Goal: Complete application form

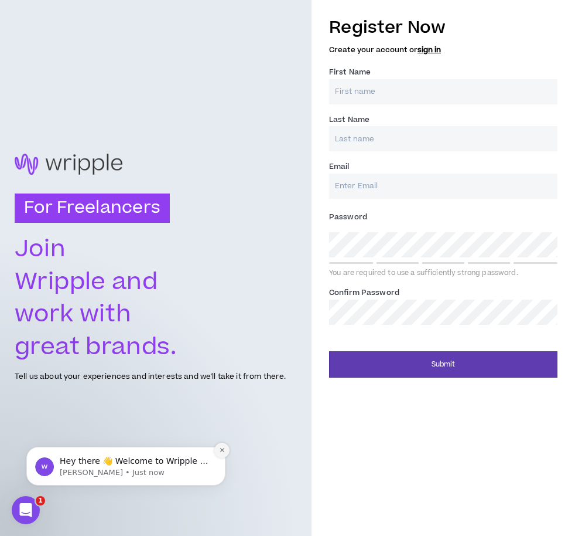
click at [221, 449] on icon "Dismiss notification" at bounding box center [222, 449] width 6 height 6
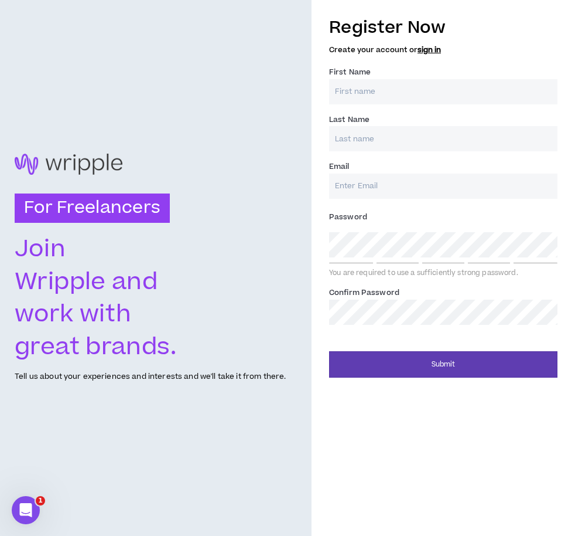
click at [369, 96] on input "First Name *" at bounding box center [443, 91] width 229 height 25
type input "[PERSON_NAME]"
type input "[PERSON_NAME] Gasevic"
type input "[EMAIL_ADDRESS][PERSON_NAME][DOMAIN_NAME]"
click at [263, 243] on div "For Freelancers [PERSON_NAME] and work with great brands. Tell us about your ex…" at bounding box center [287, 268] width 575 height 536
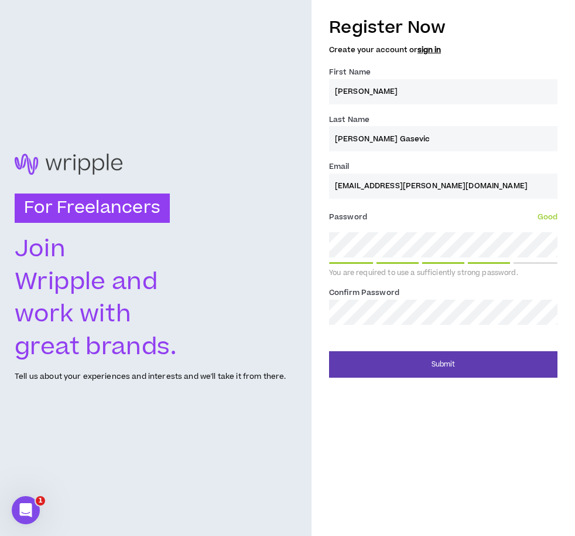
click at [329, 351] on button "Submit" at bounding box center [443, 364] width 229 height 26
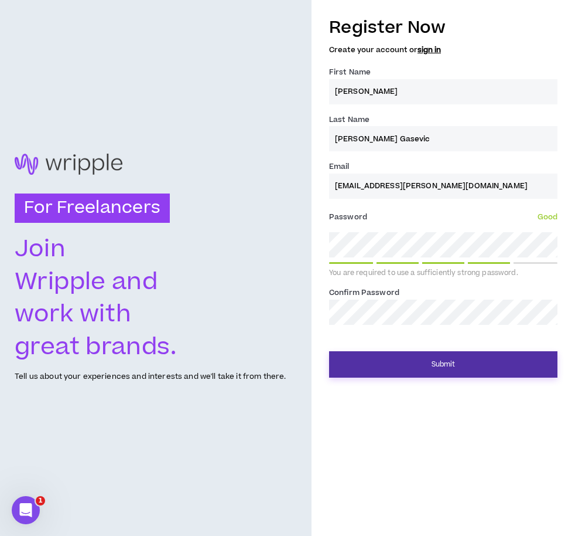
click at [441, 365] on button "Submit" at bounding box center [443, 364] width 229 height 26
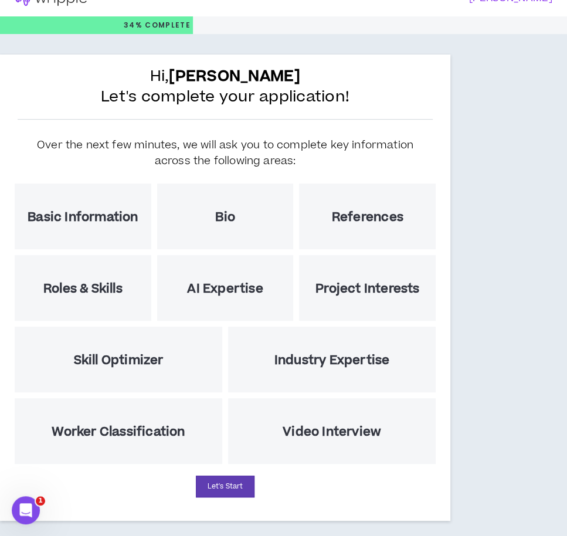
scroll to position [29, 0]
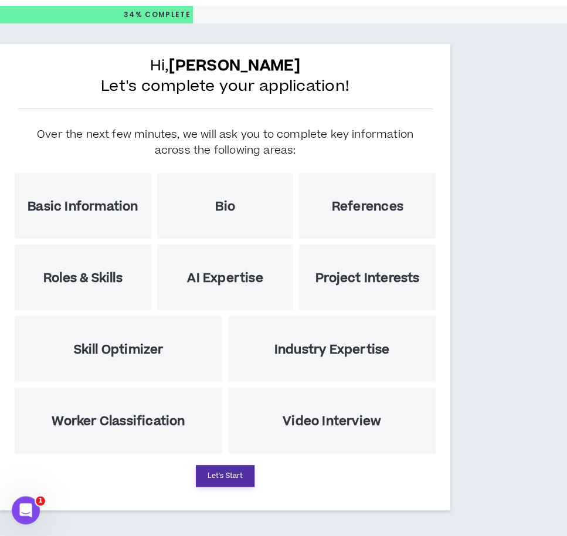
click at [214, 472] on button "Let's Start" at bounding box center [225, 476] width 59 height 22
select select "US"
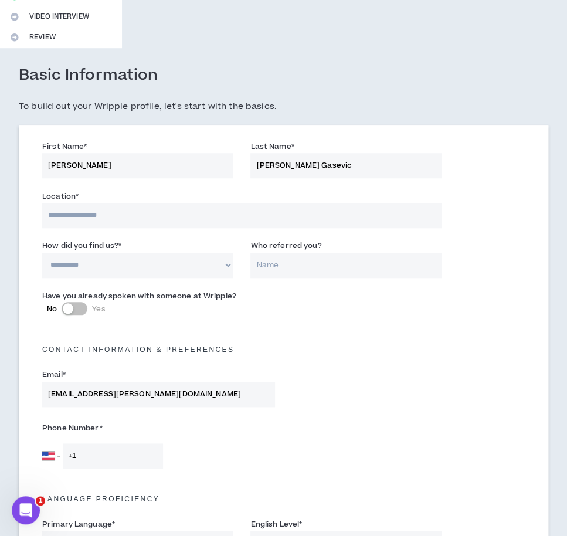
scroll to position [293, 0]
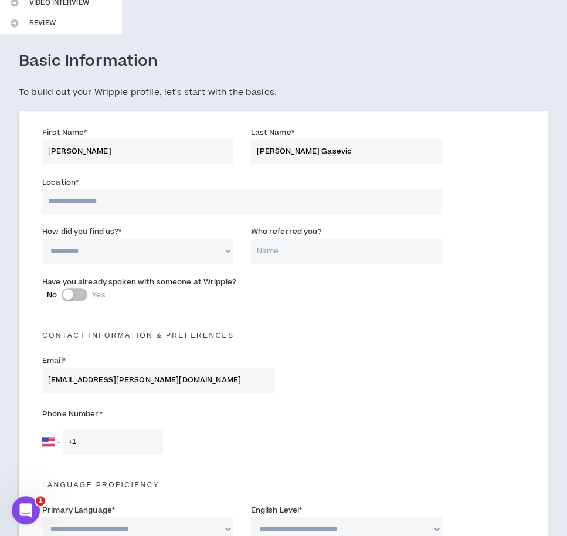
click at [156, 256] on select "**********" at bounding box center [137, 250] width 190 height 25
select select "*"
click at [42, 238] on select "**********" at bounding box center [137, 250] width 190 height 25
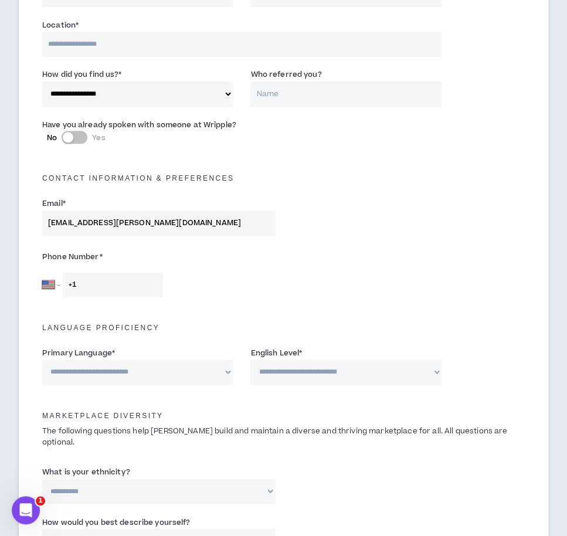
scroll to position [469, 0]
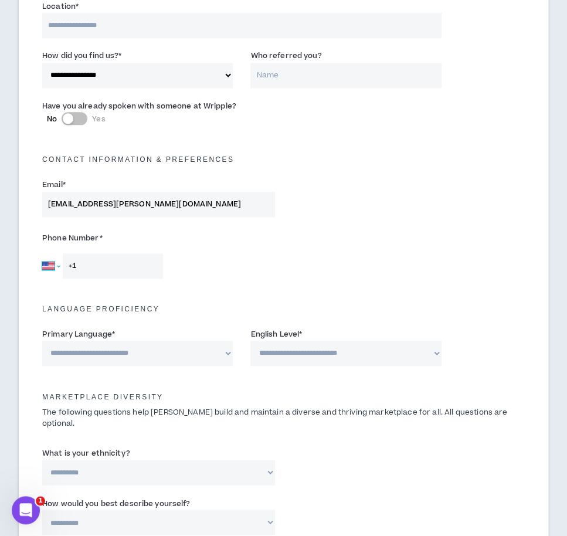
click at [57, 267] on select "[GEOGRAPHIC_DATA] [GEOGRAPHIC_DATA] [GEOGRAPHIC_DATA] [GEOGRAPHIC_DATA] [US_STA…" at bounding box center [51, 265] width 18 height 25
select select "HR"
click at [42, 253] on select "[GEOGRAPHIC_DATA] [GEOGRAPHIC_DATA] [GEOGRAPHIC_DATA] [GEOGRAPHIC_DATA] [US_STA…" at bounding box center [51, 265] width 18 height 25
click at [138, 272] on input "+385" at bounding box center [113, 265] width 100 height 25
click at [282, 255] on div "Phone Number * [GEOGRAPHIC_DATA] [GEOGRAPHIC_DATA] [GEOGRAPHIC_DATA] [GEOGRAPHI…" at bounding box center [158, 254] width 250 height 50
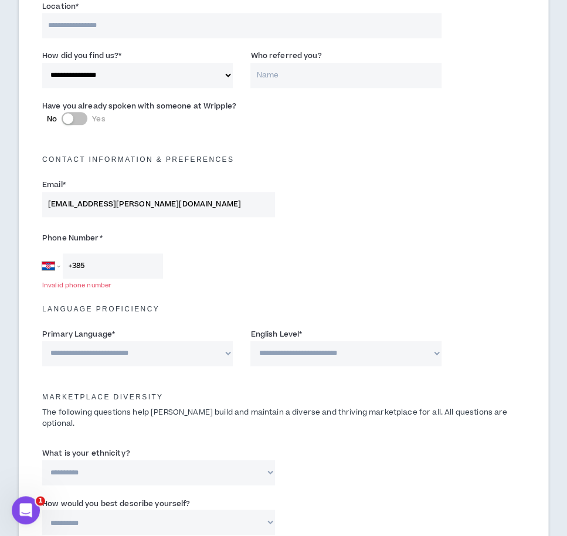
click at [145, 266] on input "+385" at bounding box center [113, 265] width 100 height 25
type input "[PHONE_NUMBER]"
click at [291, 264] on div "Phone Number * [GEOGRAPHIC_DATA] [GEOGRAPHIC_DATA] [GEOGRAPHIC_DATA] [GEOGRAPHI…" at bounding box center [283, 257] width 500 height 62
click at [200, 349] on select "**********" at bounding box center [137, 352] width 190 height 25
select select "*****"
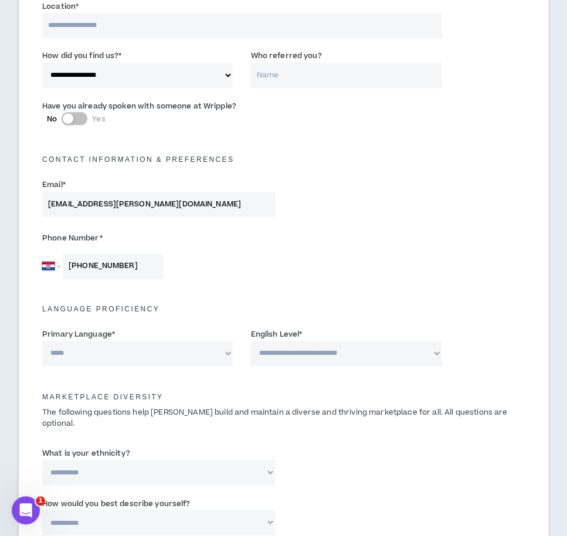
click at [42, 340] on select "**********" at bounding box center [137, 352] width 190 height 25
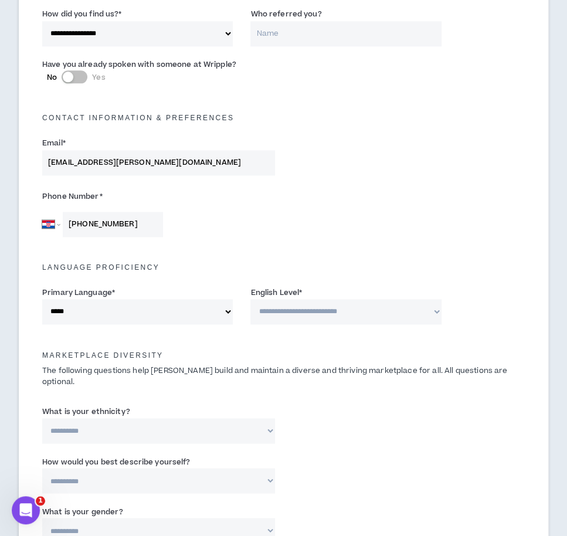
scroll to position [586, 0]
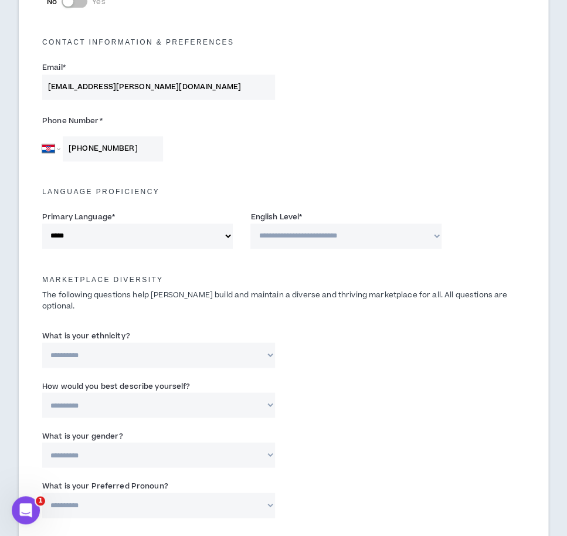
click at [350, 241] on select "**********" at bounding box center [345, 235] width 190 height 25
select select "*"
click at [250, 223] on select "**********" at bounding box center [345, 235] width 190 height 25
click at [407, 360] on div "**********" at bounding box center [283, 351] width 500 height 50
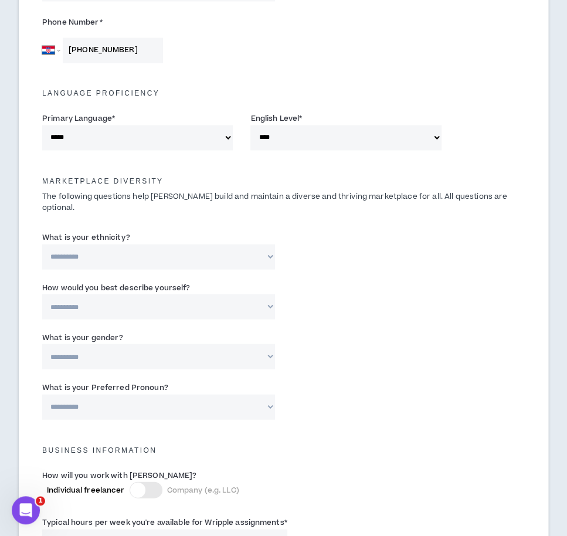
scroll to position [703, 0]
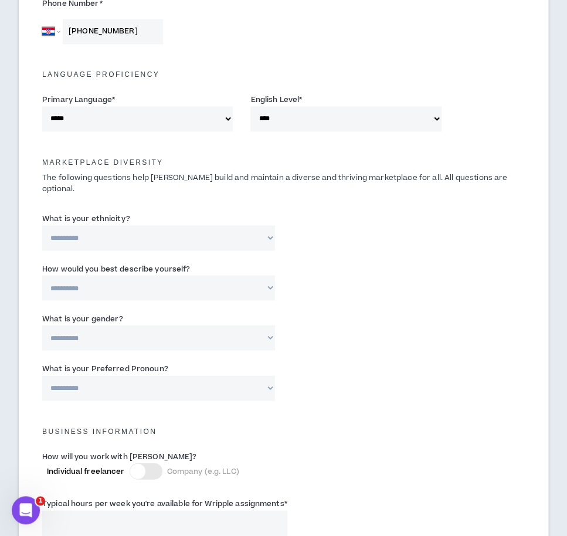
click at [176, 230] on select "**********" at bounding box center [158, 237] width 233 height 25
select select "**********"
click at [42, 225] on select "**********" at bounding box center [158, 237] width 233 height 25
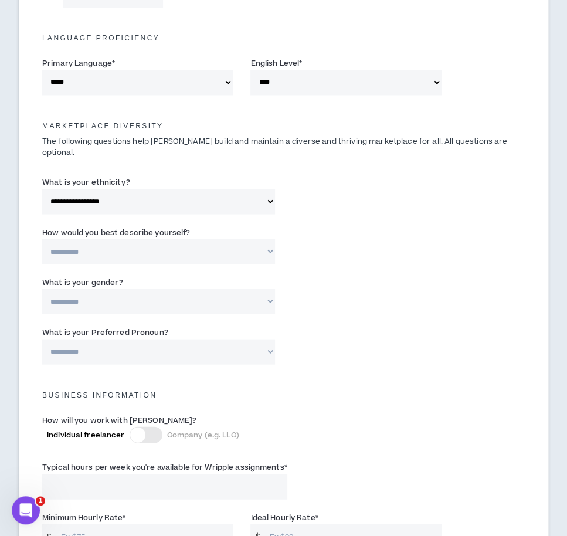
scroll to position [820, 0]
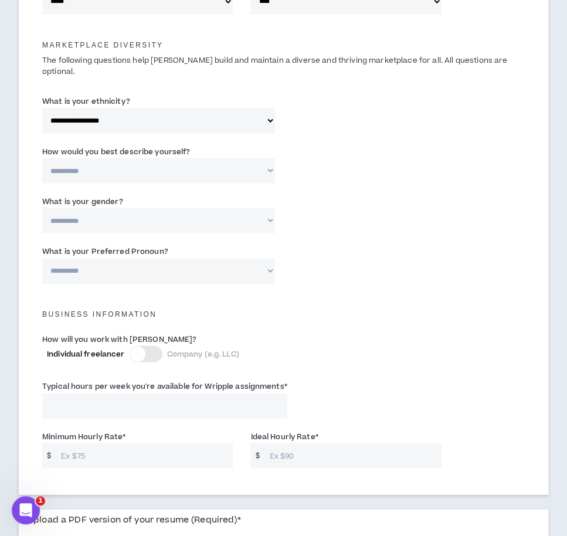
click at [362, 241] on div "**********" at bounding box center [283, 266] width 500 height 50
click at [176, 163] on select "**********" at bounding box center [158, 170] width 233 height 25
select select "**********"
click at [42, 158] on select "**********" at bounding box center [158, 170] width 233 height 25
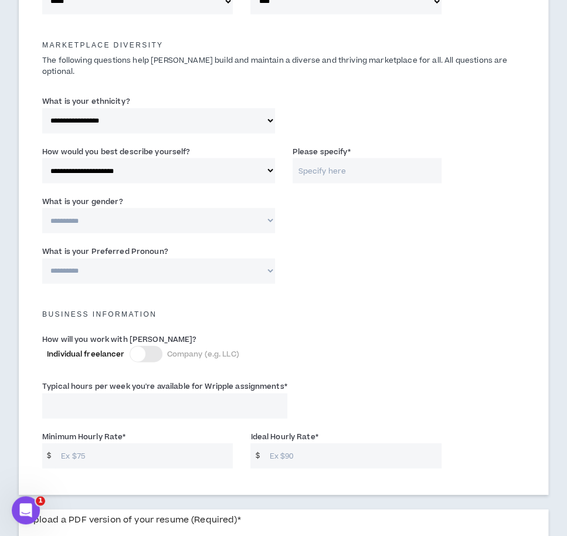
click at [384, 158] on input "Please specify *" at bounding box center [366, 170] width 149 height 25
type input "Euroopean Slavic White"
click at [413, 241] on div "**********" at bounding box center [283, 266] width 500 height 50
click at [231, 207] on select "**********" at bounding box center [158, 219] width 233 height 25
select select "*****"
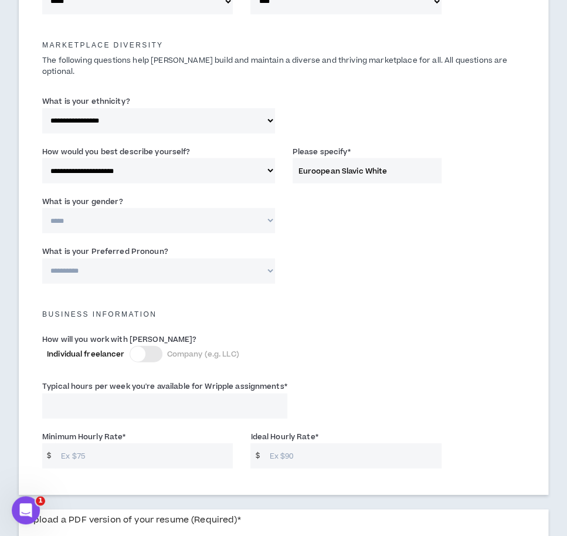
click at [42, 207] on select "**********" at bounding box center [158, 219] width 233 height 25
click at [348, 295] on div "Business Information" at bounding box center [283, 308] width 500 height 26
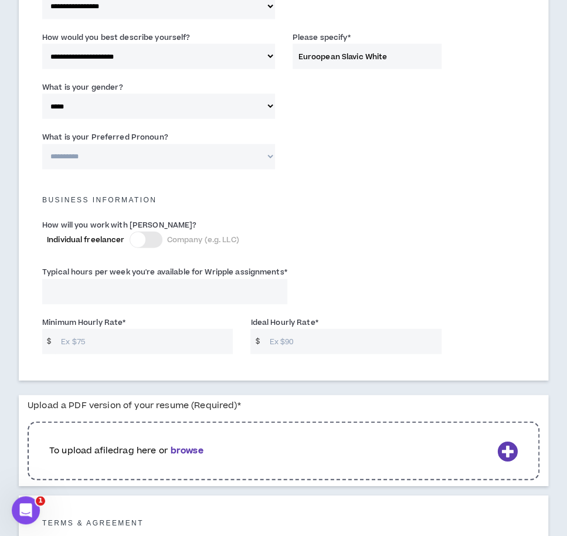
scroll to position [938, 0]
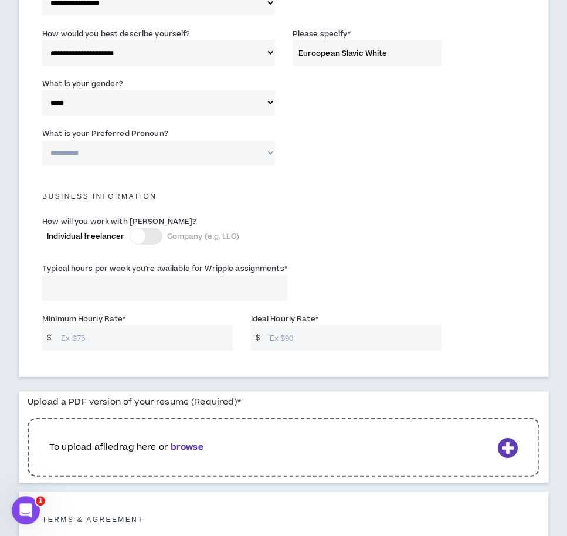
click at [206, 143] on select "**********" at bounding box center [158, 153] width 233 height 25
select select "**********"
click at [42, 141] on select "**********" at bounding box center [158, 153] width 233 height 25
click at [376, 216] on div "How will you work with [PERSON_NAME]? Individual freelancer Company (e.g. LLC)" at bounding box center [283, 235] width 500 height 47
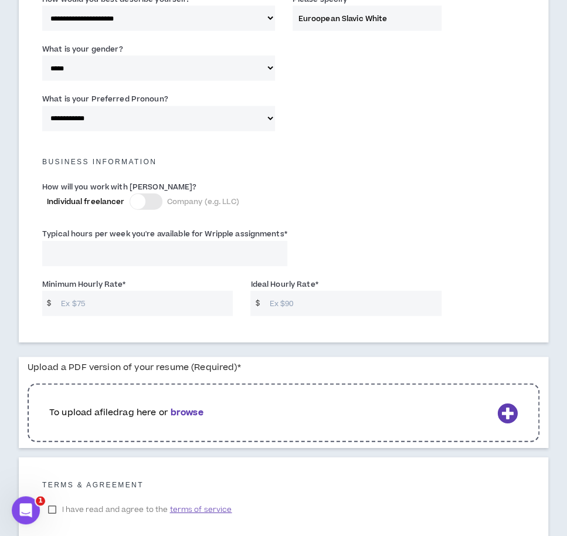
scroll to position [996, 0]
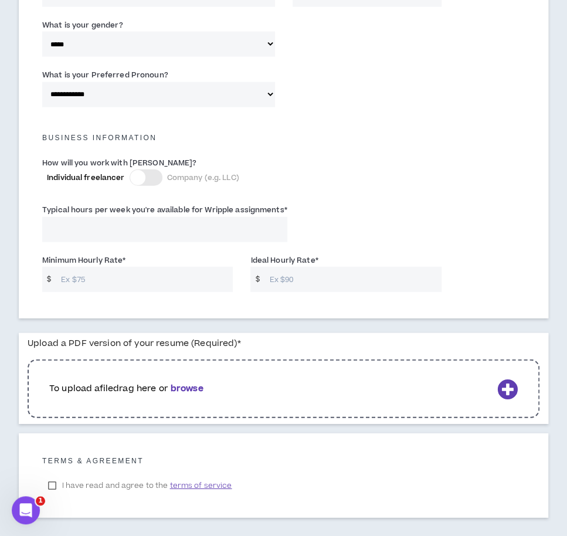
click at [210, 217] on input "Typical hours per week you're available for Wripple assignments *" at bounding box center [164, 229] width 245 height 25
click at [328, 200] on div "Typical hours per week you're available for Wripple assignments * 30" at bounding box center [283, 225] width 500 height 50
click at [401, 200] on div "Typical hours per week you're available for Wripple assignments * 40" at bounding box center [283, 225] width 500 height 50
drag, startPoint x: 76, startPoint y: 216, endPoint x: -2, endPoint y: 214, distance: 78.0
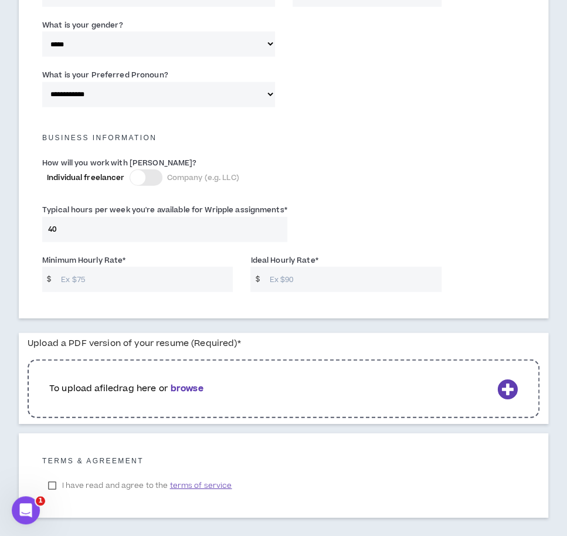
type input "30"
click at [393, 203] on div "Typical hours per week you're available for Wripple assignments * 30" at bounding box center [283, 225] width 500 height 50
click at [175, 271] on input "Minimum Hourly Rate *" at bounding box center [144, 279] width 178 height 25
type input "80"
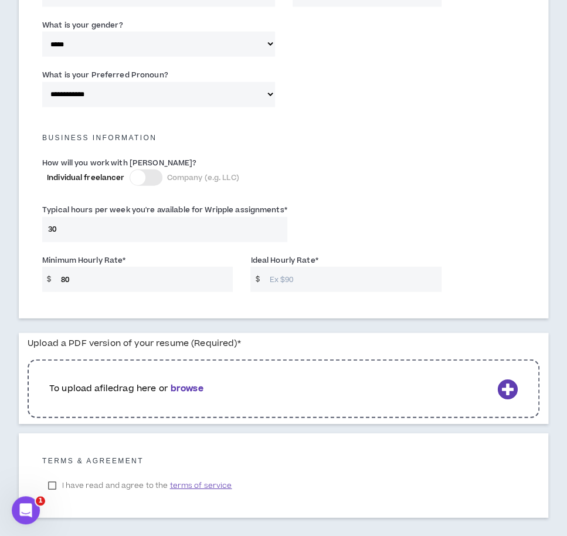
click at [308, 271] on input "Ideal Hourly Rate *" at bounding box center [353, 279] width 178 height 25
type input "120"
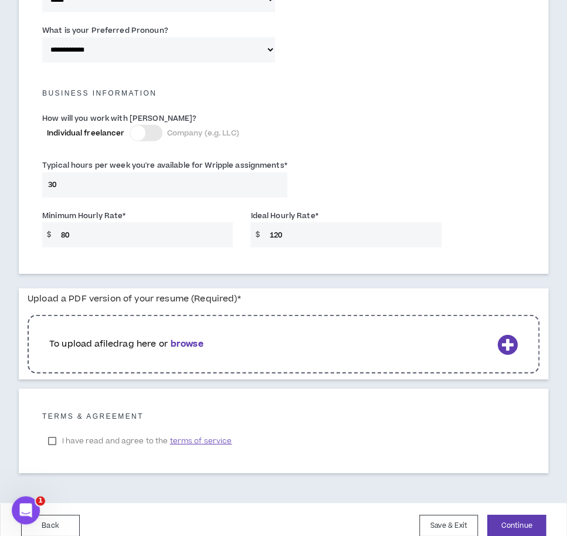
scroll to position [1041, 0]
drag, startPoint x: 84, startPoint y: 223, endPoint x: 11, endPoint y: 223, distance: 73.2
type input "60"
click at [325, 224] on input "120" at bounding box center [353, 233] width 178 height 25
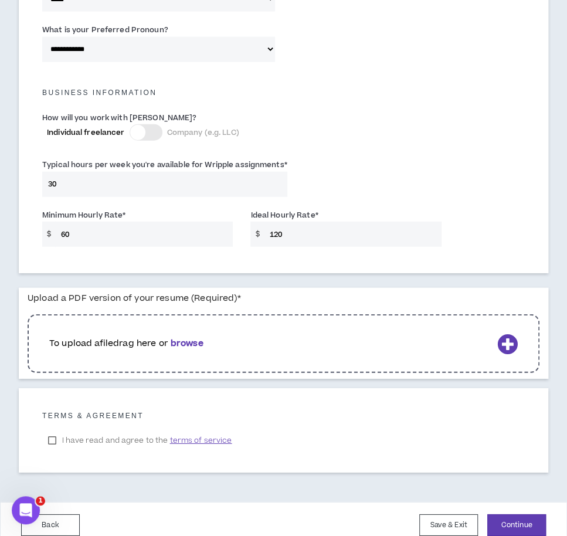
click at [227, 221] on div "Minimum Hourly Rate * $ 60 Ideal Hourly Rate * $ 120" at bounding box center [283, 231] width 500 height 50
type input "95"
drag, startPoint x: 482, startPoint y: 187, endPoint x: 475, endPoint y: 194, distance: 9.9
click at [482, 187] on div "Typical hours per week you're available for Wripple assignments * 30" at bounding box center [283, 180] width 500 height 50
click at [202, 337] on b "browse" at bounding box center [187, 343] width 33 height 12
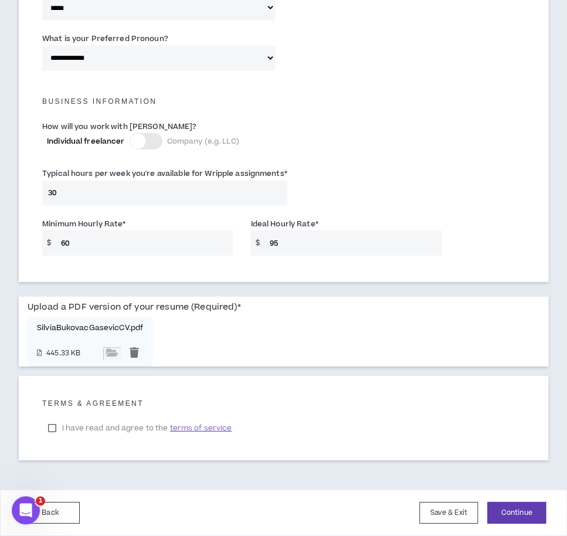
scroll to position [1021, 0]
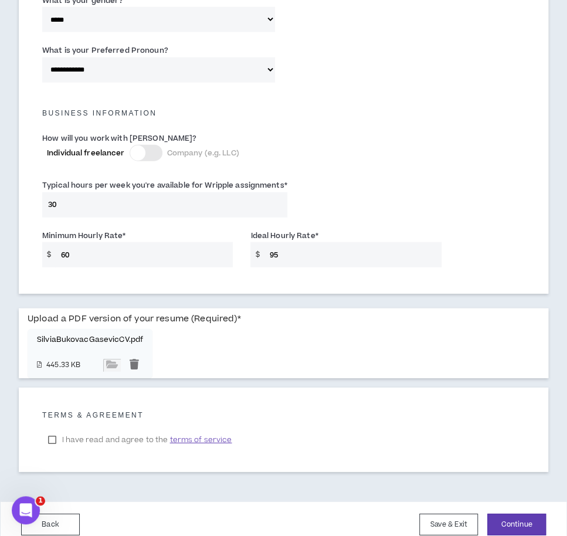
click at [88, 431] on label "I have read and agree to the terms of service" at bounding box center [139, 440] width 195 height 18
click at [504, 513] on button "Continue" at bounding box center [516, 524] width 59 height 22
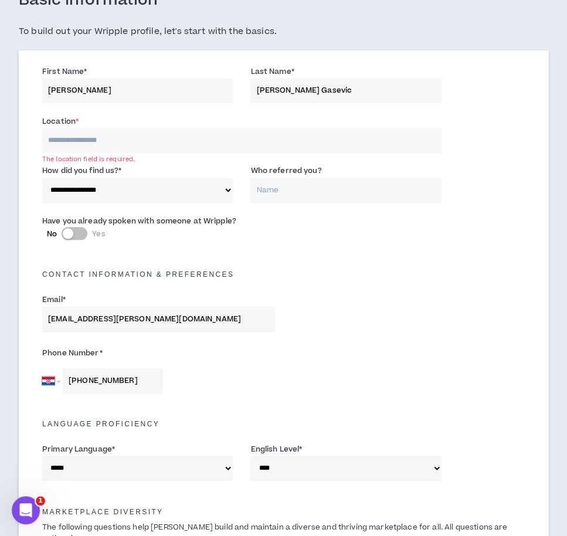
scroll to position [352, 0]
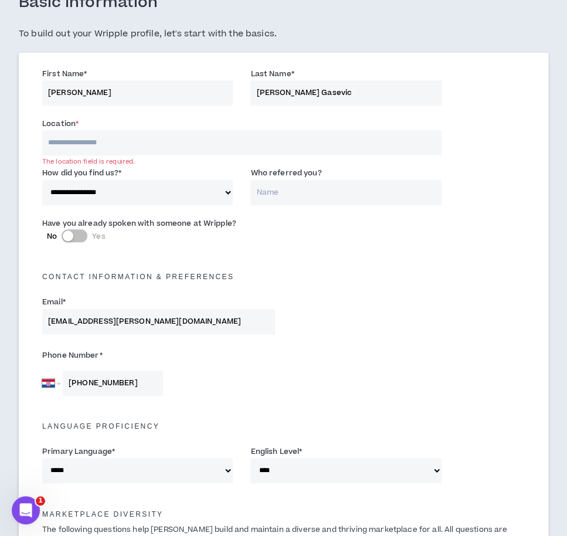
click at [131, 145] on input at bounding box center [241, 142] width 399 height 25
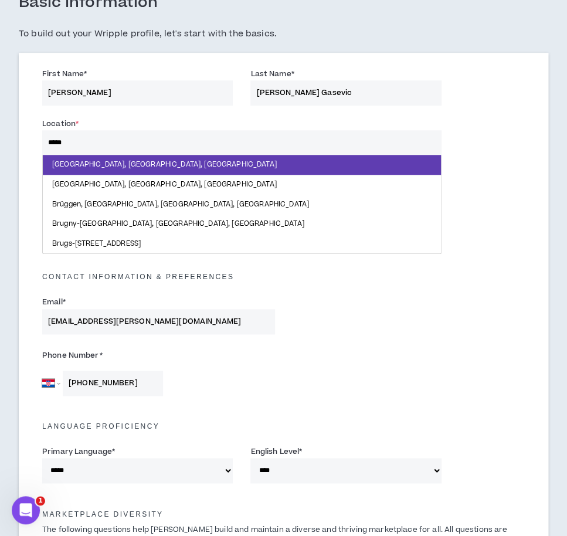
type input "******"
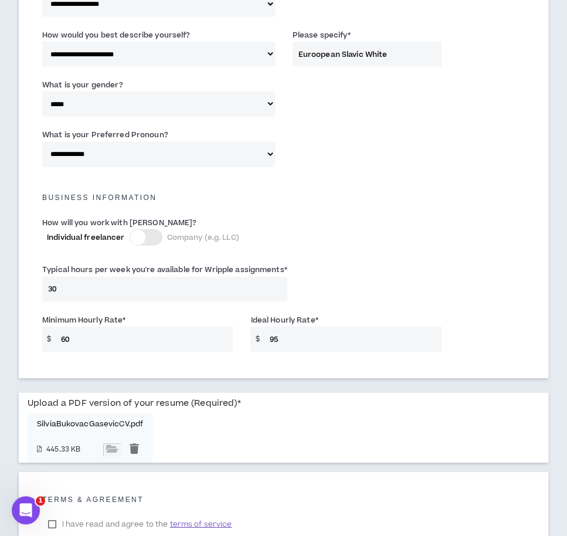
scroll to position [1022, 0]
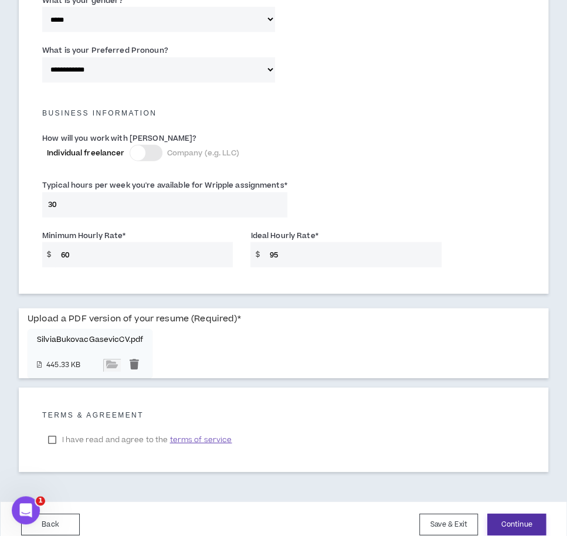
click at [510, 513] on button "Continue" at bounding box center [516, 524] width 59 height 22
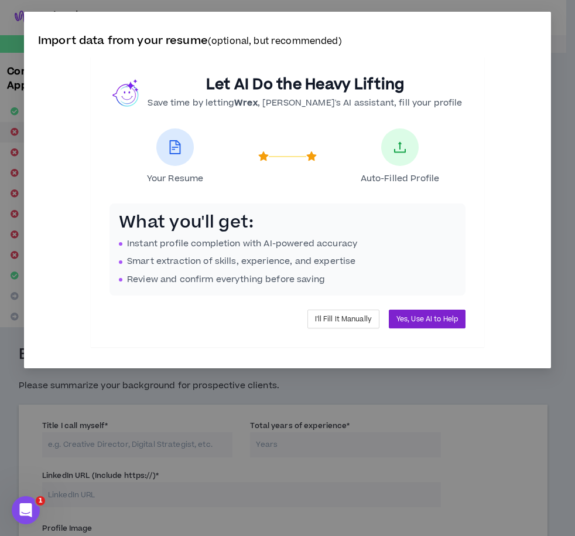
click at [444, 318] on span "Yes, Use AI to Help" at bounding box center [428, 318] width 62 height 11
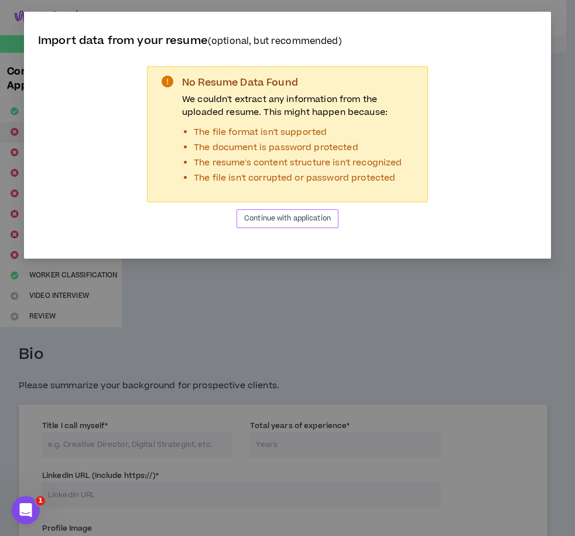
click at [300, 221] on span "Continue with application" at bounding box center [287, 218] width 87 height 11
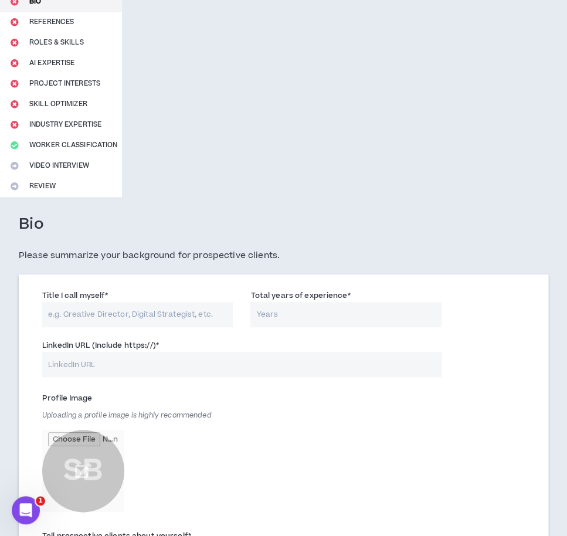
scroll to position [176, 0]
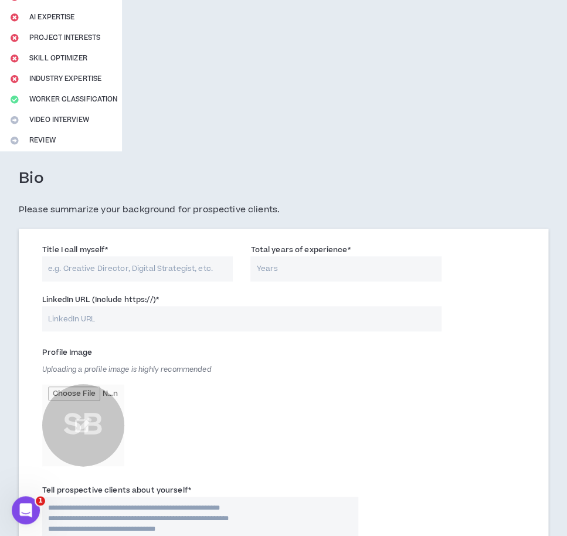
click at [198, 268] on input "Title I call myself *" at bounding box center [137, 268] width 190 height 25
type input "Photographer, Digital Creator"
click at [286, 276] on input "Total years of experience *" at bounding box center [345, 268] width 190 height 25
type input "25"
click at [188, 318] on input "LinkedIn URL (Include https://) *" at bounding box center [241, 318] width 399 height 25
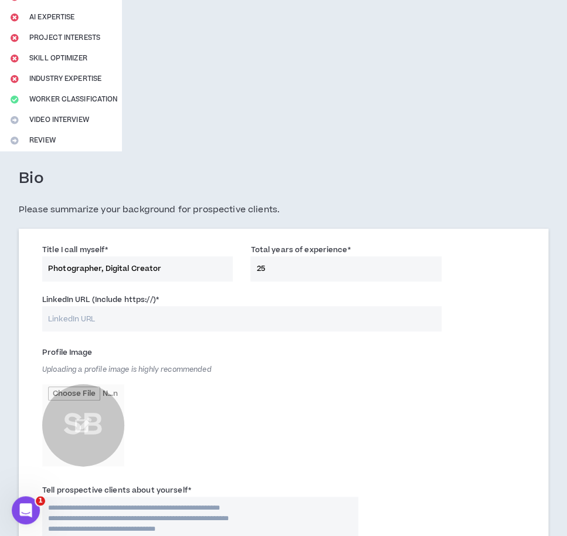
paste input "[URL][DOMAIN_NAME]"
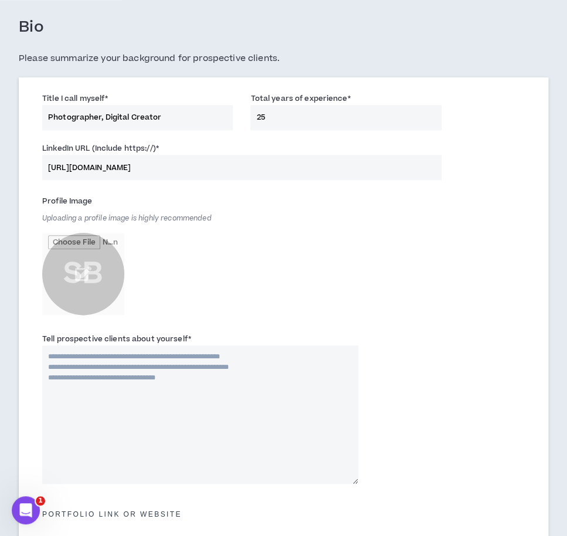
scroll to position [352, 0]
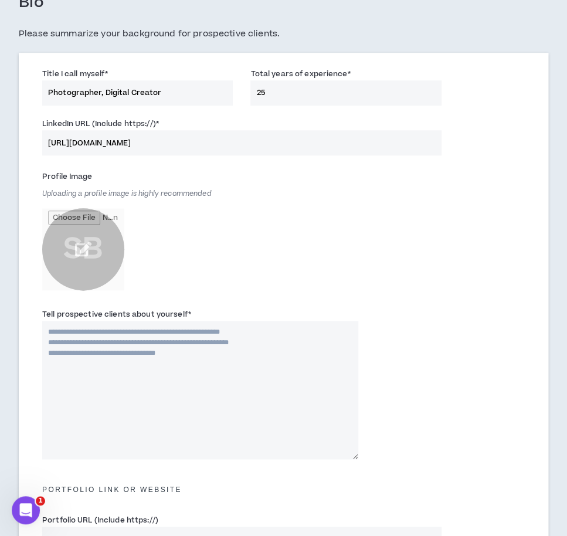
type input "[URL][DOMAIN_NAME]"
click at [82, 250] on input "file" at bounding box center [83, 249] width 82 height 82
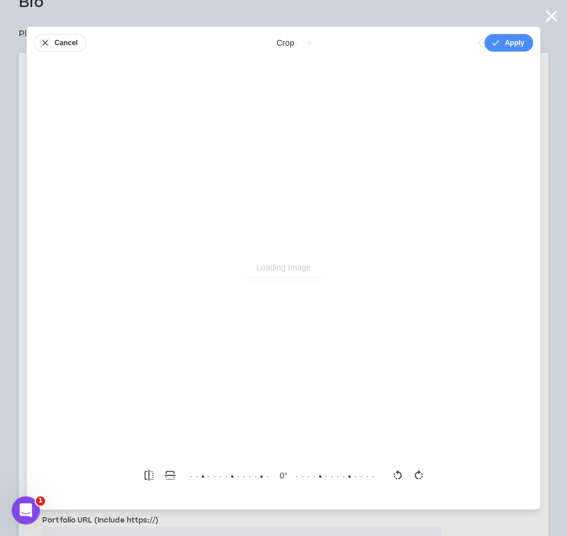
scroll to position [0, 0]
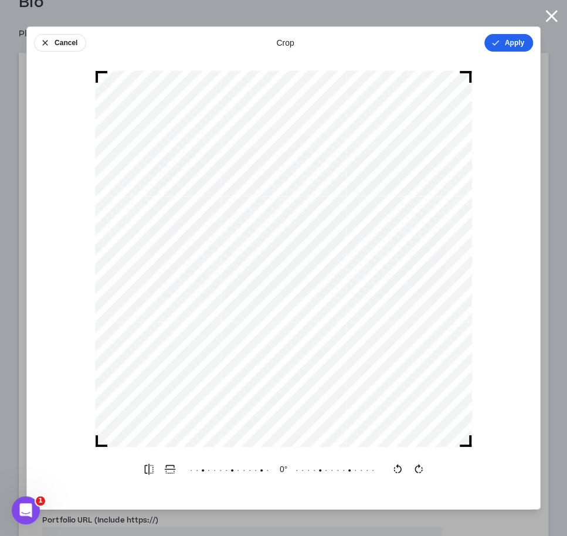
click at [504, 39] on button "Apply" at bounding box center [508, 43] width 49 height 18
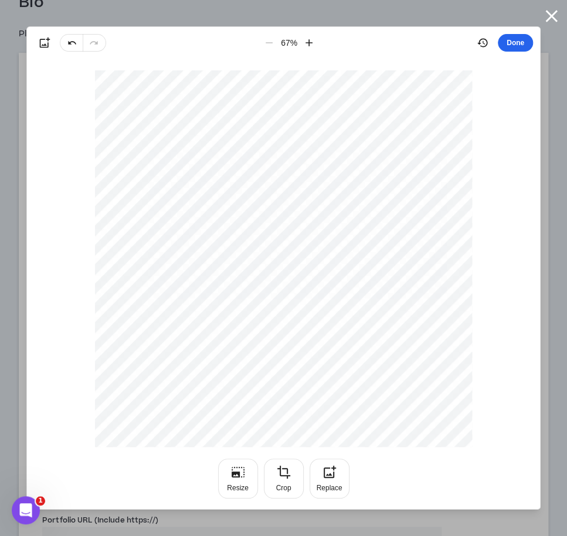
click at [512, 41] on button "Done" at bounding box center [514, 43] width 35 height 18
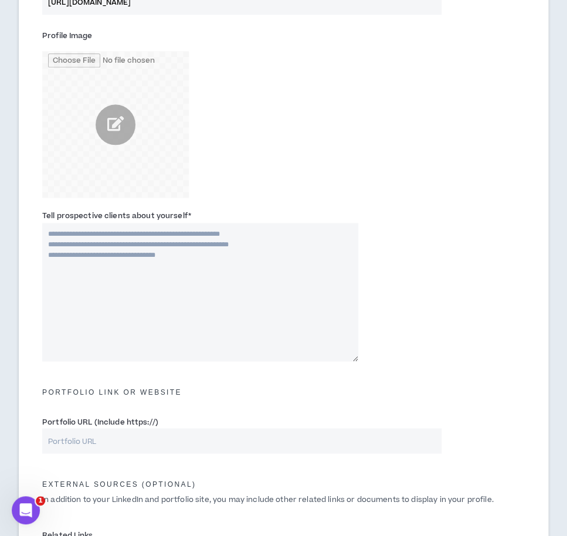
scroll to position [527, 0]
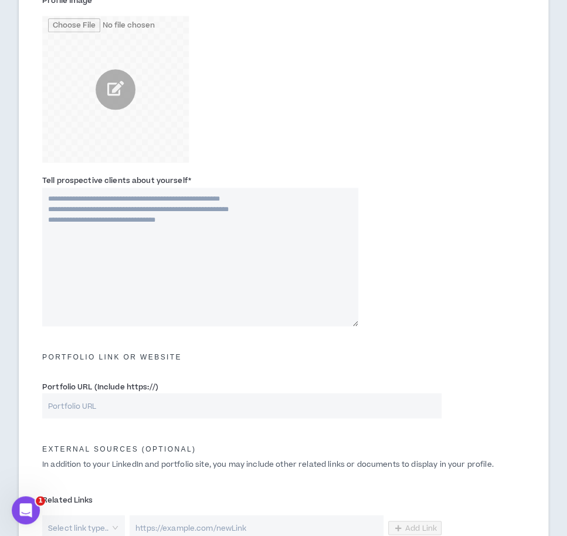
click at [259, 253] on textarea "Tell prospective clients about yourself *" at bounding box center [200, 257] width 316 height 138
click at [165, 407] on input "Portfolio URL (Include https://)" at bounding box center [241, 405] width 399 height 25
paste input "[URL][DOMAIN_NAME]"
type input "[URL][DOMAIN_NAME]"
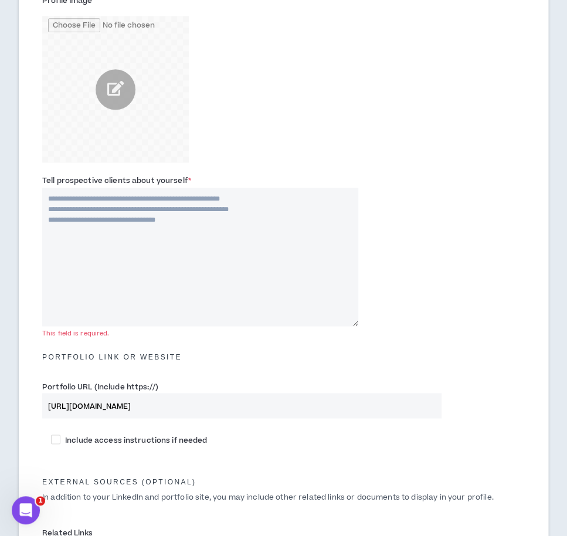
click at [452, 321] on div "Tell prospective clients about yourself * This field is required." at bounding box center [283, 252] width 500 height 163
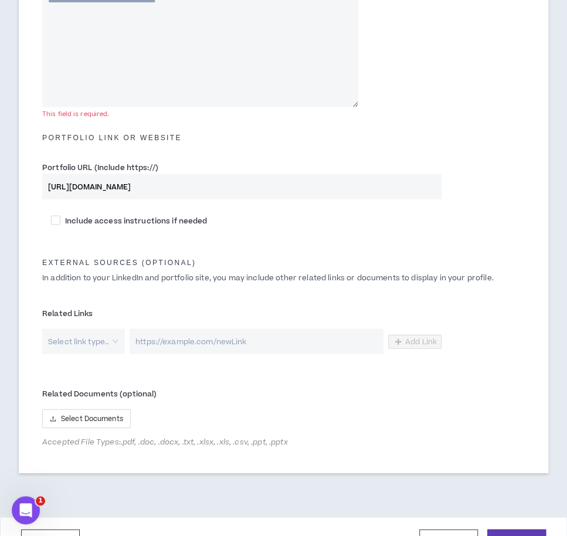
scroll to position [762, 0]
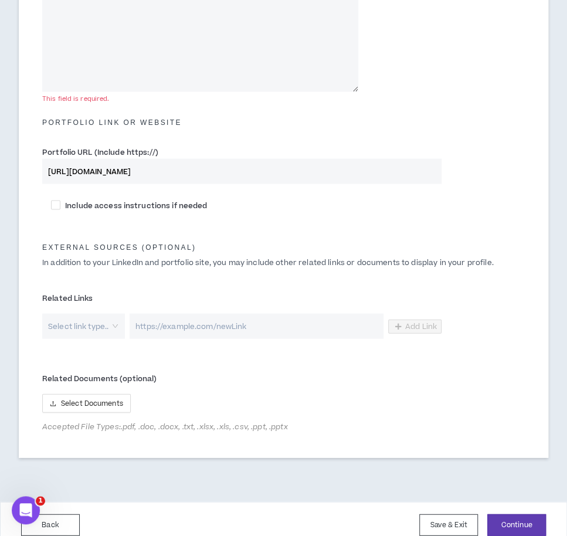
click at [117, 329] on div "Select link type.." at bounding box center [83, 325] width 83 height 25
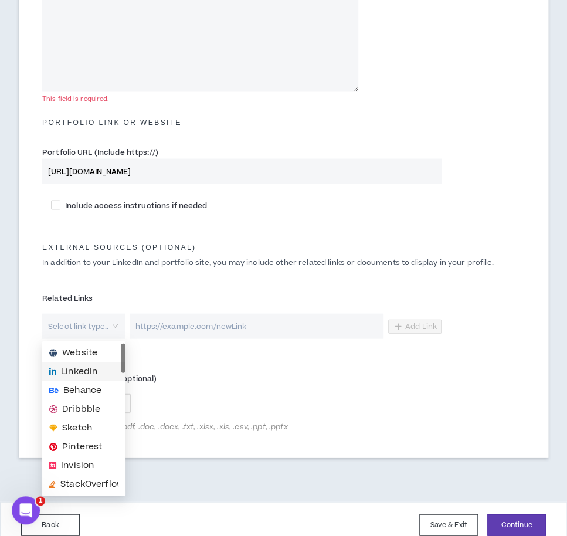
click at [96, 375] on span "LinkedIn" at bounding box center [79, 370] width 36 height 13
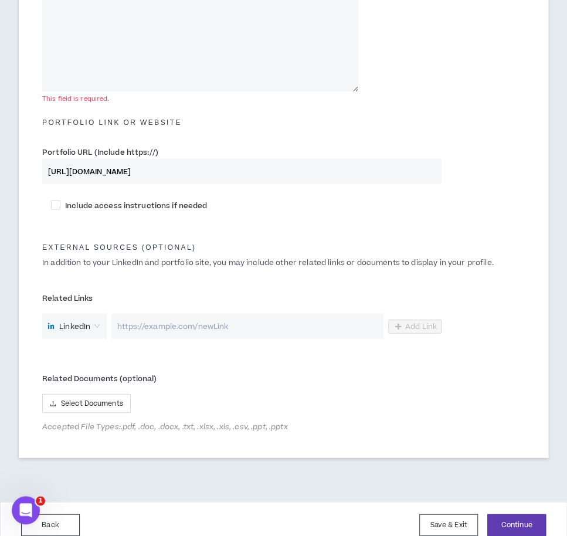
click at [211, 324] on input "url" at bounding box center [247, 325] width 272 height 25
paste input "[URL][DOMAIN_NAME]"
type input "[URL][DOMAIN_NAME]"
click at [422, 370] on label "Related Documents (optional)" at bounding box center [241, 378] width 399 height 19
click at [422, 329] on span "Add Link" at bounding box center [421, 325] width 32 height 9
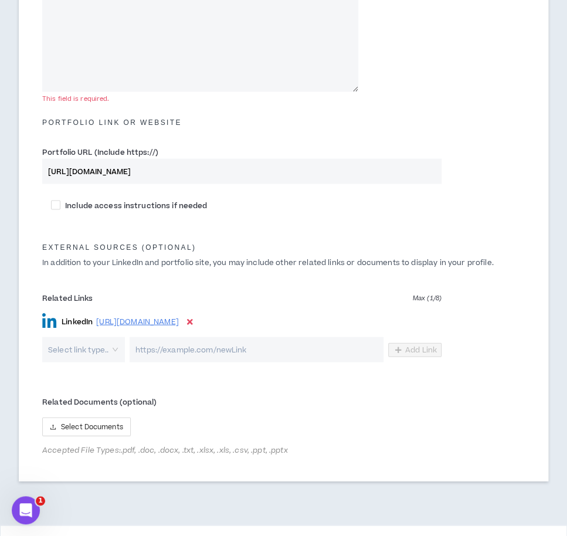
click at [108, 343] on input "search" at bounding box center [80, 348] width 62 height 25
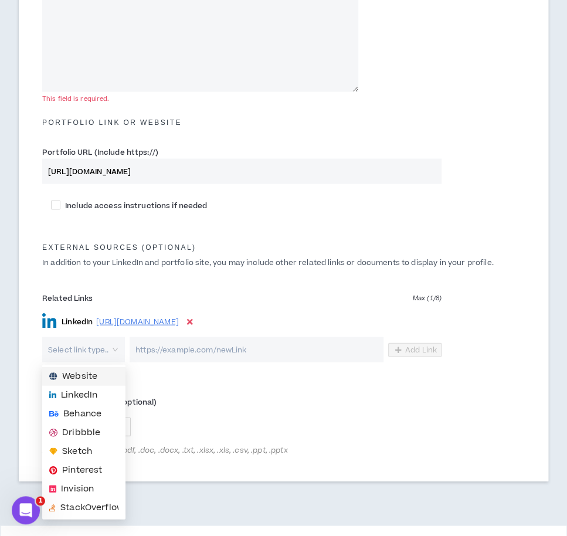
click at [83, 374] on span "Website" at bounding box center [79, 375] width 35 height 13
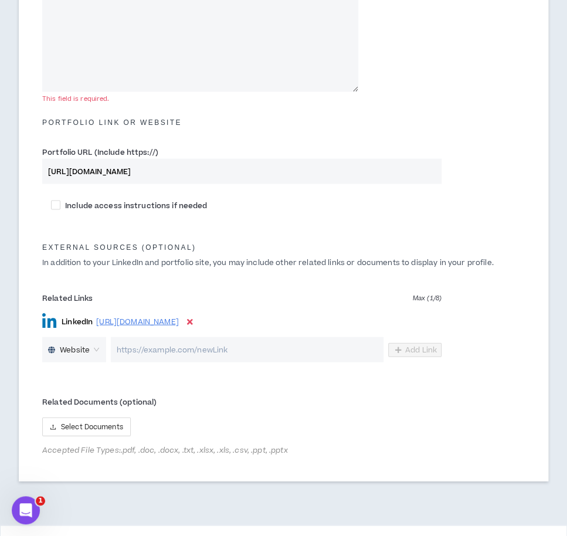
click at [229, 351] on input "url" at bounding box center [247, 348] width 272 height 25
paste input "[URL][DOMAIN_NAME]"
type input "[URL][DOMAIN_NAME]"
click at [379, 392] on label "Related Documents (optional)" at bounding box center [241, 401] width 399 height 19
click at [394, 406] on label "Related Documents (optional)" at bounding box center [241, 401] width 399 height 19
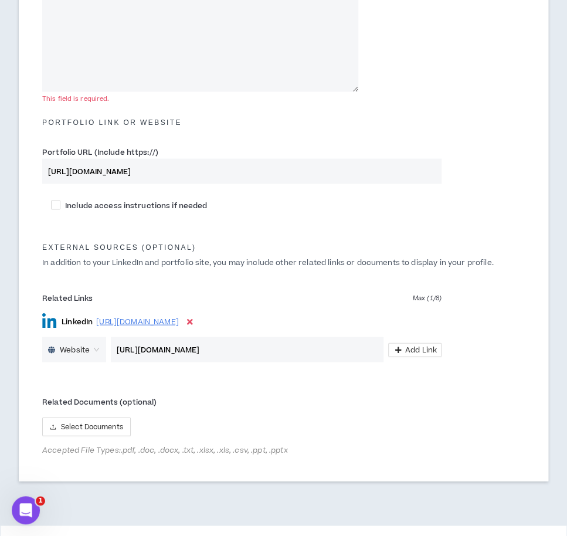
click at [391, 405] on label "Related Documents (optional)" at bounding box center [241, 401] width 399 height 19
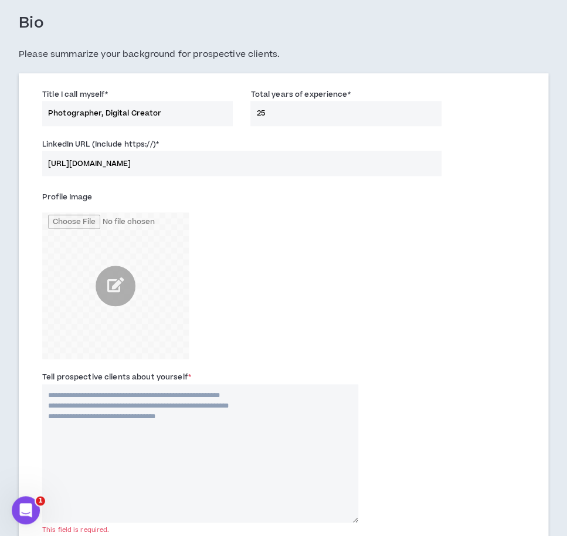
scroll to position [469, 0]
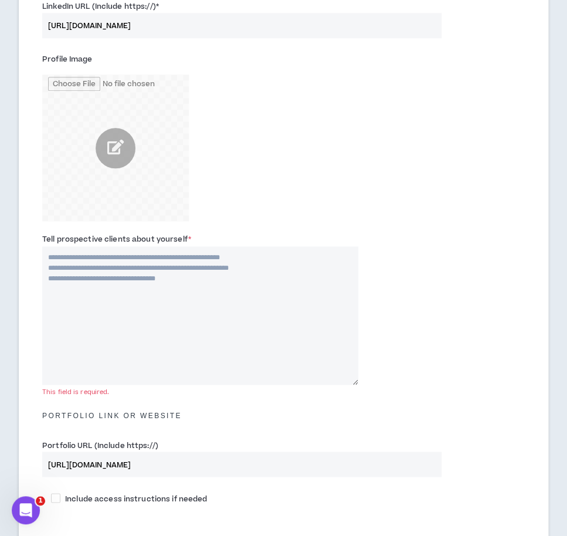
click at [229, 312] on textarea "Tell prospective clients about yourself *" at bounding box center [200, 315] width 316 height 138
paste textarea "**********"
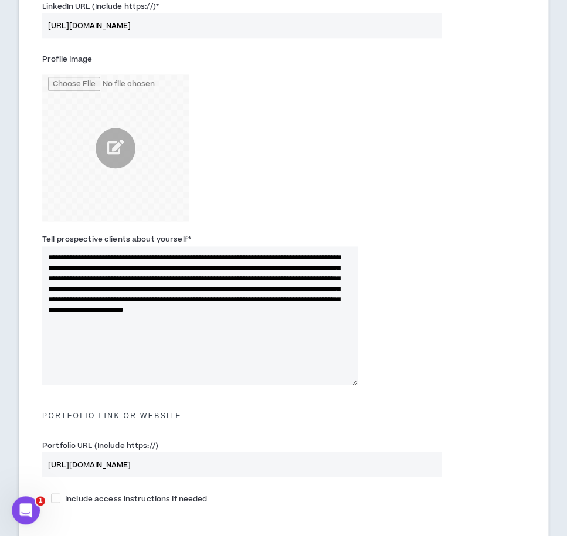
click at [116, 257] on textarea "**********" at bounding box center [199, 315] width 315 height 138
drag, startPoint x: 105, startPoint y: 287, endPoint x: 52, endPoint y: 291, distance: 53.5
click at [52, 291] on textarea "**********" at bounding box center [199, 315] width 315 height 138
paste textarea "**********"
click at [315, 316] on textarea "**********" at bounding box center [199, 315] width 315 height 138
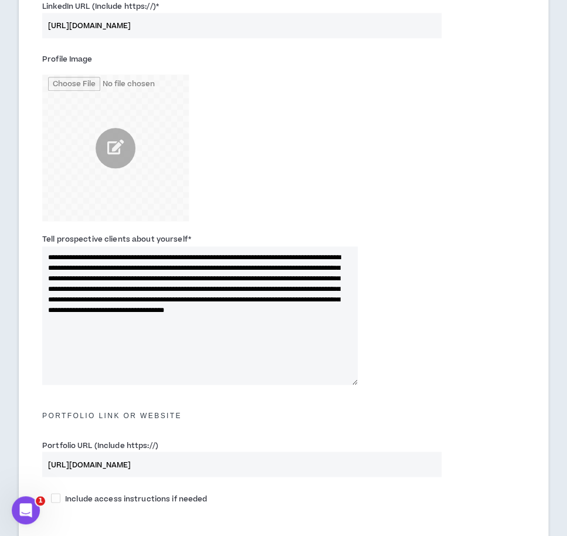
type textarea "**********"
click at [451, 336] on div "**********" at bounding box center [283, 311] width 500 height 163
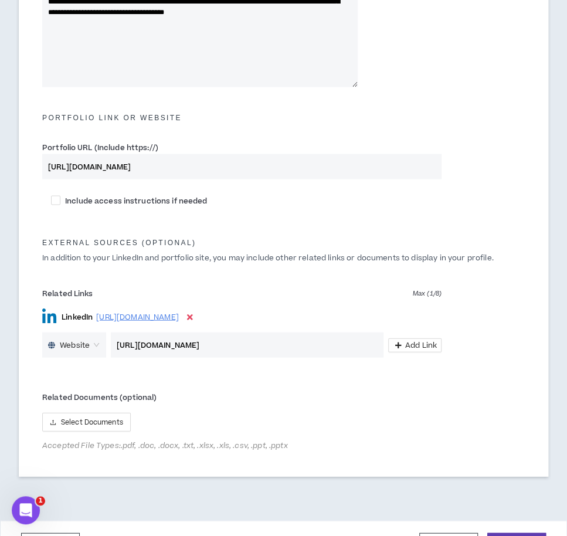
scroll to position [796, 0]
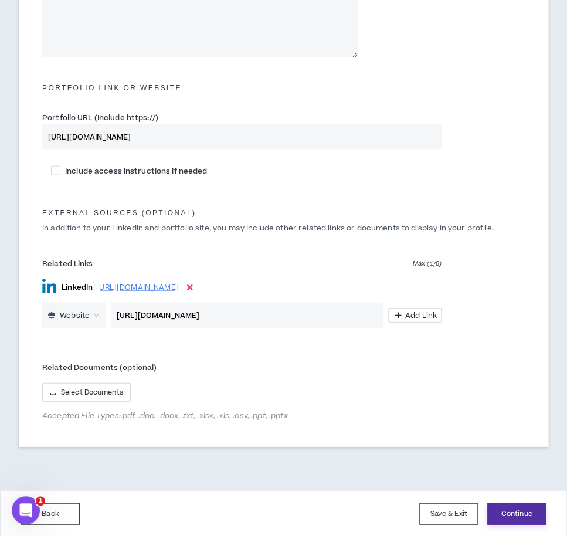
click at [516, 516] on button "Continue" at bounding box center [516, 513] width 59 height 22
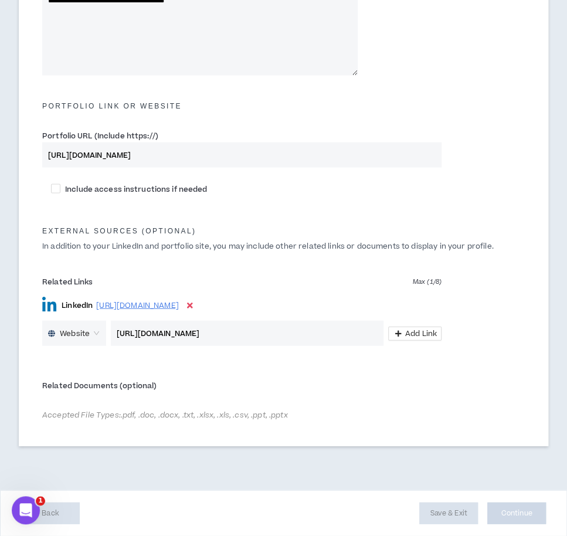
scroll to position [778, 0]
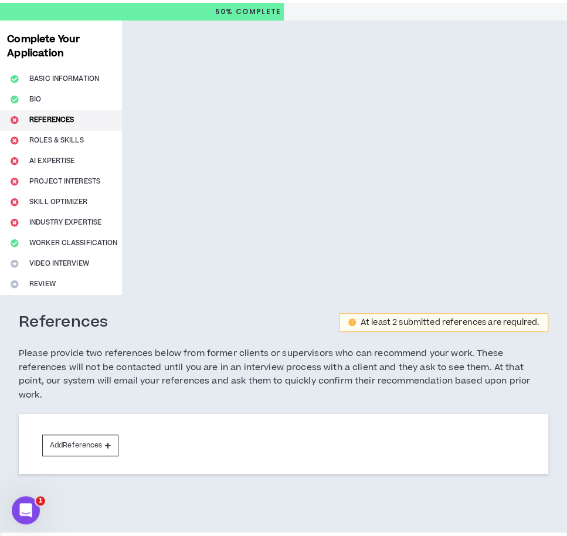
scroll to position [59, 0]
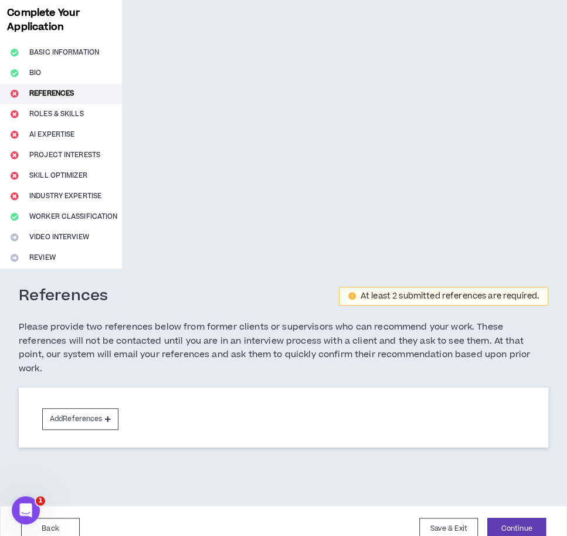
click at [264, 356] on h5 "Please provide two references below from former clients or supervisors who can …" at bounding box center [283, 348] width 529 height 56
click at [102, 408] on button "Add References" at bounding box center [80, 419] width 76 height 22
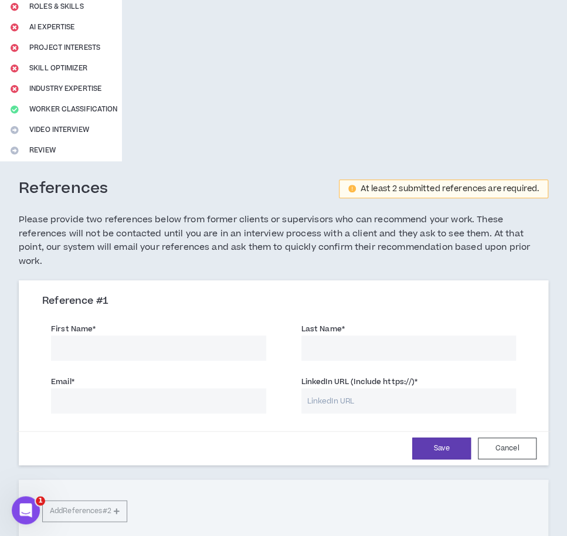
scroll to position [258, 0]
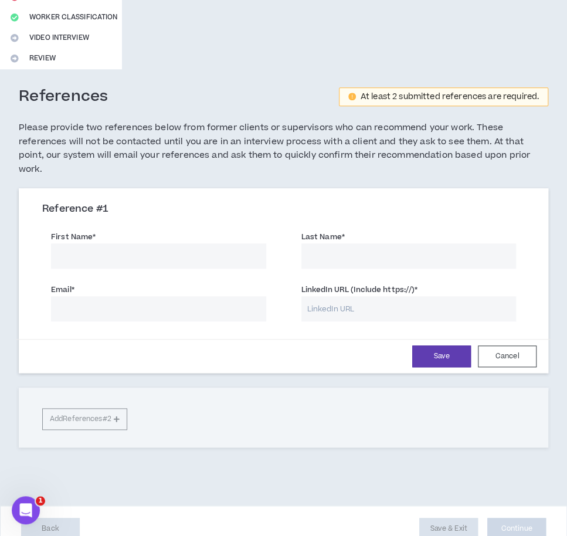
click at [138, 243] on input "First Name *" at bounding box center [158, 255] width 215 height 25
type input "Suzana"
type input "[PERSON_NAME]"
paste input "[EMAIL_ADDRESS][DOMAIN_NAME]"
type input "[EMAIL_ADDRESS][DOMAIN_NAME]"
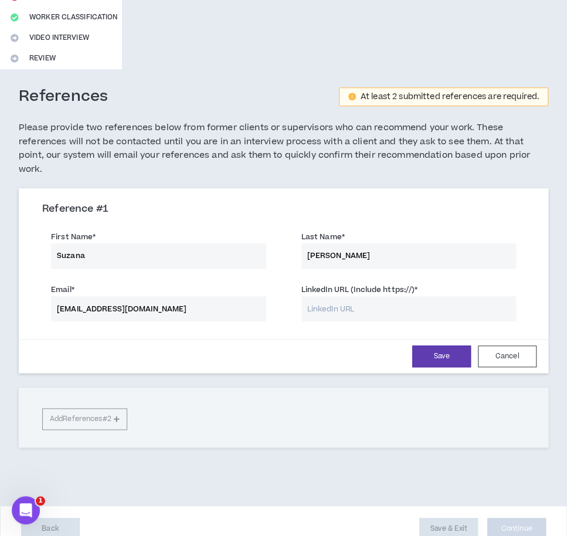
click at [407, 296] on input "LinkedIn URL (Include https://) *" at bounding box center [408, 308] width 215 height 25
click at [422, 345] on button "Save" at bounding box center [441, 356] width 59 height 22
click at [424, 303] on input "LinkedIn URL (Include https://) *" at bounding box center [408, 308] width 215 height 25
paste input "[URL][DOMAIN_NAME][PERSON_NAME]"
type input "[URL][DOMAIN_NAME][PERSON_NAME]"
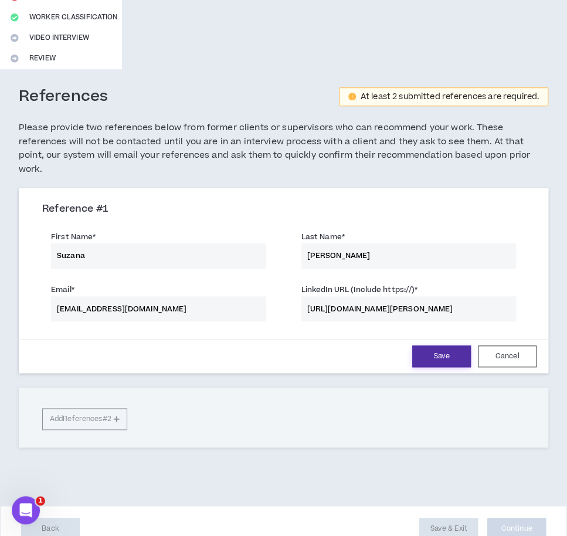
click at [434, 346] on button "Save" at bounding box center [441, 356] width 59 height 22
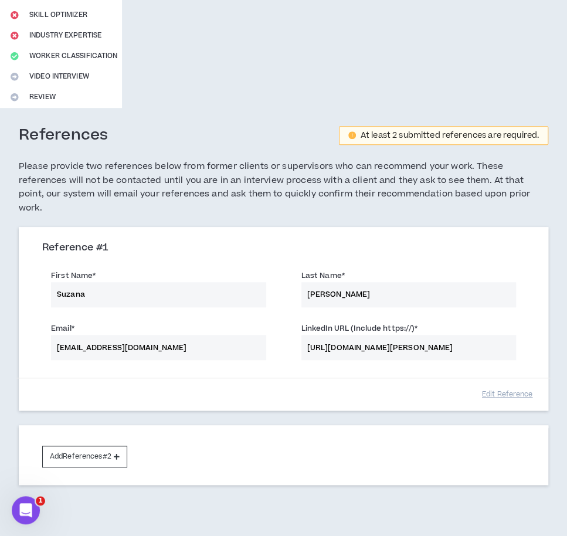
scroll to position [257, 0]
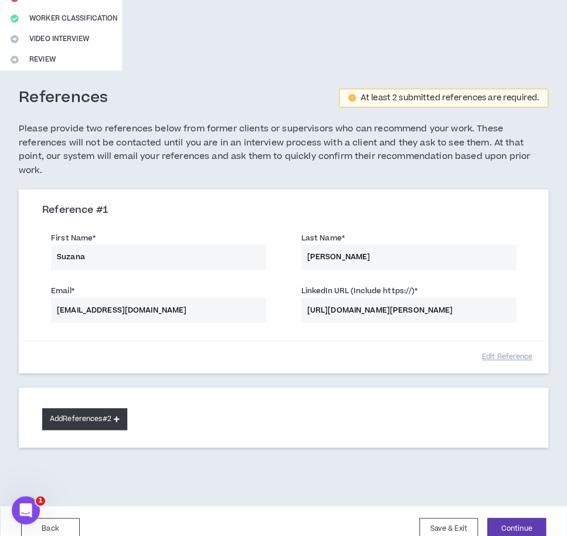
click at [88, 408] on button "Add References #2" at bounding box center [84, 419] width 85 height 22
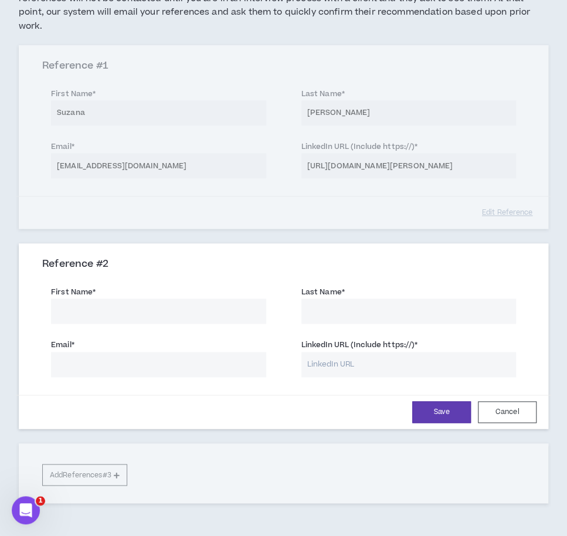
scroll to position [455, 0]
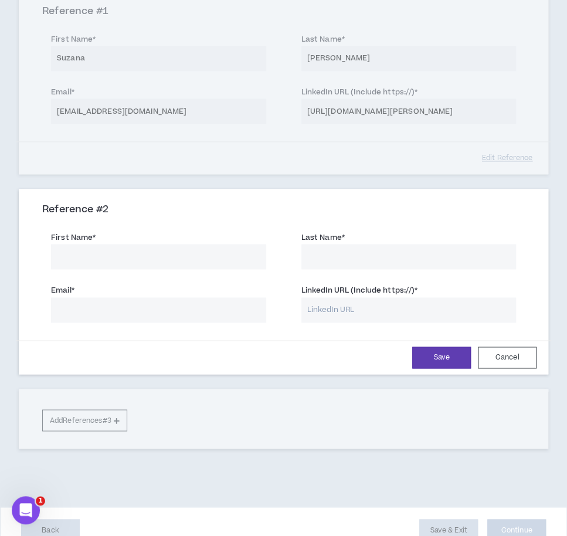
click at [385, 284] on label "LinkedIn URL (Include https://) *" at bounding box center [359, 290] width 117 height 19
click at [385, 124] on input "[URL][DOMAIN_NAME][PERSON_NAME]" at bounding box center [408, 110] width 215 height 25
click at [381, 297] on input "LinkedIn URL (Include https://) *" at bounding box center [408, 309] width 215 height 25
paste input "[URL][DOMAIN_NAME]"
type input "[URL][DOMAIN_NAME]"
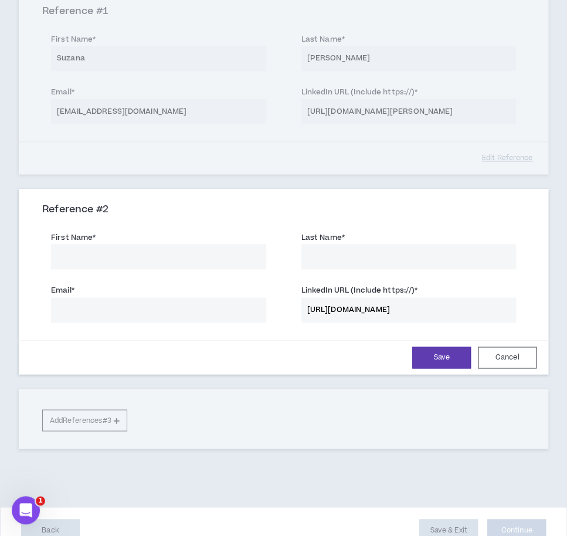
click at [176, 244] on input "First Name *" at bounding box center [158, 256] width 215 height 25
type input "[PERSON_NAME]"
click at [132, 305] on input "Email *" at bounding box center [158, 309] width 215 height 25
paste input "[PERSON_NAME][EMAIL_ADDRESS][DOMAIN_NAME]"
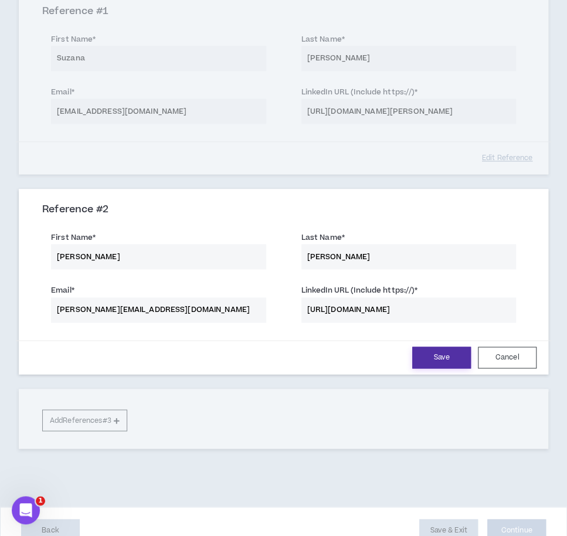
type input "[PERSON_NAME][EMAIL_ADDRESS][DOMAIN_NAME]"
click at [442, 346] on button "Save" at bounding box center [441, 357] width 59 height 22
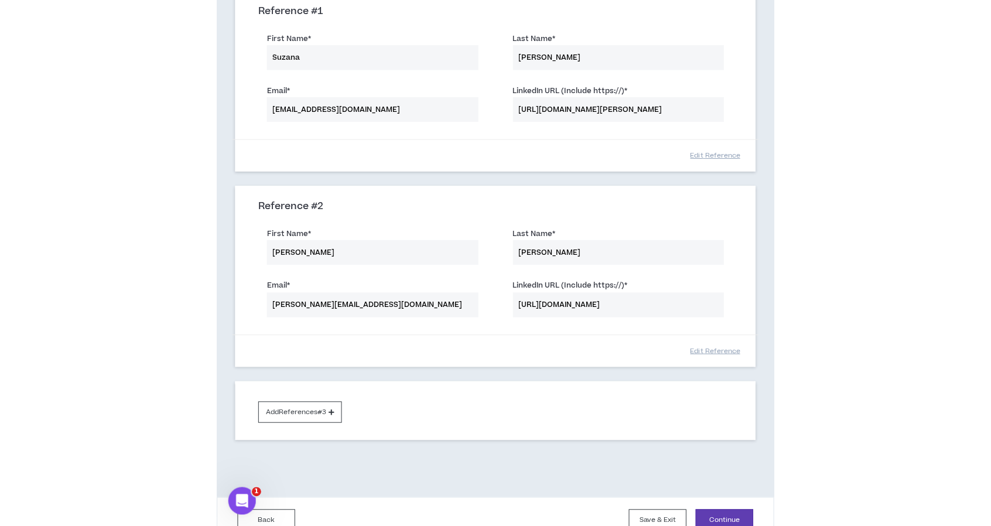
scroll to position [0, 0]
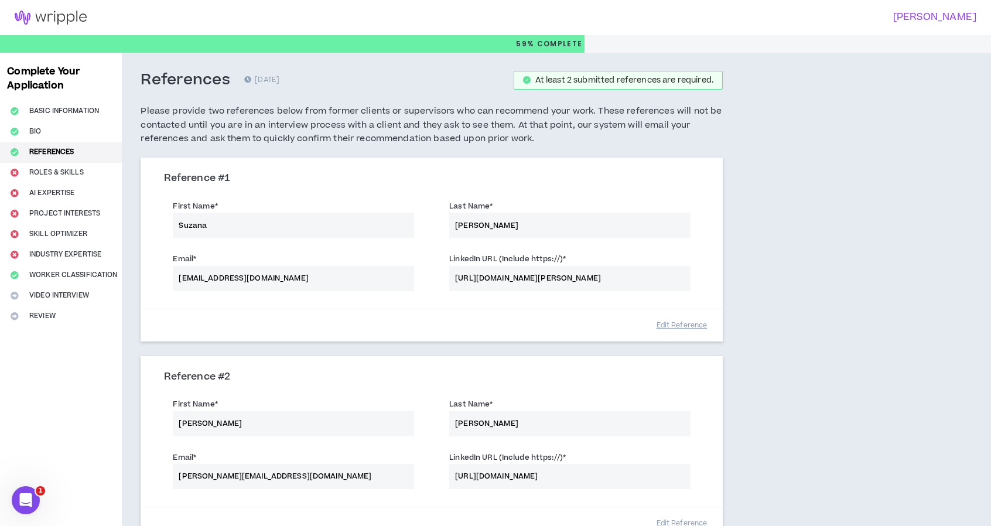
click at [575, 204] on div "References [DATE] At least 2 submitted references are required. Please provide …" at bounding box center [494, 362] width 744 height 619
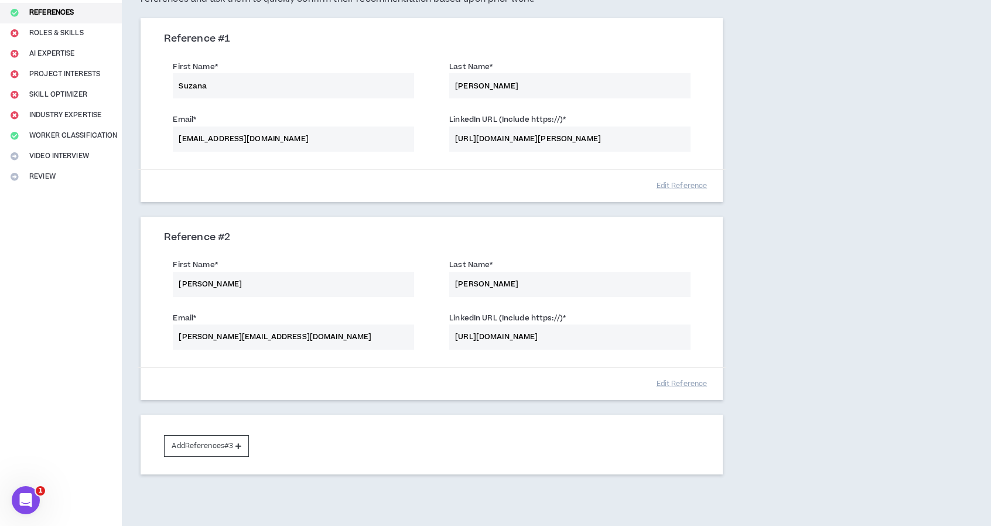
scroll to position [190, 0]
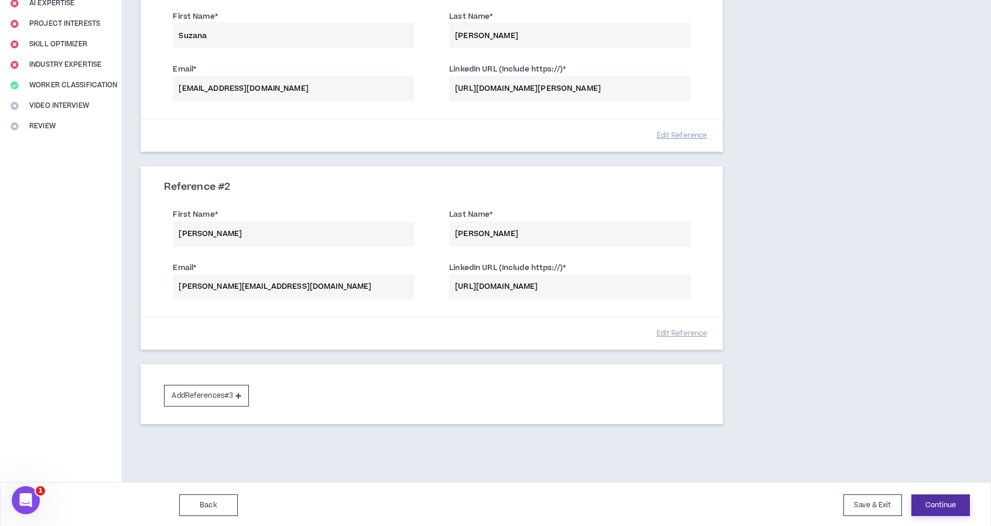
click at [575, 505] on button "Continue" at bounding box center [941, 506] width 59 height 22
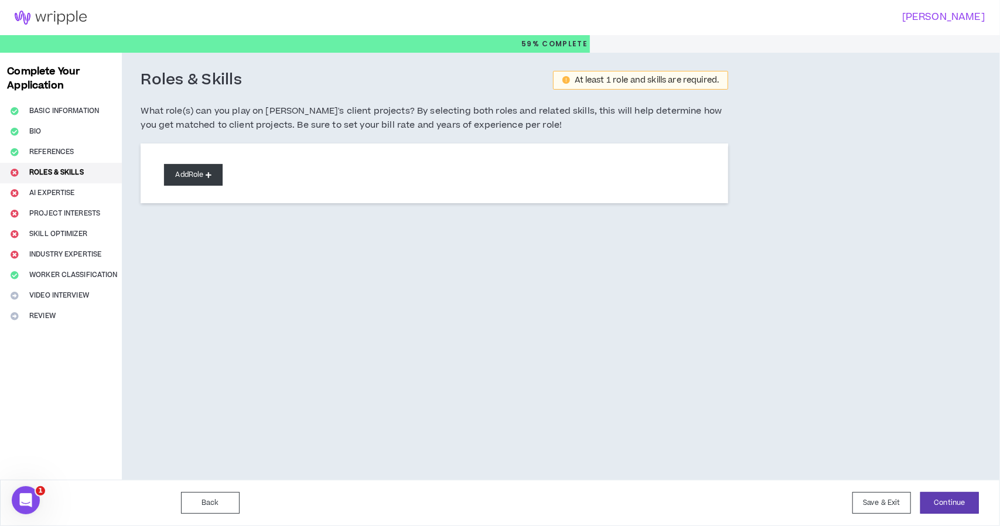
click at [186, 173] on button "Add Role" at bounding box center [193, 175] width 59 height 22
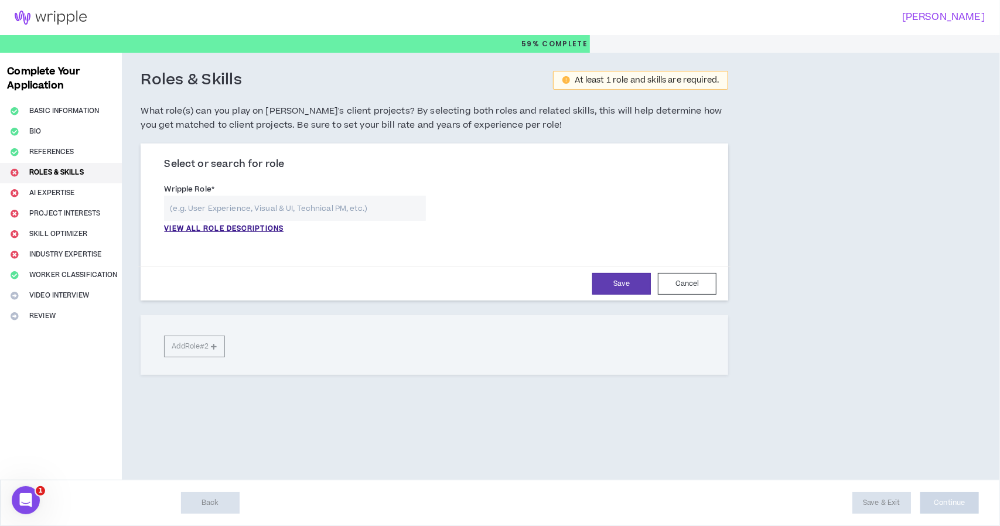
click at [243, 237] on div "**********" at bounding box center [434, 211] width 558 height 63
click at [247, 232] on p "VIEW ALL ROLE DESCRIPTIONS" at bounding box center [224, 229] width 120 height 11
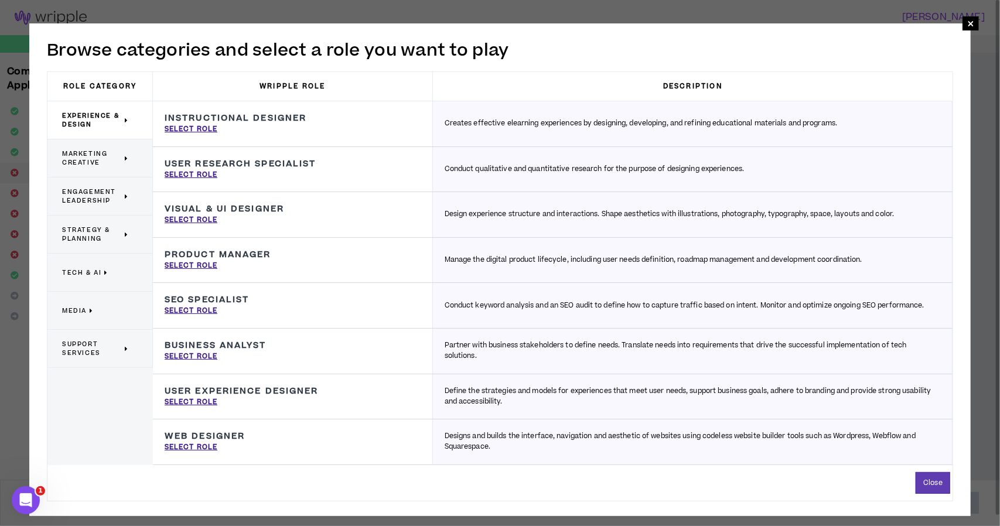
click at [74, 165] on span "Marketing Creative" at bounding box center [92, 158] width 60 height 18
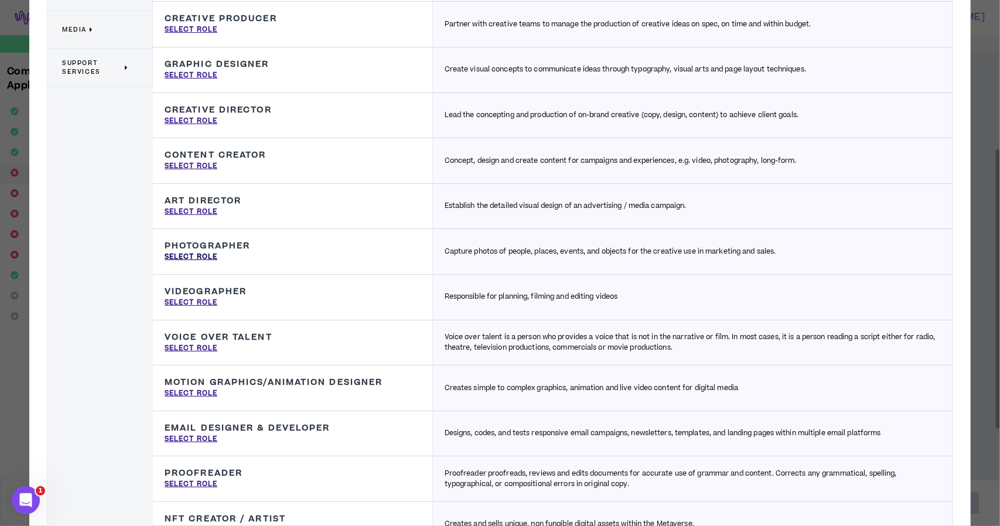
click at [204, 252] on p "Select Role" at bounding box center [191, 257] width 53 height 11
type input "Photographer"
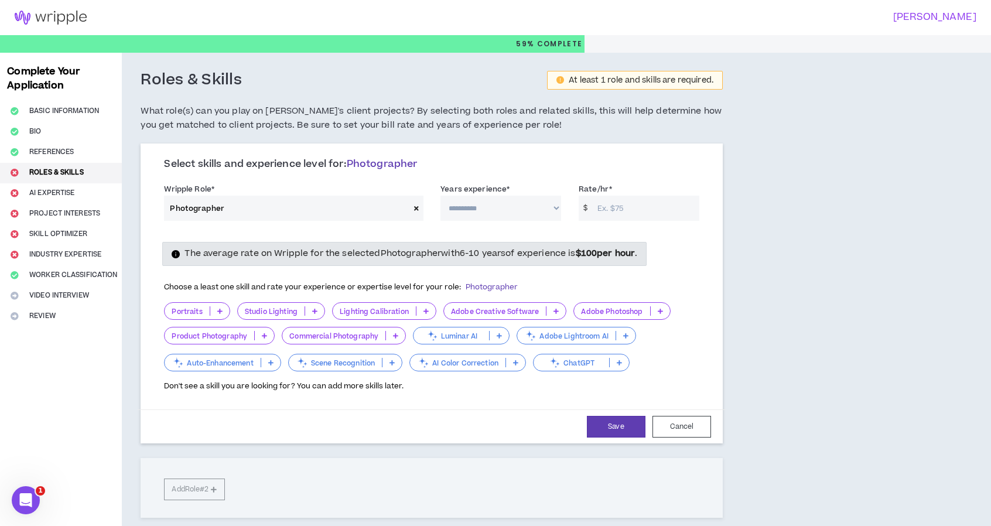
click at [194, 310] on p "Portraits" at bounding box center [187, 311] width 45 height 9
click at [200, 385] on span "11+ Years" at bounding box center [198, 387] width 52 height 13
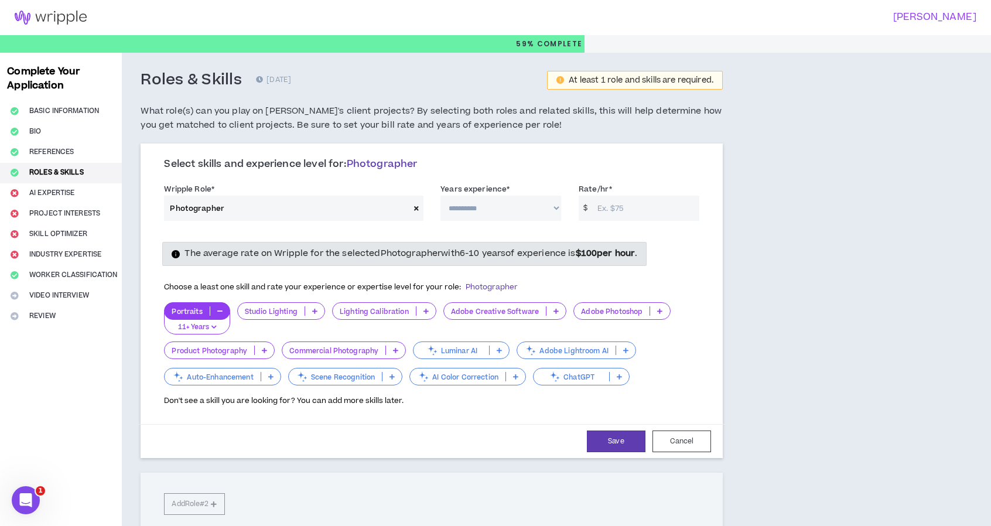
click at [308, 311] on p at bounding box center [314, 310] width 19 height 9
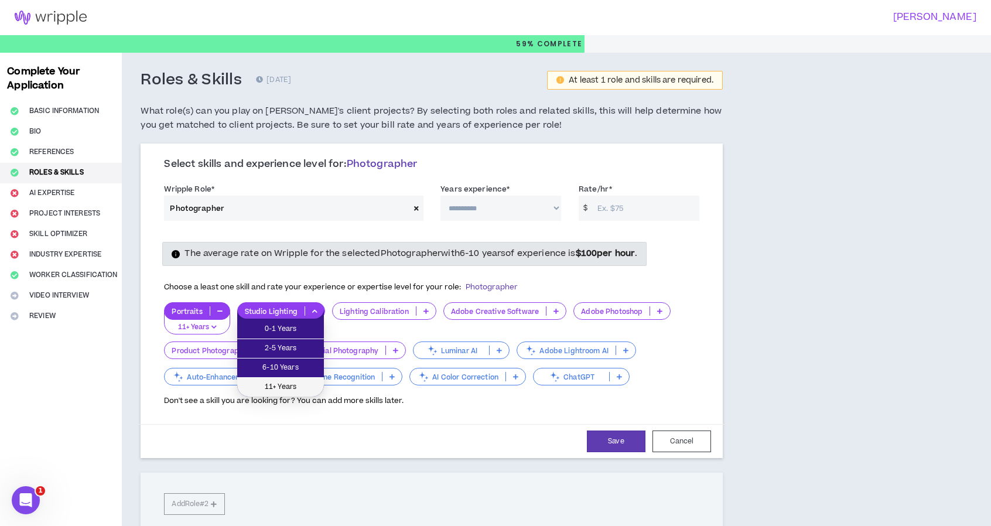
click at [293, 384] on span "11+ Years" at bounding box center [280, 387] width 73 height 13
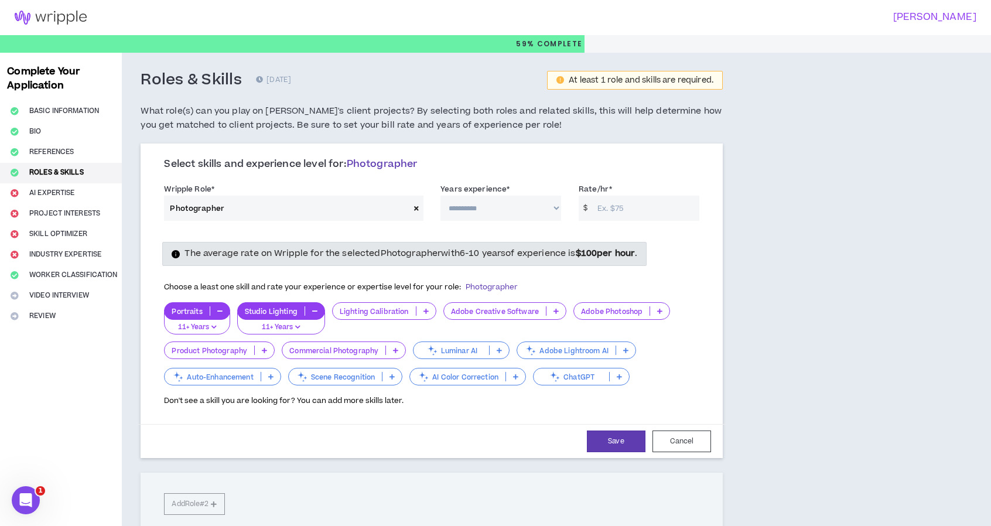
click at [425, 309] on icon at bounding box center [426, 311] width 5 height 6
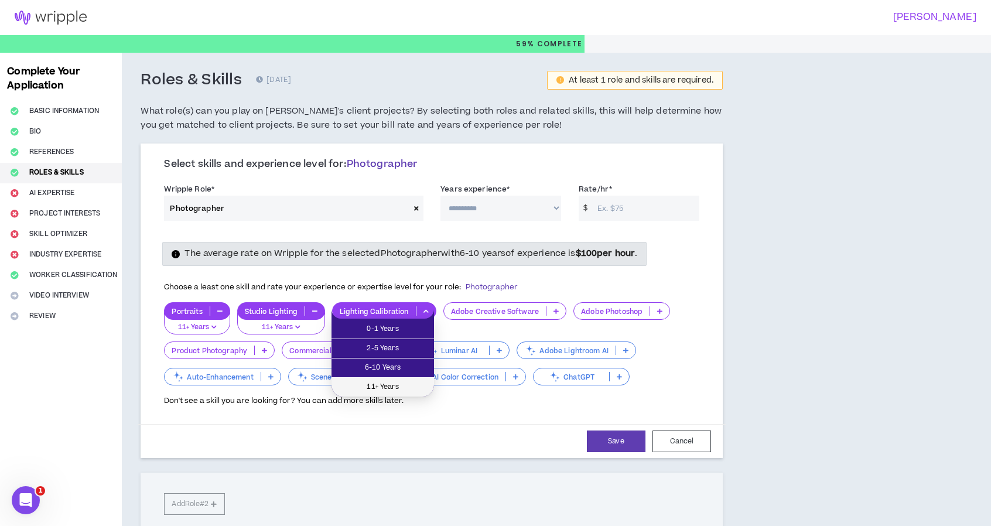
click at [369, 387] on span "11+ Years" at bounding box center [383, 387] width 88 height 13
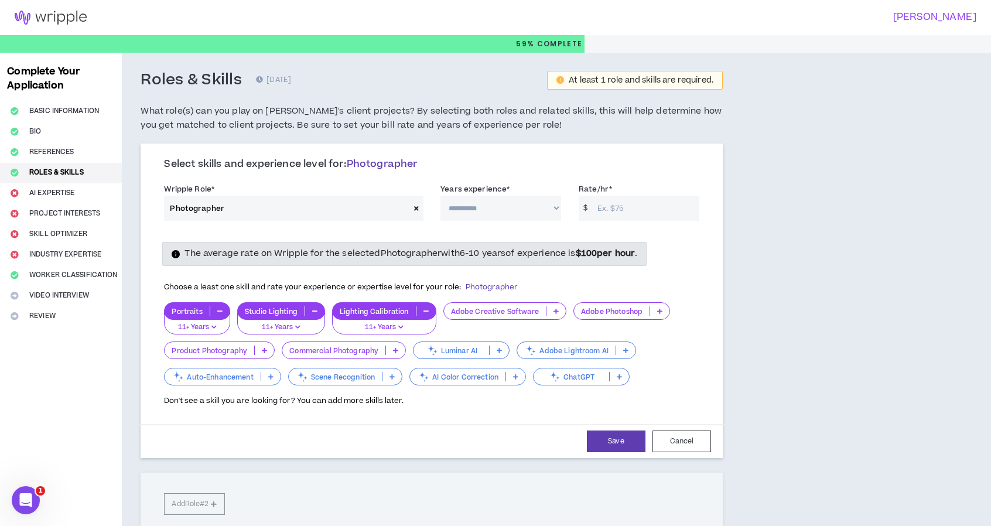
click at [550, 310] on p at bounding box center [556, 310] width 19 height 9
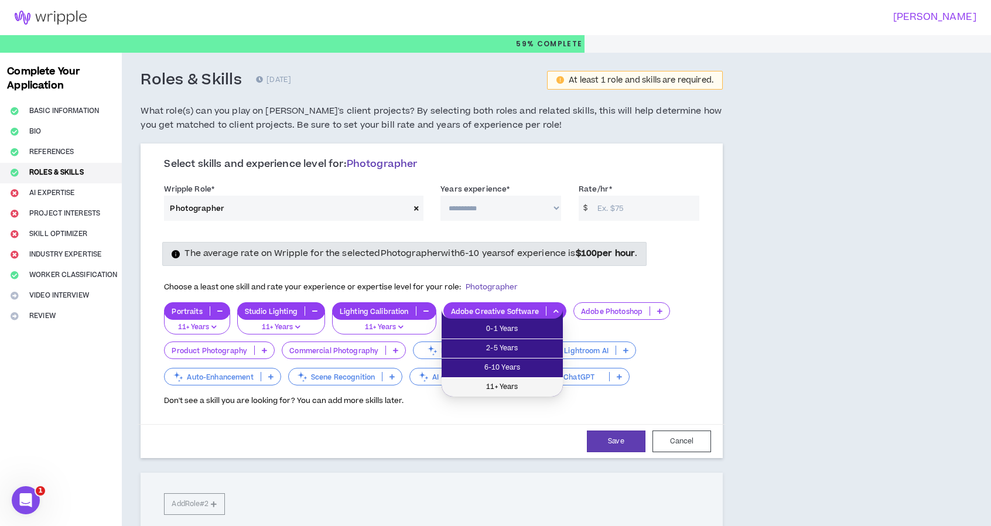
click at [478, 384] on span "11+ Years" at bounding box center [502, 387] width 107 height 13
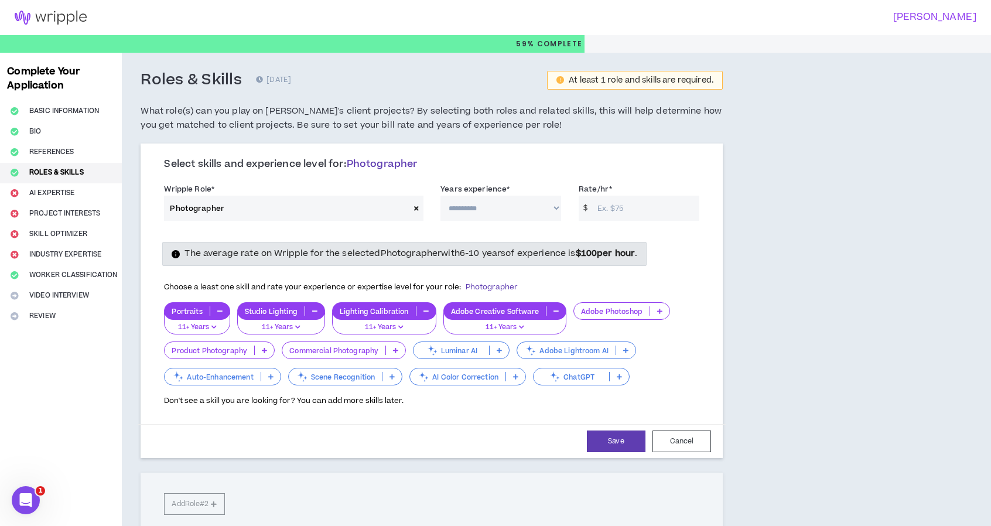
click at [575, 309] on p at bounding box center [659, 310] width 19 height 9
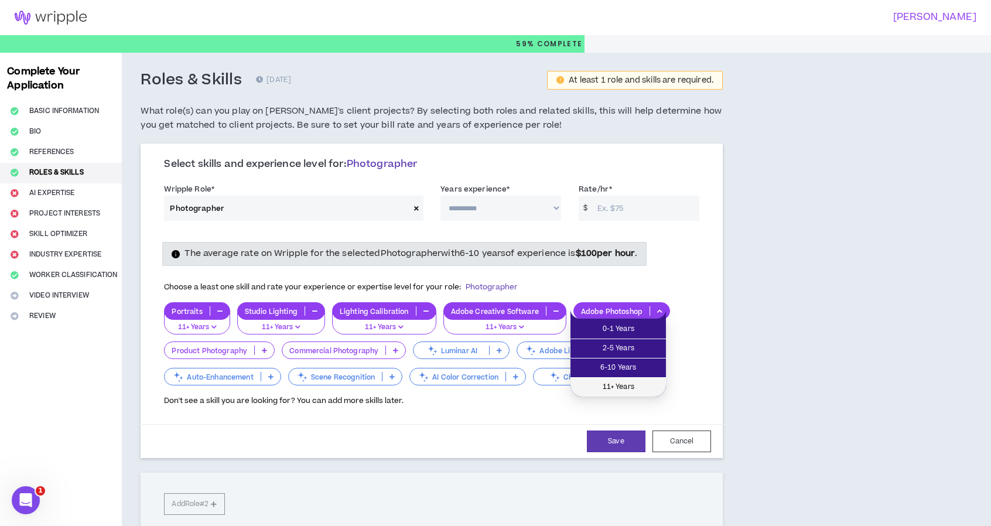
click at [575, 385] on span "11+ Years" at bounding box center [618, 387] width 81 height 13
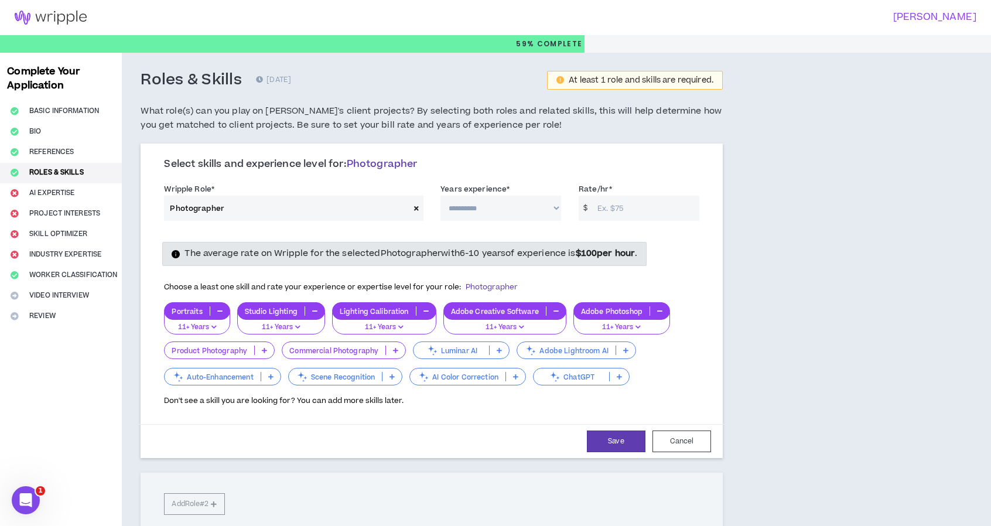
click at [263, 350] on icon at bounding box center [264, 350] width 5 height 6
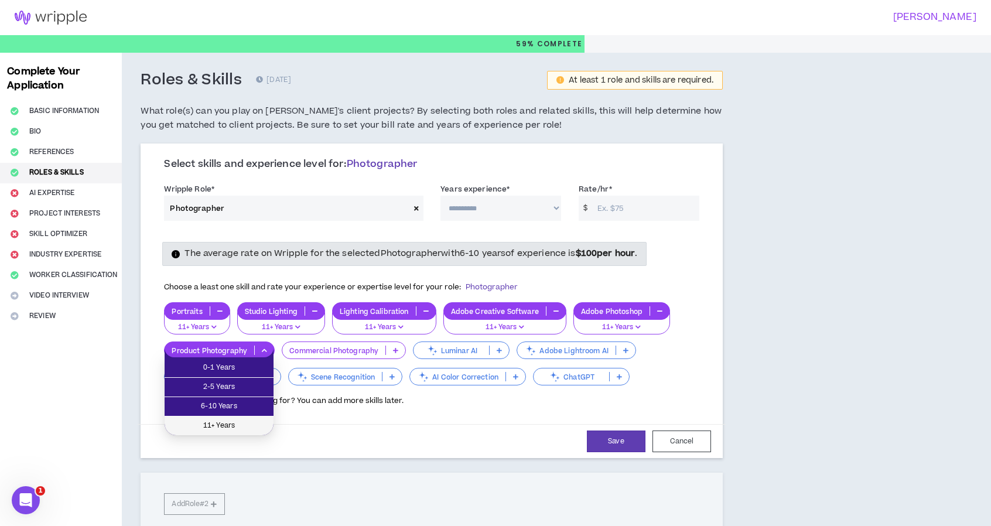
click at [229, 420] on span "11+ Years" at bounding box center [219, 426] width 95 height 13
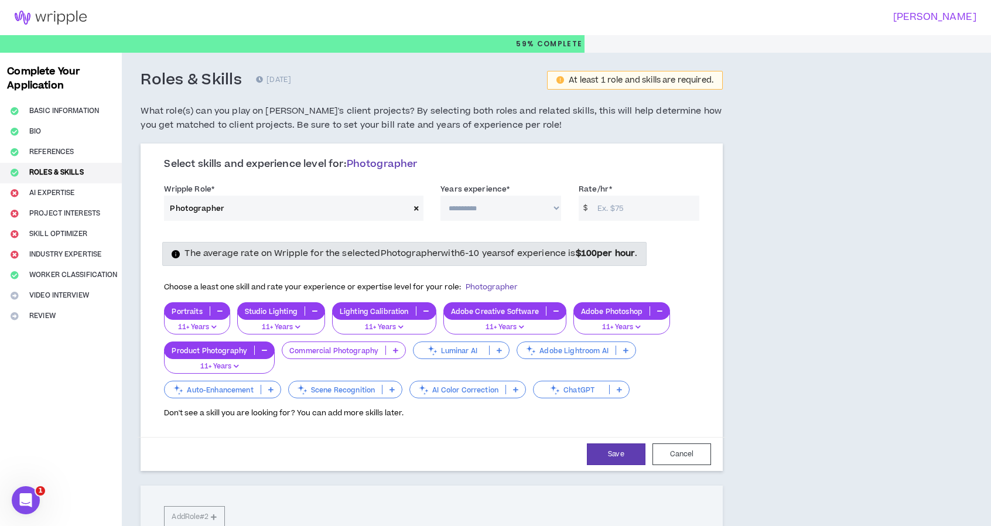
click at [390, 347] on p at bounding box center [395, 350] width 19 height 9
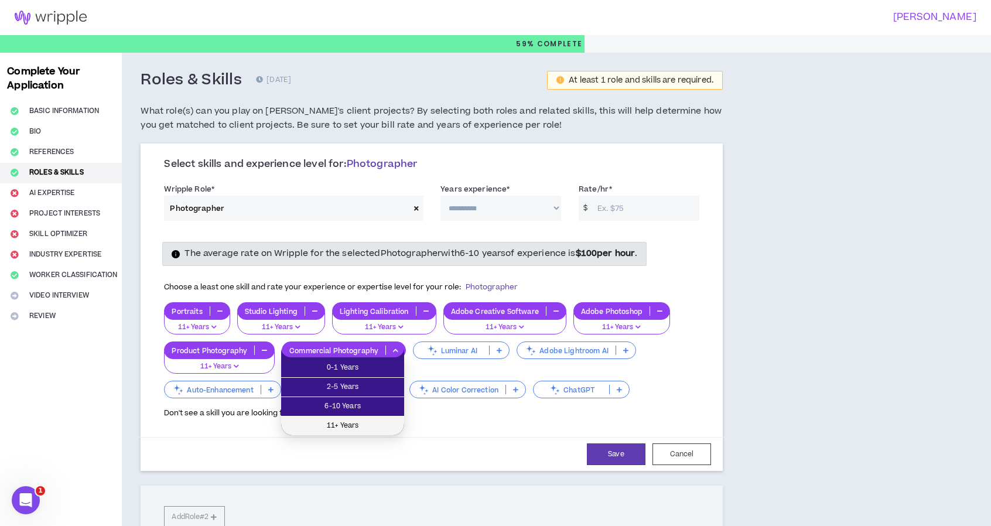
click at [353, 422] on span "11+ Years" at bounding box center [342, 426] width 109 height 13
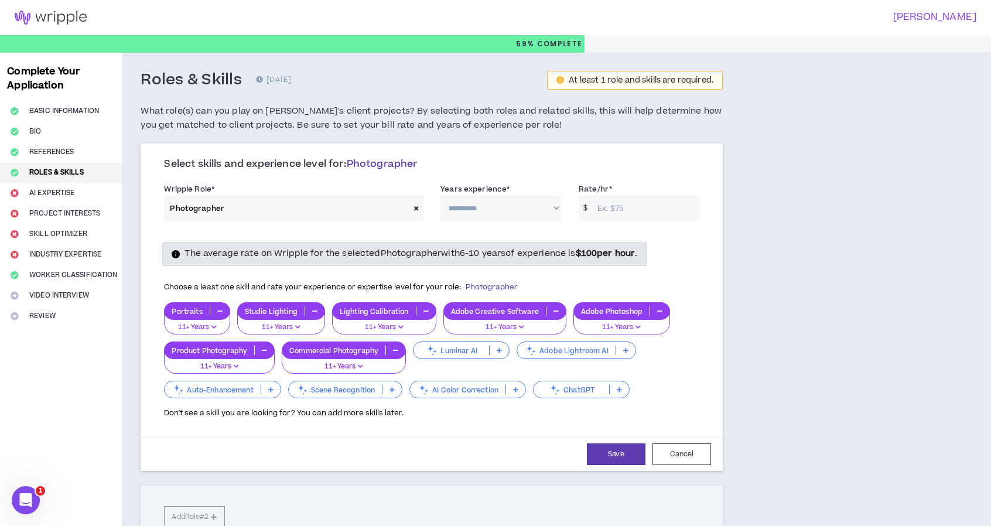
click at [495, 349] on p at bounding box center [499, 350] width 19 height 9
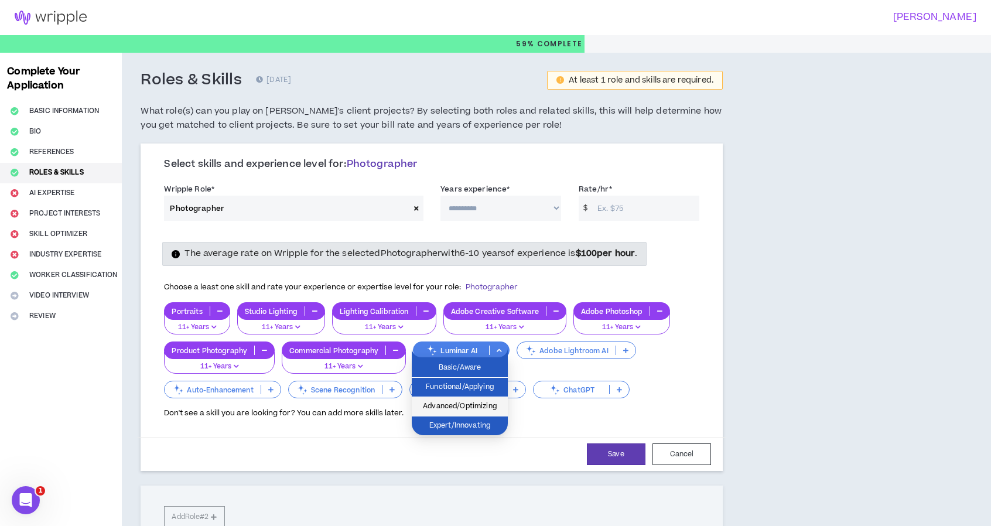
click at [454, 407] on span "Advanced/Optimizing" at bounding box center [460, 406] width 82 height 13
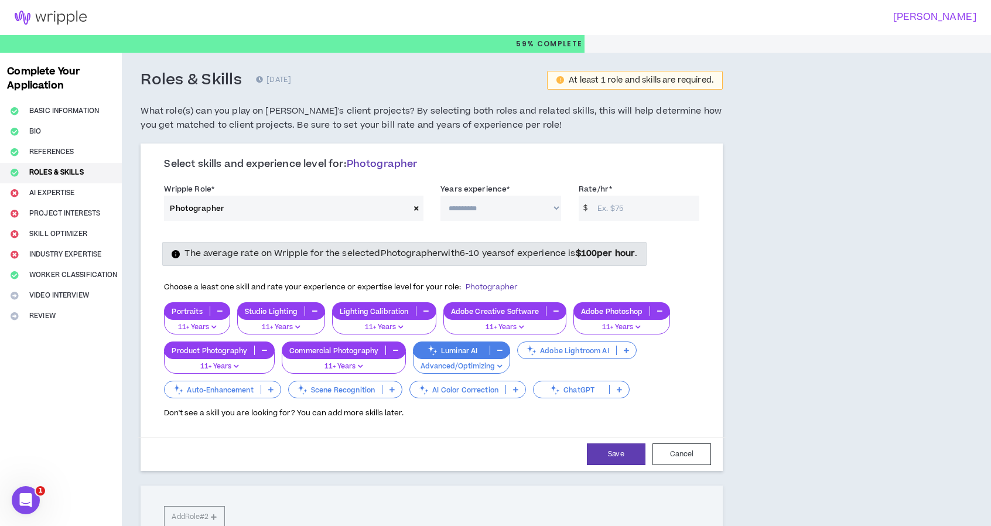
click at [575, 347] on icon at bounding box center [626, 350] width 5 height 6
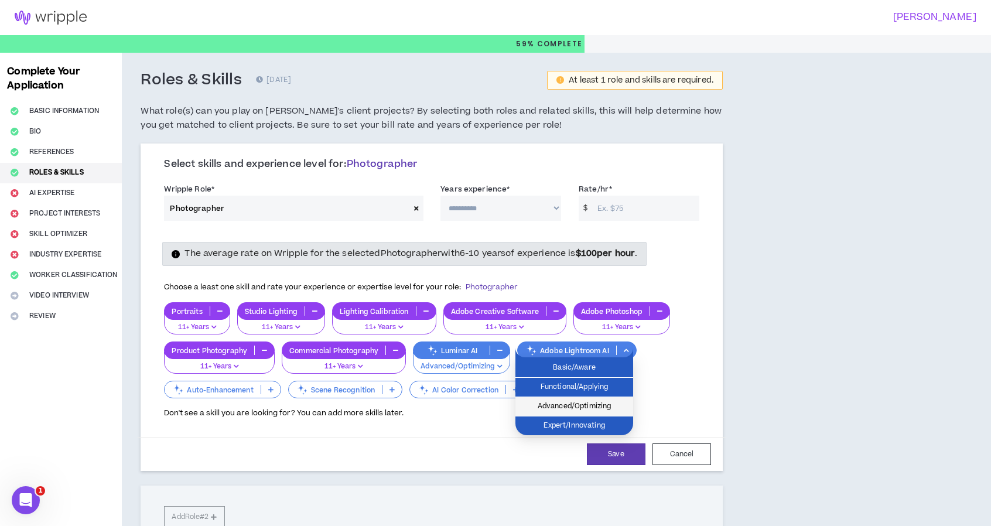
click at [575, 407] on span "Advanced/Optimizing" at bounding box center [575, 406] width 104 height 13
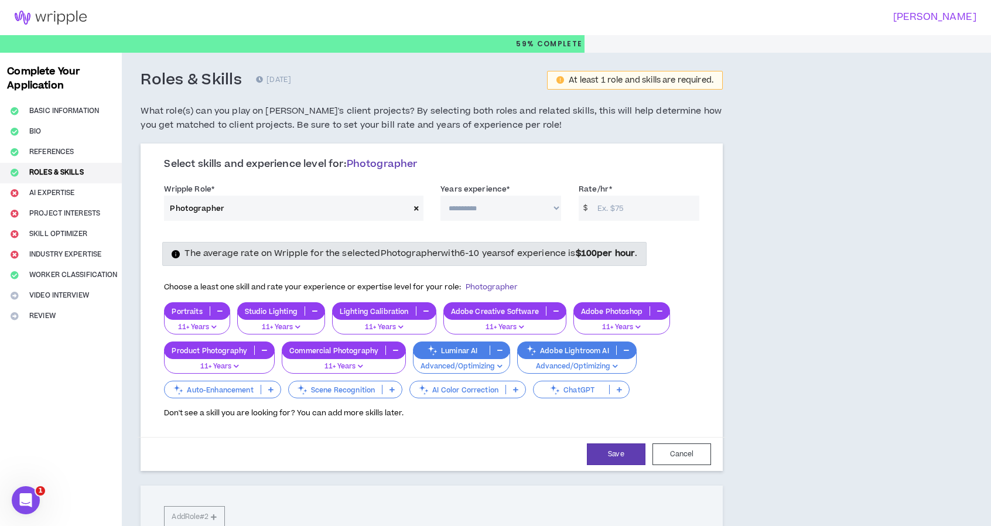
click at [268, 386] on p at bounding box center [270, 389] width 19 height 9
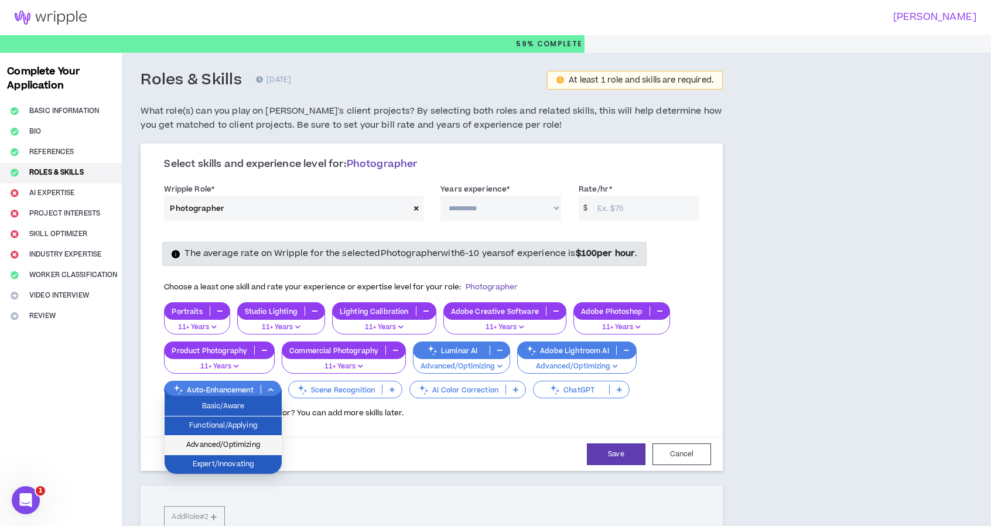
click at [261, 438] on li "Advanced/Optimizing" at bounding box center [223, 445] width 117 height 19
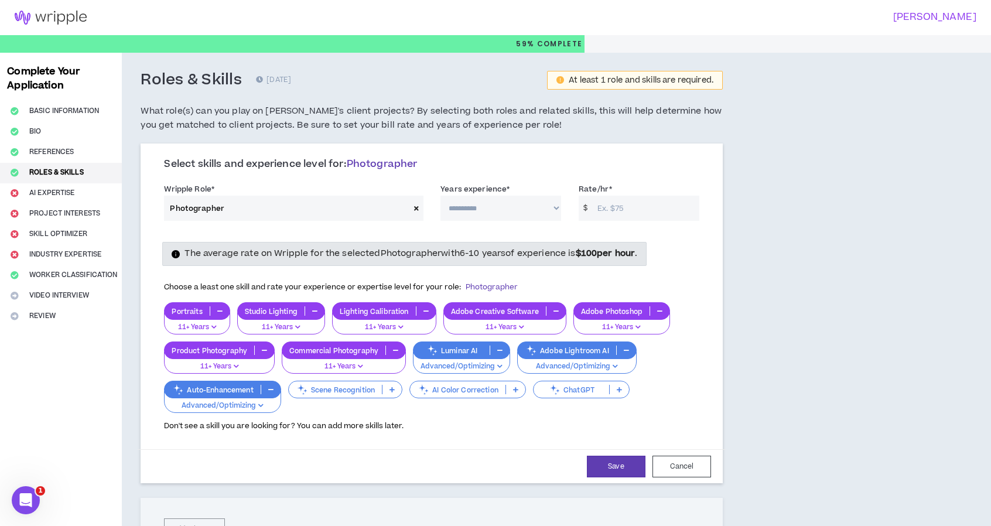
click at [395, 387] on icon at bounding box center [392, 390] width 5 height 6
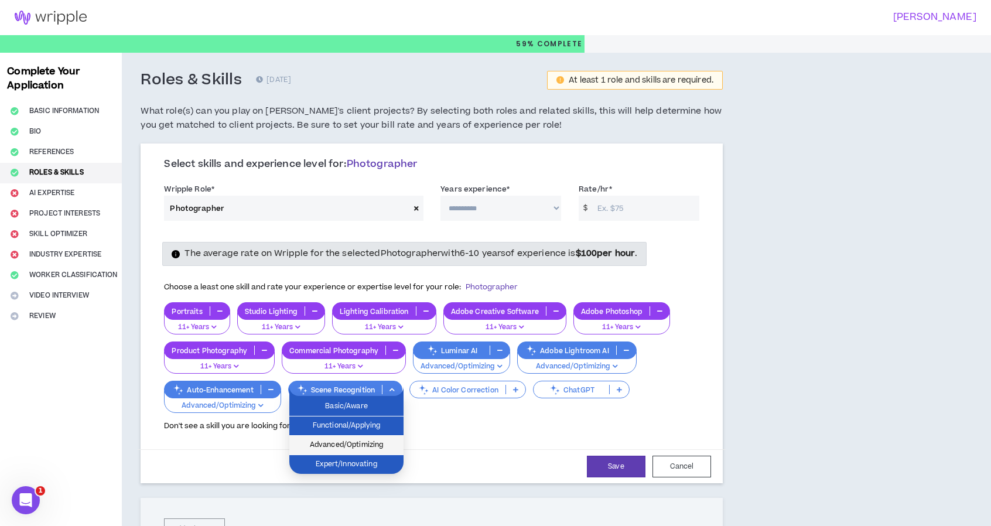
click at [380, 444] on span "Advanced/Optimizing" at bounding box center [346, 445] width 100 height 13
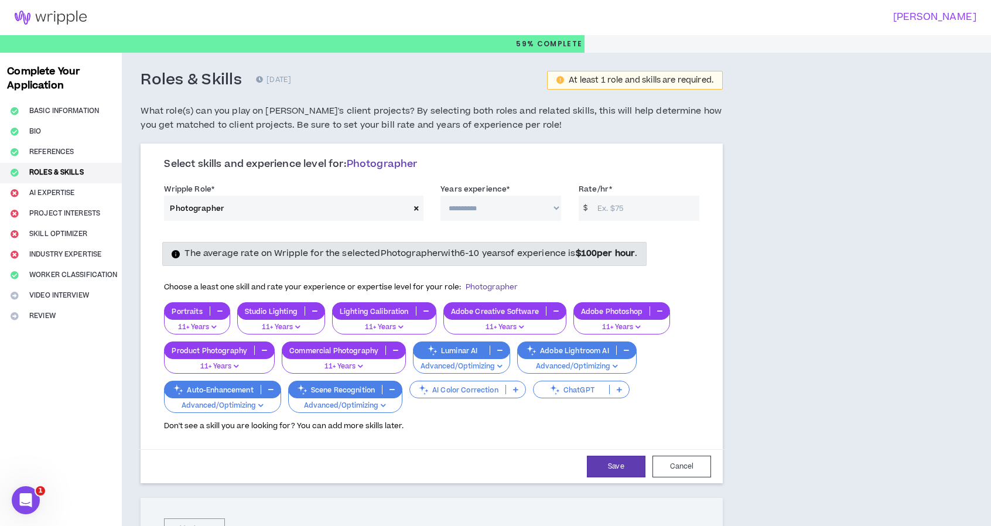
click at [513, 387] on p at bounding box center [515, 389] width 19 height 9
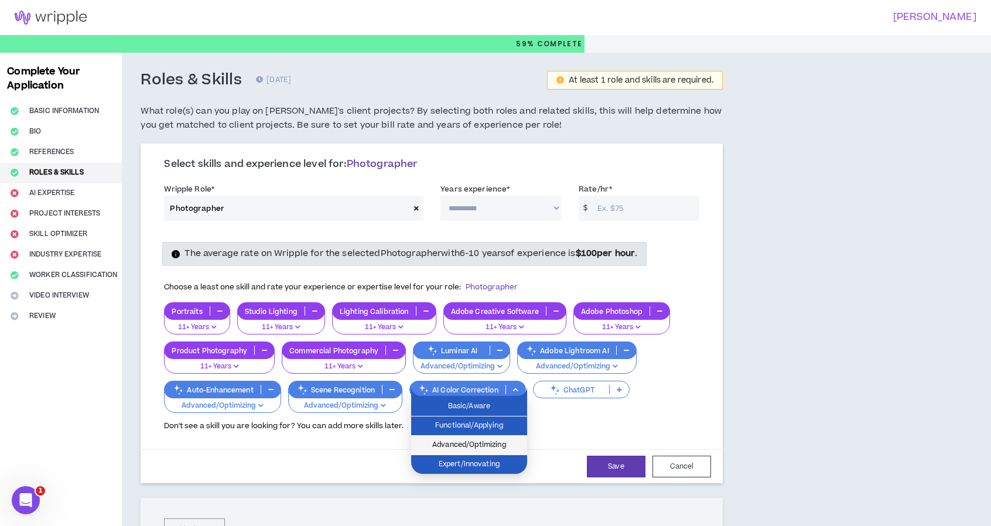
click at [469, 444] on span "Advanced/Optimizing" at bounding box center [469, 445] width 102 height 13
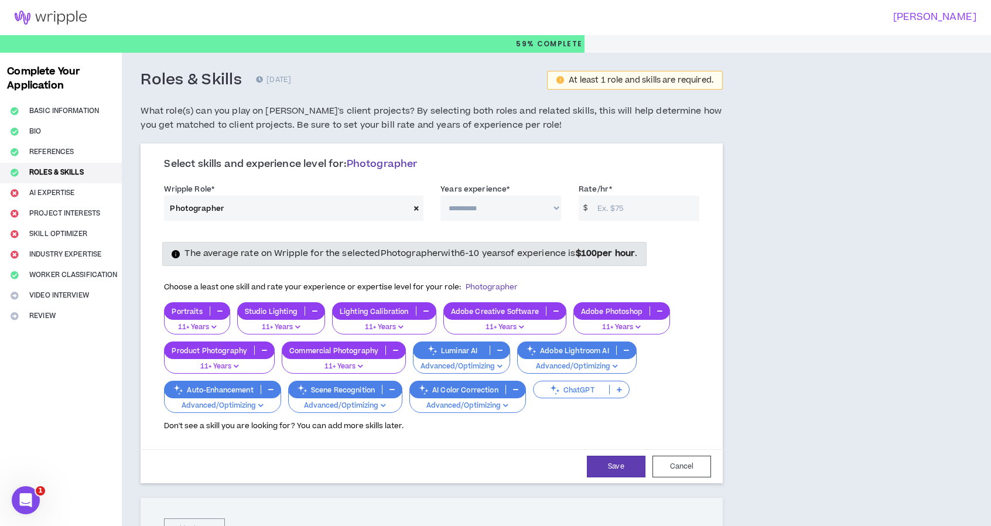
click at [575, 386] on p at bounding box center [619, 389] width 19 height 9
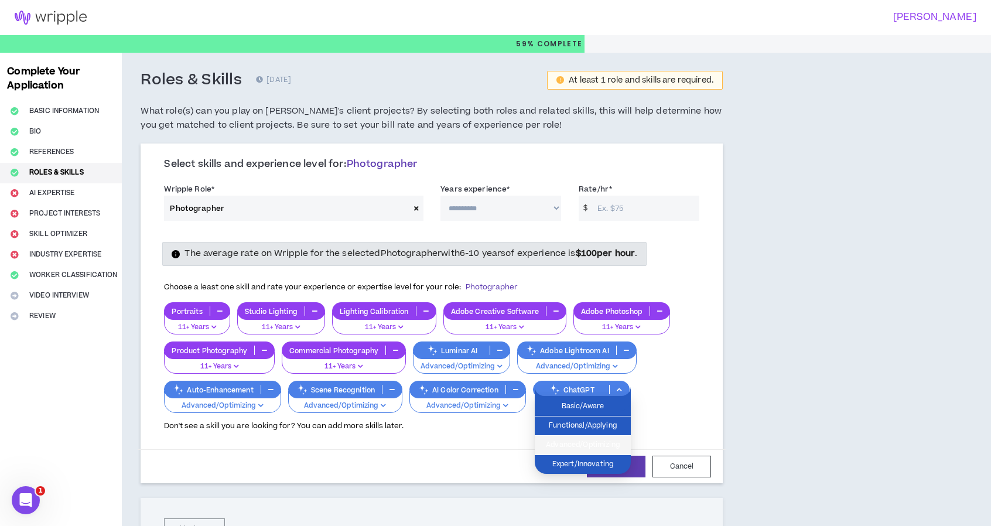
click at [575, 442] on span "Advanced/Optimizing" at bounding box center [583, 445] width 82 height 13
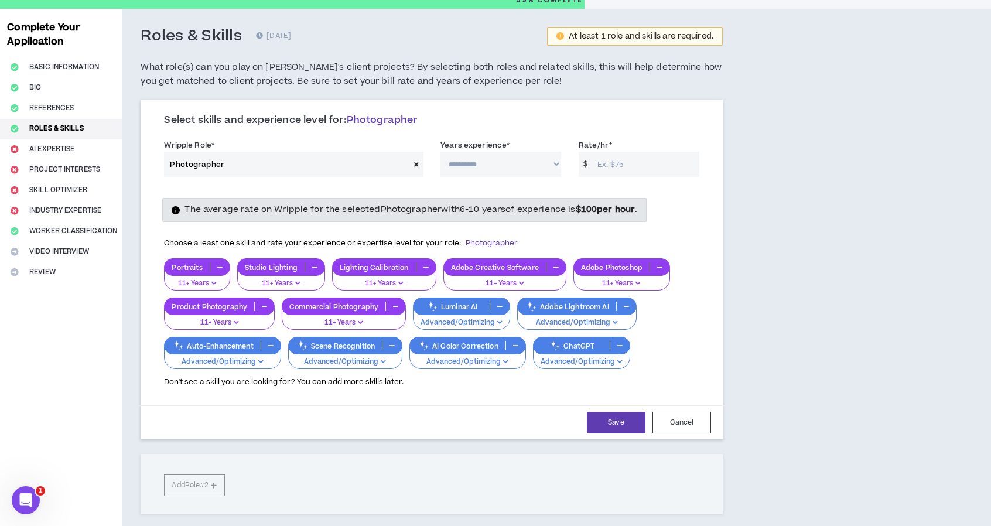
scroll to position [59, 0]
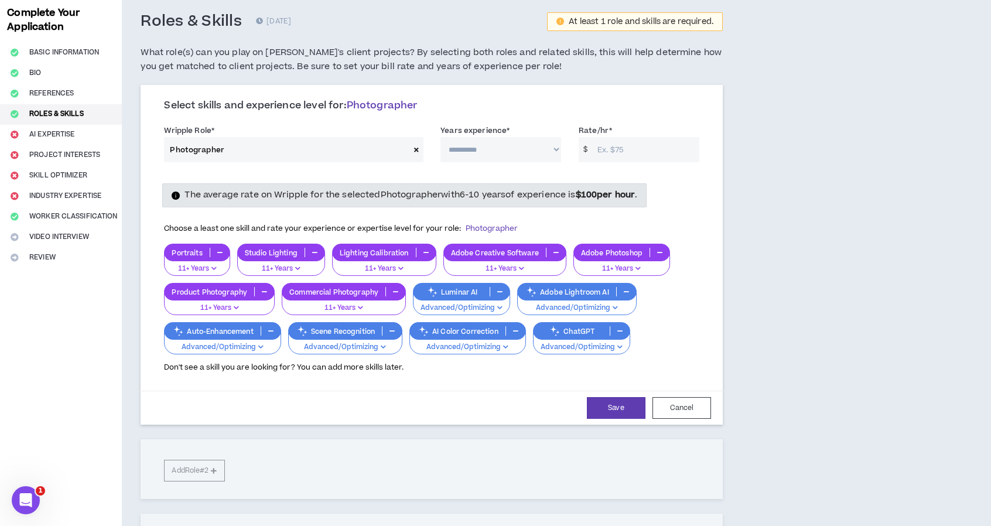
click at [471, 150] on select "**********" at bounding box center [501, 149] width 121 height 25
select select "***"
click at [441, 137] on select "**********" at bounding box center [501, 149] width 121 height 25
click at [575, 153] on input "Rate/hr *" at bounding box center [646, 149] width 108 height 25
type input "85"
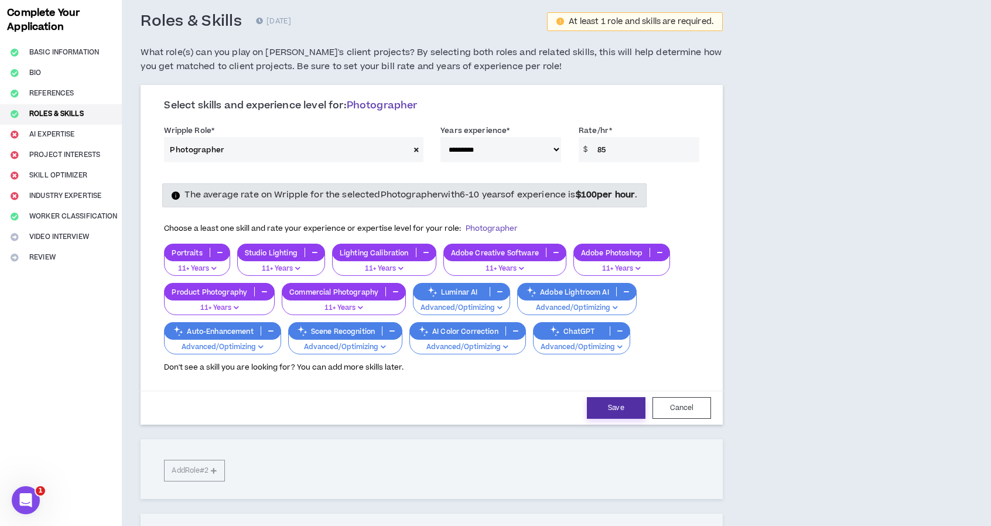
click at [575, 405] on button "Save" at bounding box center [616, 408] width 59 height 22
select select "***"
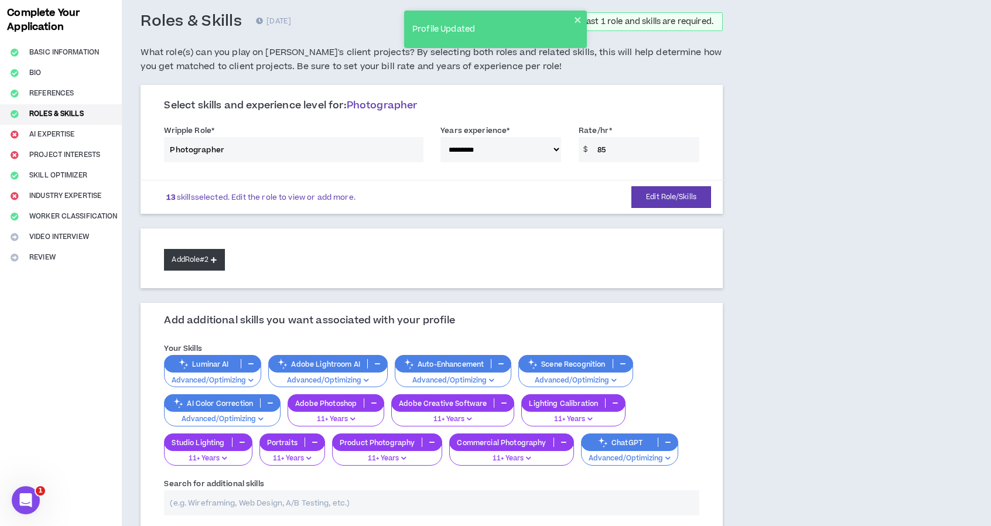
click at [202, 250] on button "Add Role #2" at bounding box center [194, 260] width 60 height 22
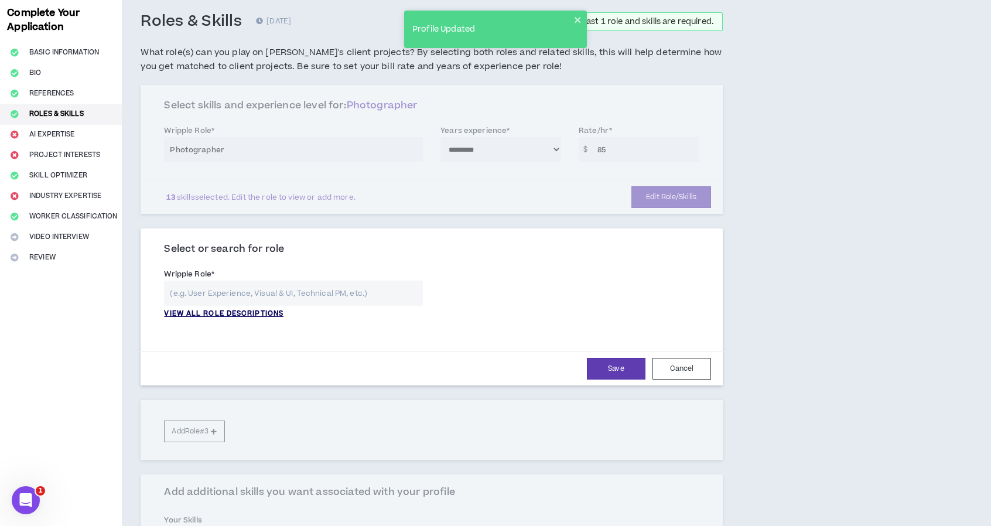
click at [219, 311] on p "VIEW ALL ROLE DESCRIPTIONS" at bounding box center [224, 314] width 120 height 11
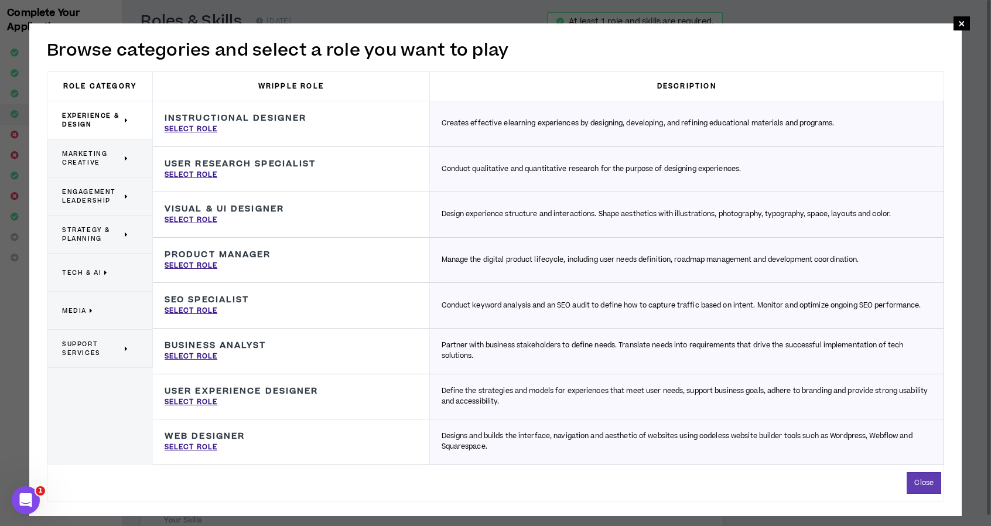
click at [86, 162] on span "Marketing Creative" at bounding box center [92, 158] width 60 height 18
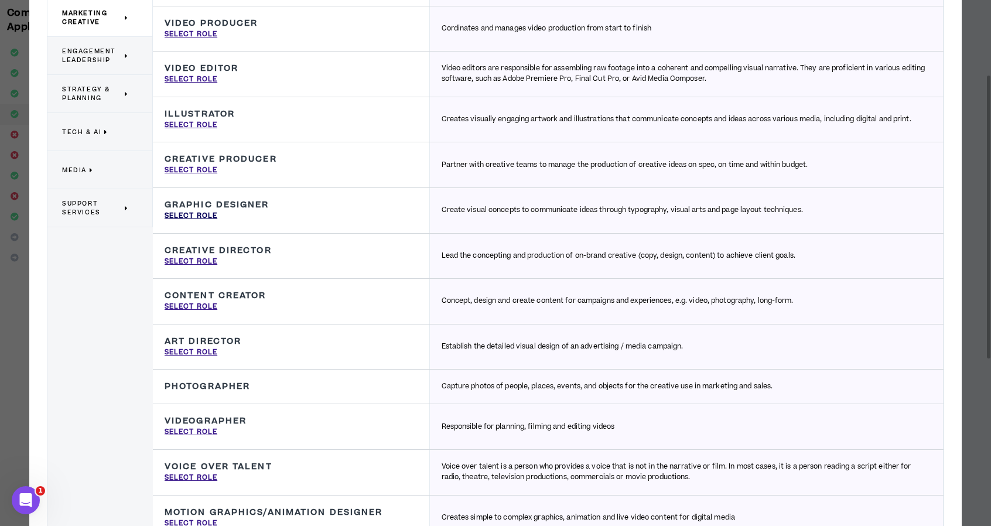
click at [193, 212] on p "Select Role" at bounding box center [191, 216] width 53 height 11
type input "Graphic Designer"
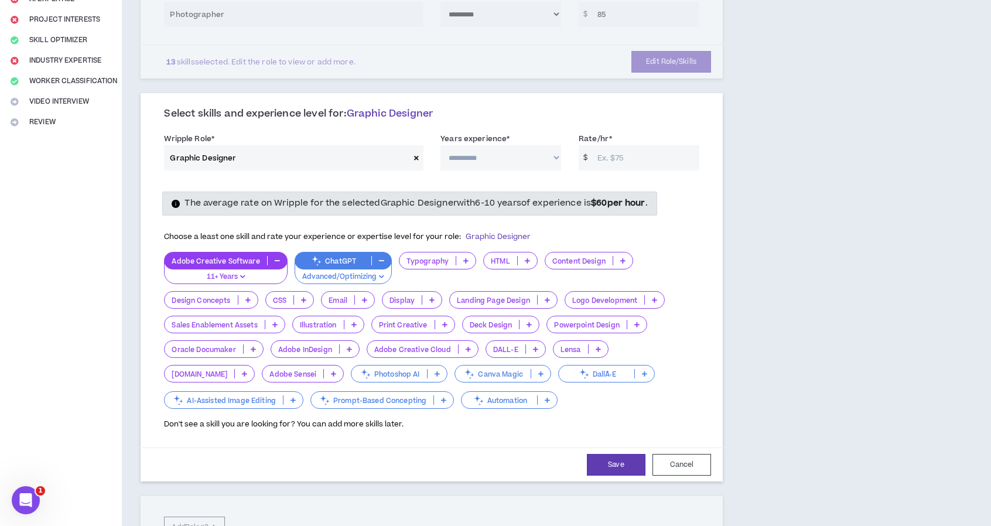
scroll to position [234, 0]
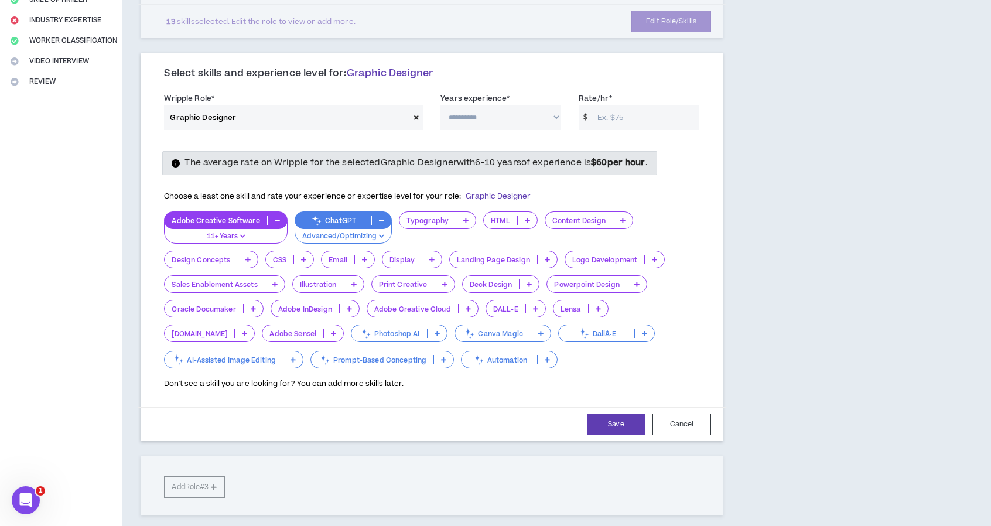
click at [542, 115] on select "**********" at bounding box center [501, 117] width 121 height 25
select select "***"
click at [441, 105] on select "**********" at bounding box center [501, 117] width 121 height 25
click at [575, 118] on input "Rate/hr *" at bounding box center [646, 117] width 108 height 25
type input "95"
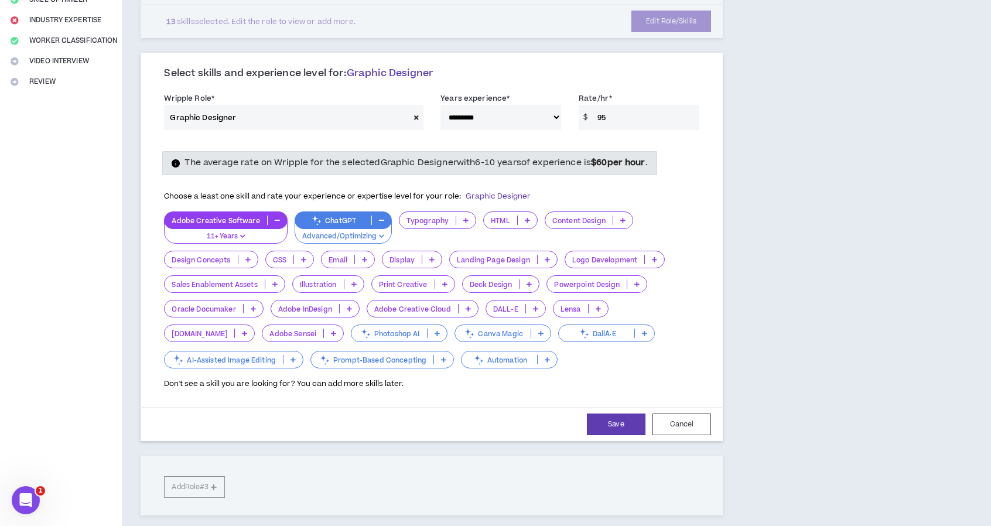
click at [463, 220] on icon at bounding box center [465, 220] width 5 height 6
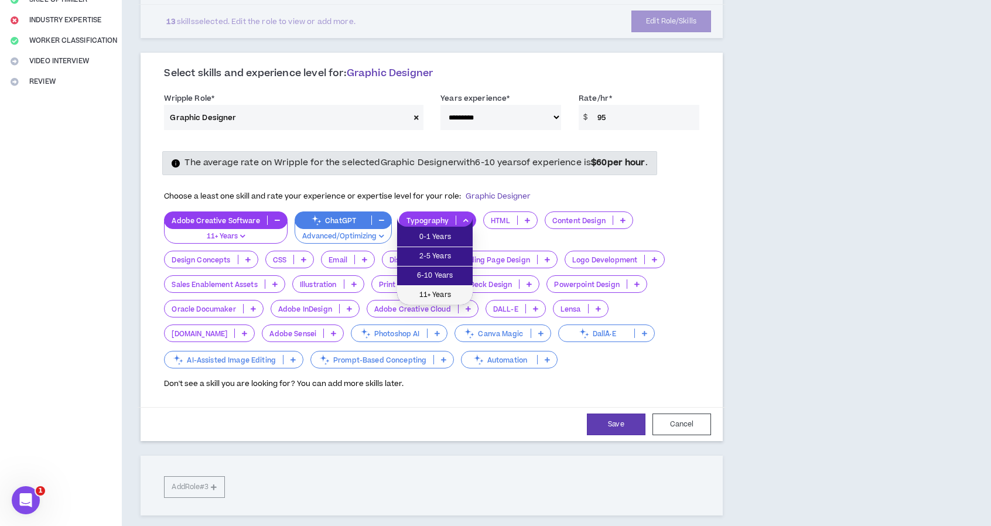
click at [430, 289] on span "11+ Years" at bounding box center [435, 295] width 62 height 13
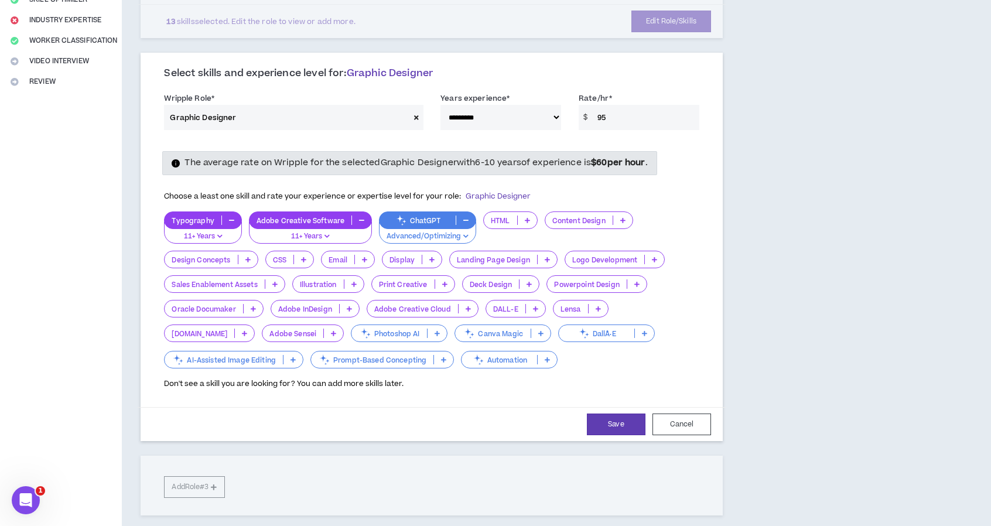
click at [525, 221] on icon at bounding box center [527, 220] width 5 height 6
click at [513, 291] on span "11+ Years" at bounding box center [507, 295] width 39 height 13
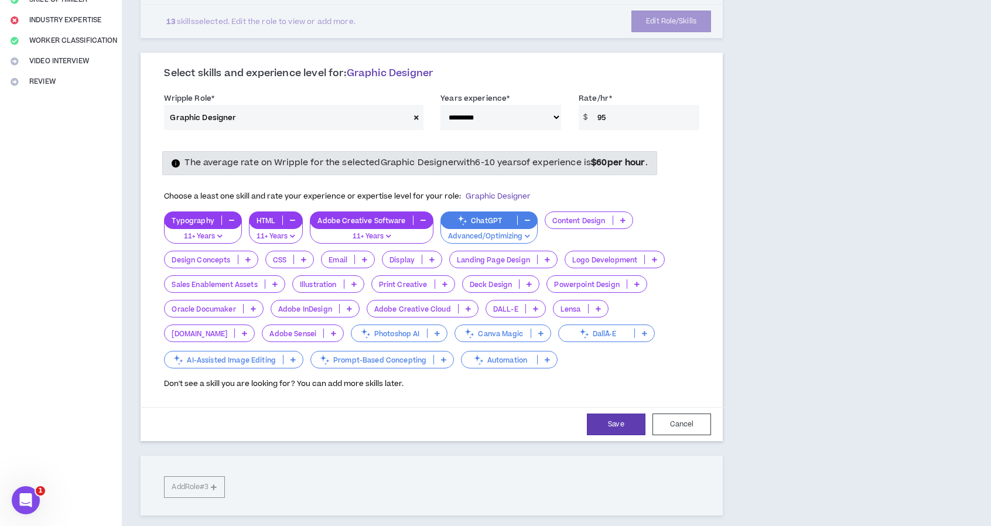
click at [575, 217] on p at bounding box center [622, 220] width 19 height 9
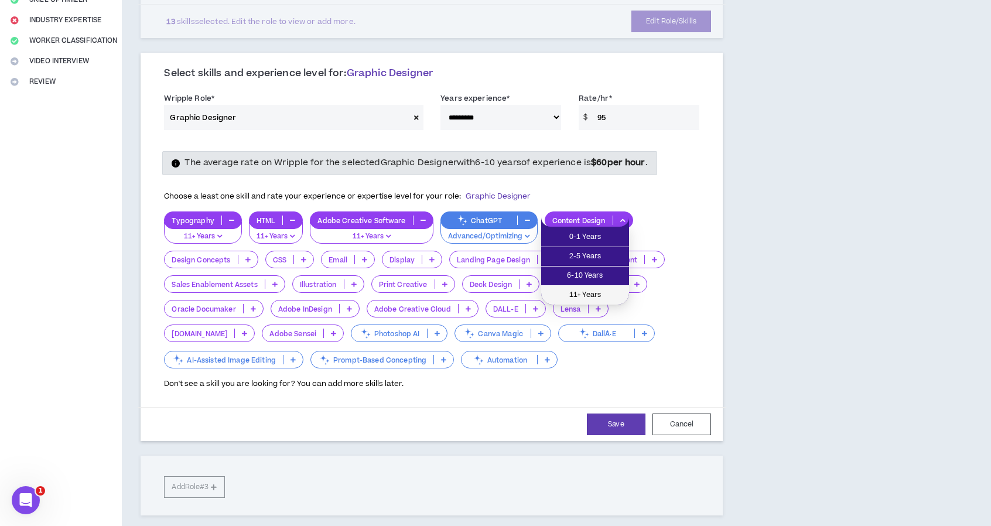
click at [575, 289] on span "11+ Years" at bounding box center [585, 295] width 74 height 13
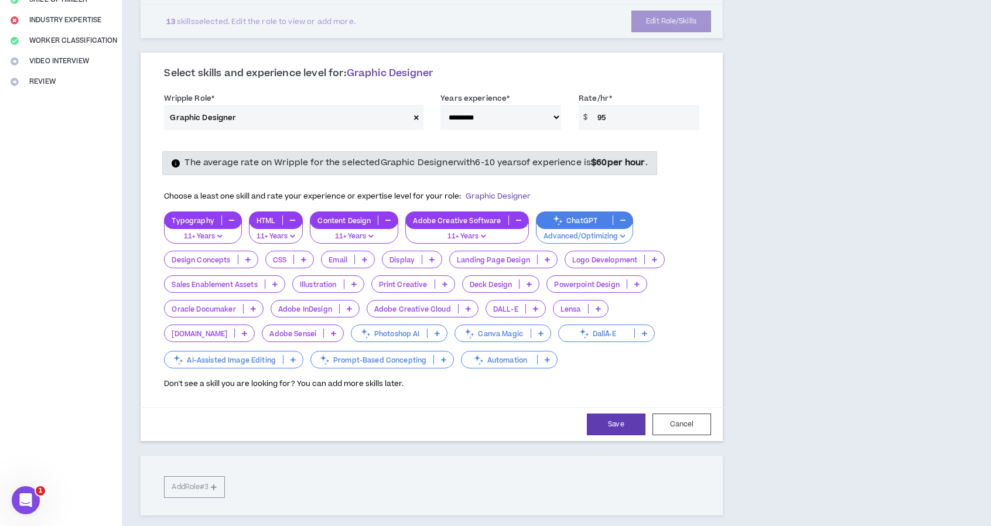
click at [245, 257] on p at bounding box center [247, 259] width 19 height 9
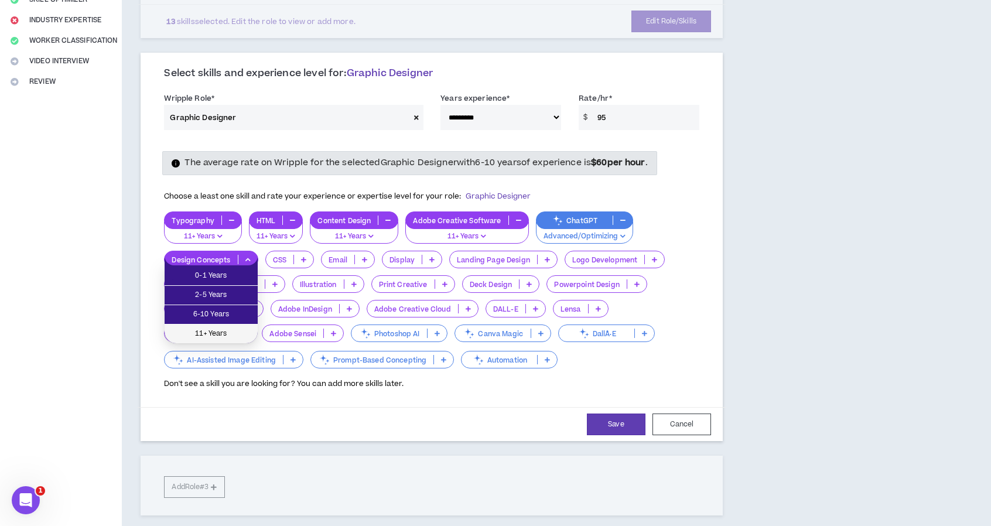
click at [220, 333] on span "11+ Years" at bounding box center [211, 334] width 79 height 13
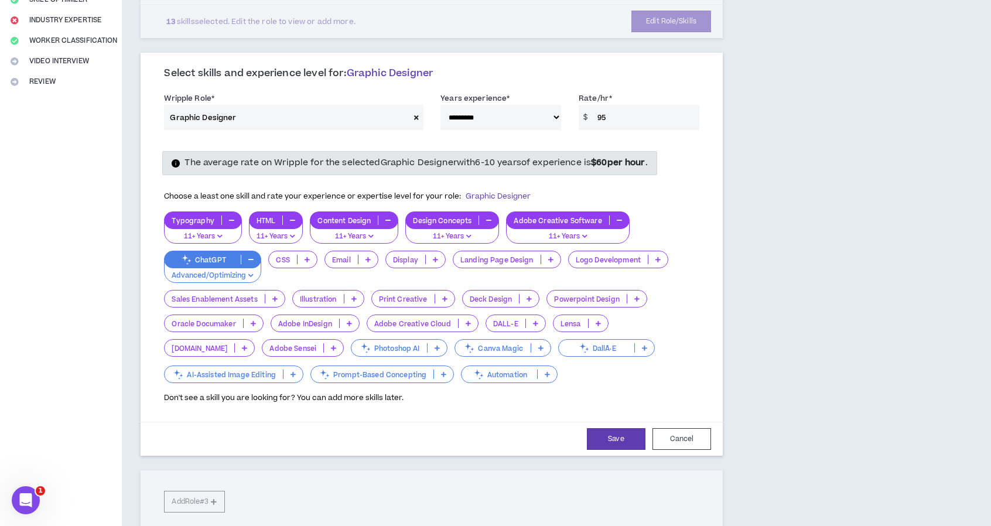
click at [575, 257] on icon at bounding box center [658, 260] width 5 height 6
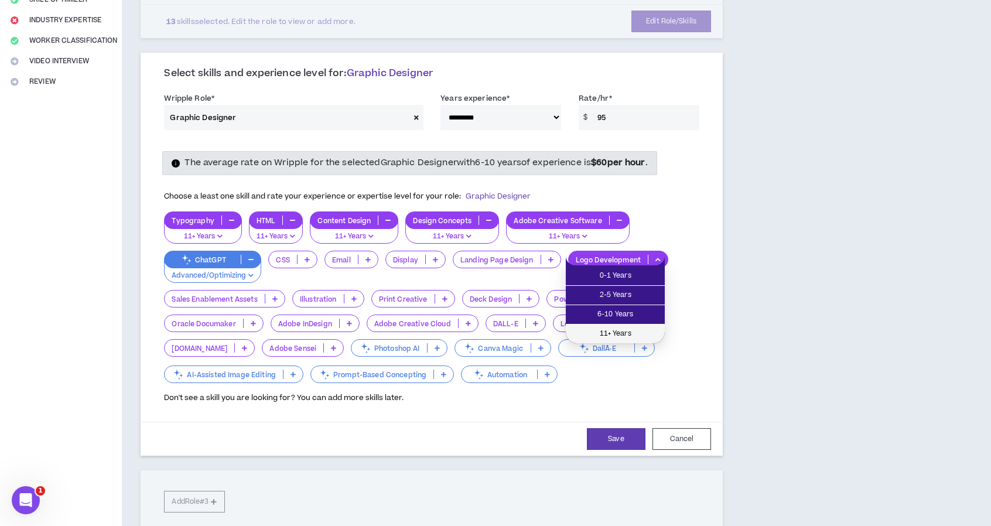
click at [575, 328] on span "11+ Years" at bounding box center [615, 334] width 85 height 13
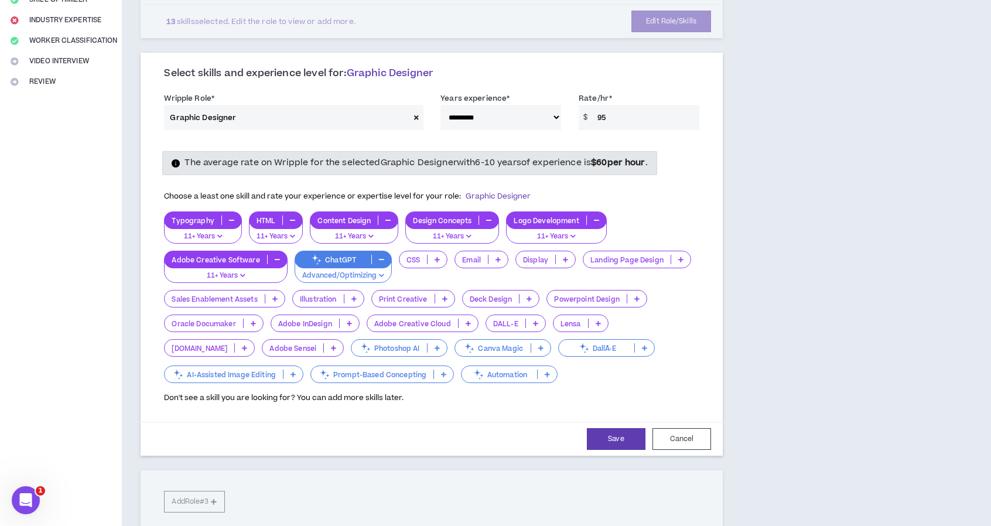
click at [356, 296] on icon at bounding box center [354, 299] width 5 height 6
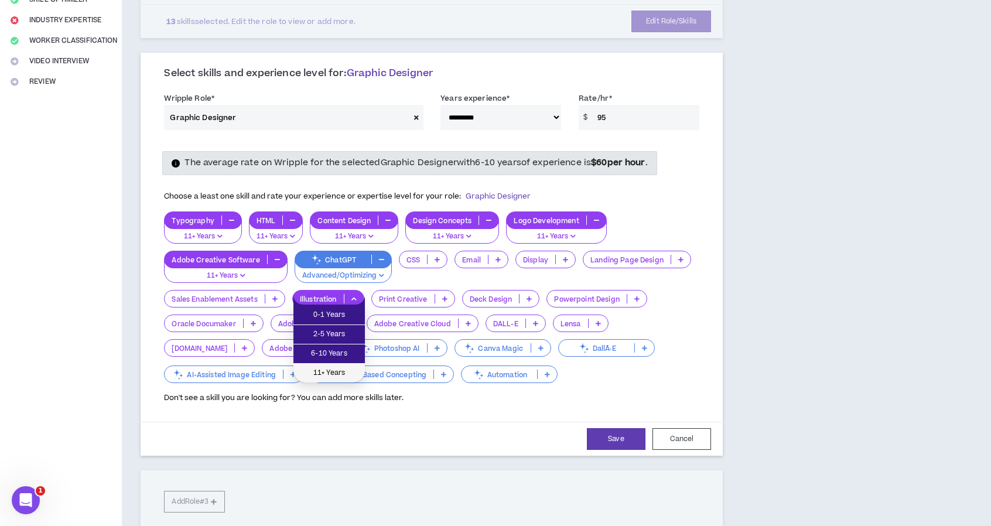
click at [325, 368] on span "11+ Years" at bounding box center [329, 373] width 57 height 13
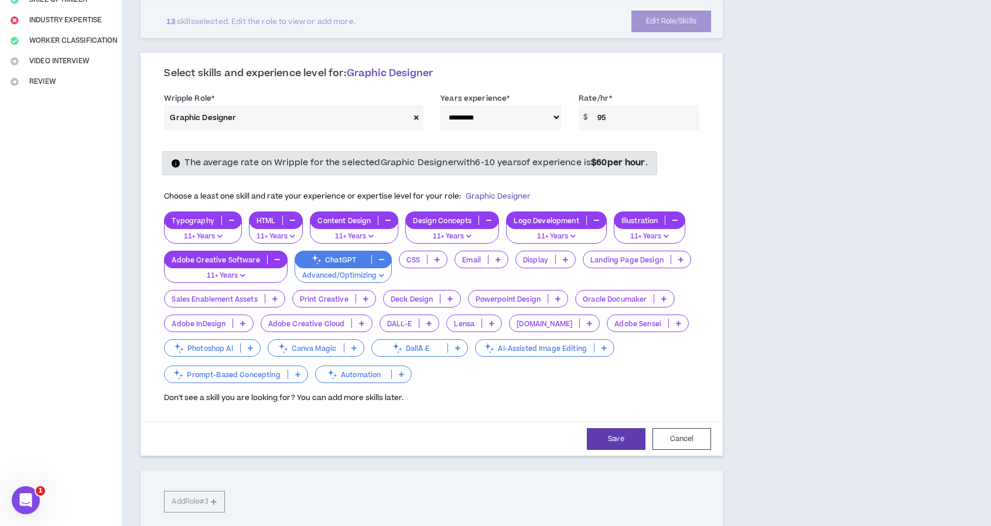
click at [361, 296] on p at bounding box center [365, 298] width 19 height 9
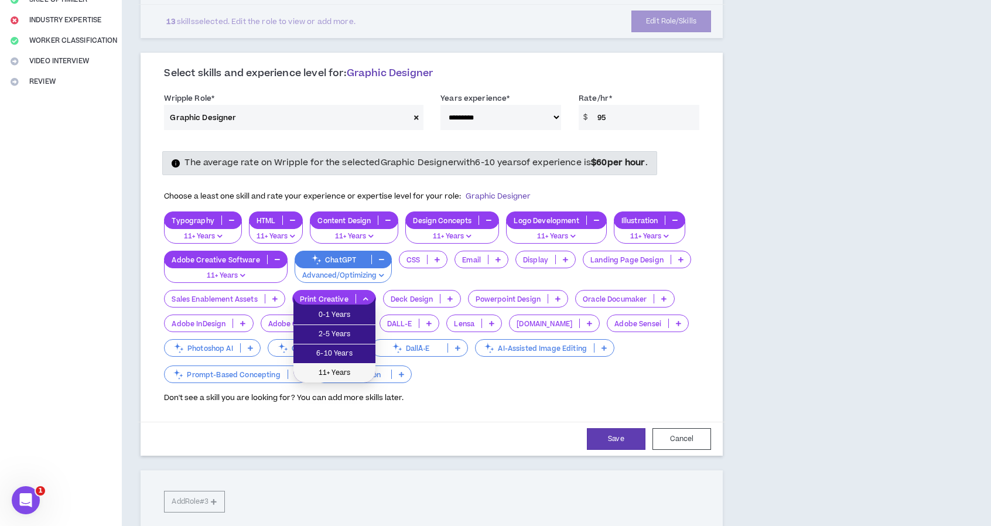
click at [350, 370] on span "11+ Years" at bounding box center [335, 373] width 68 height 13
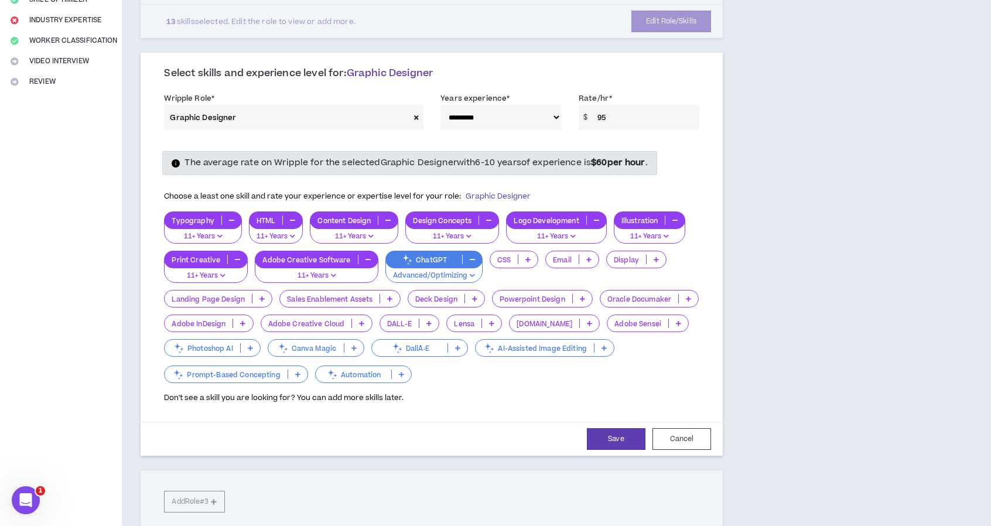
click at [240, 321] on icon at bounding box center [242, 324] width 5 height 6
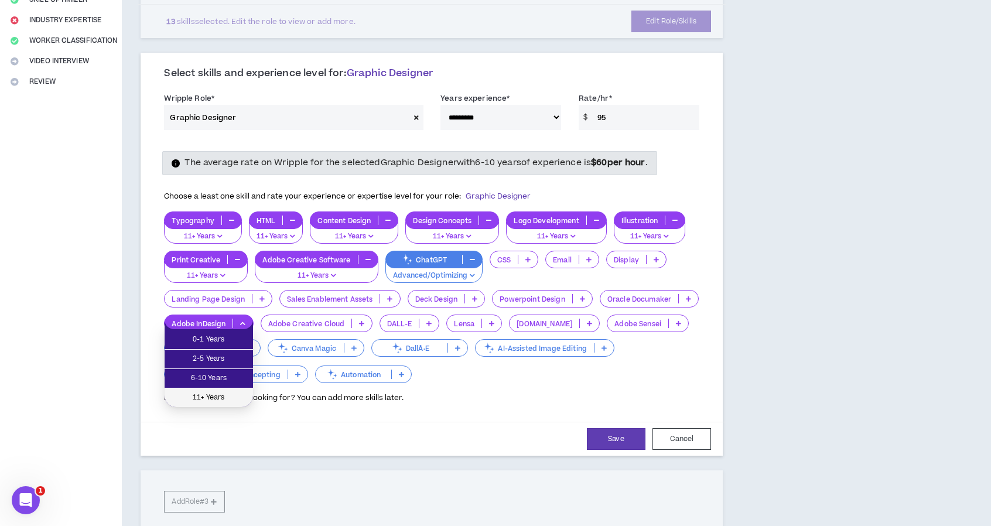
click at [214, 396] on span "11+ Years" at bounding box center [209, 397] width 74 height 13
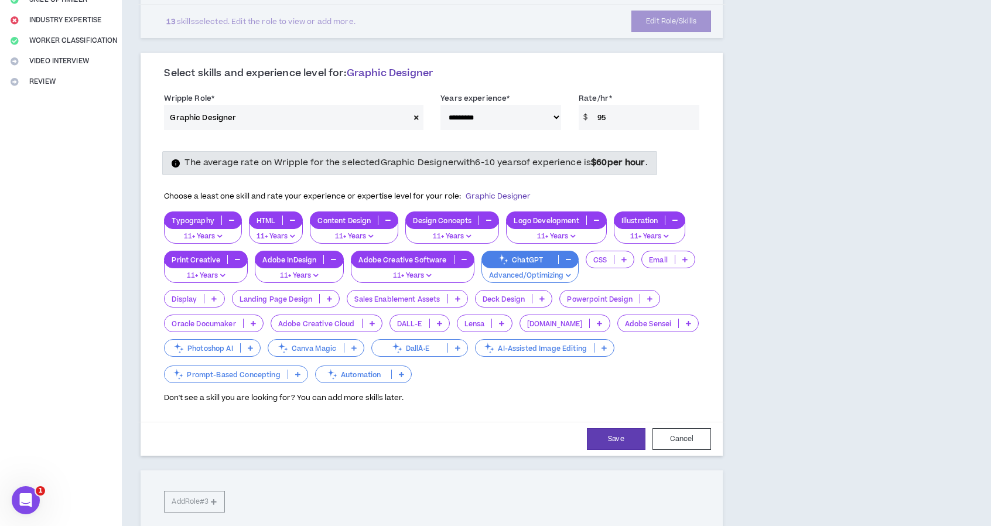
click at [370, 321] on icon at bounding box center [372, 324] width 5 height 6
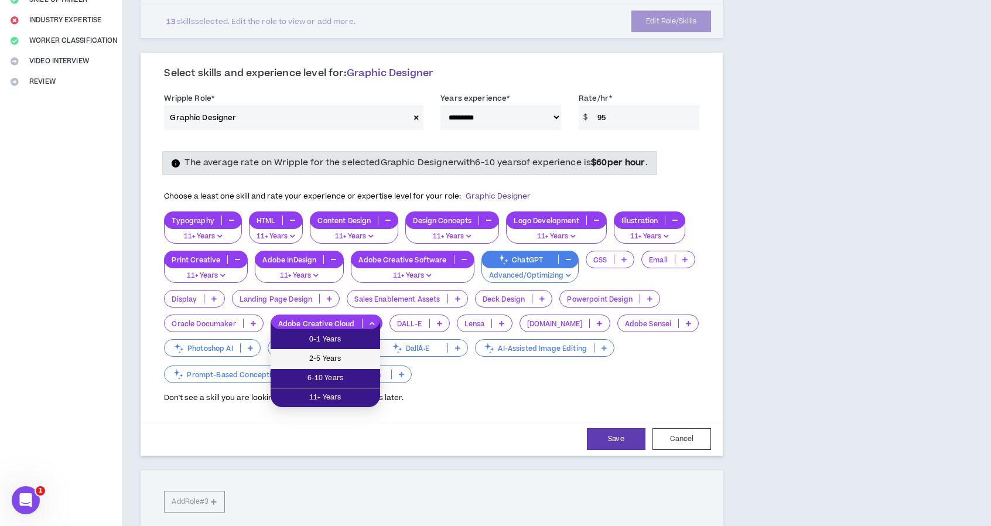
click at [332, 359] on span "2-5 Years" at bounding box center [326, 359] width 96 height 13
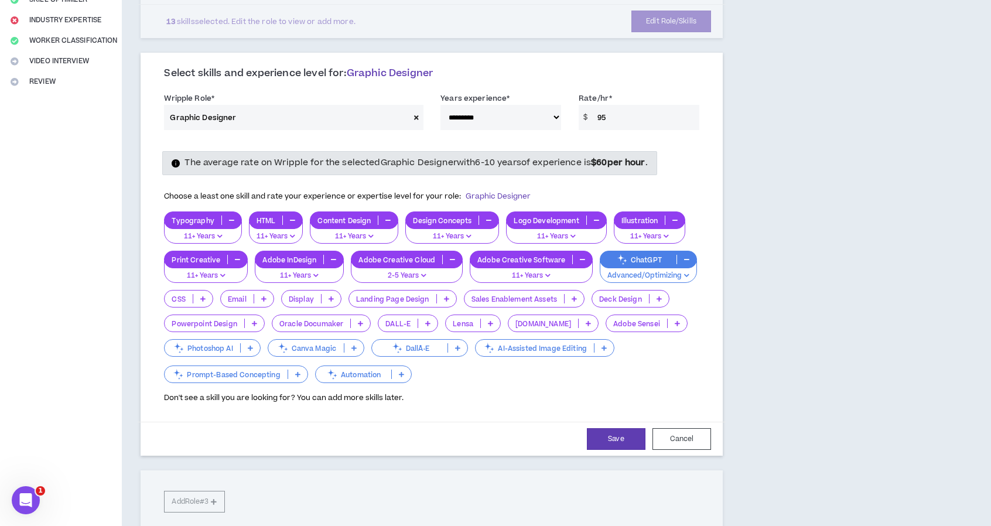
click at [450, 260] on icon "button" at bounding box center [452, 260] width 5 height 6
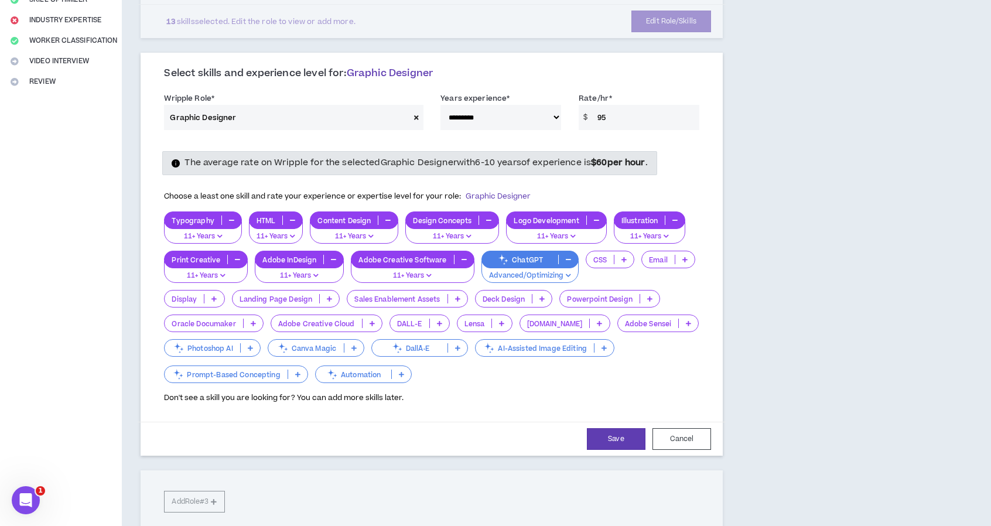
click at [366, 322] on p at bounding box center [372, 323] width 19 height 9
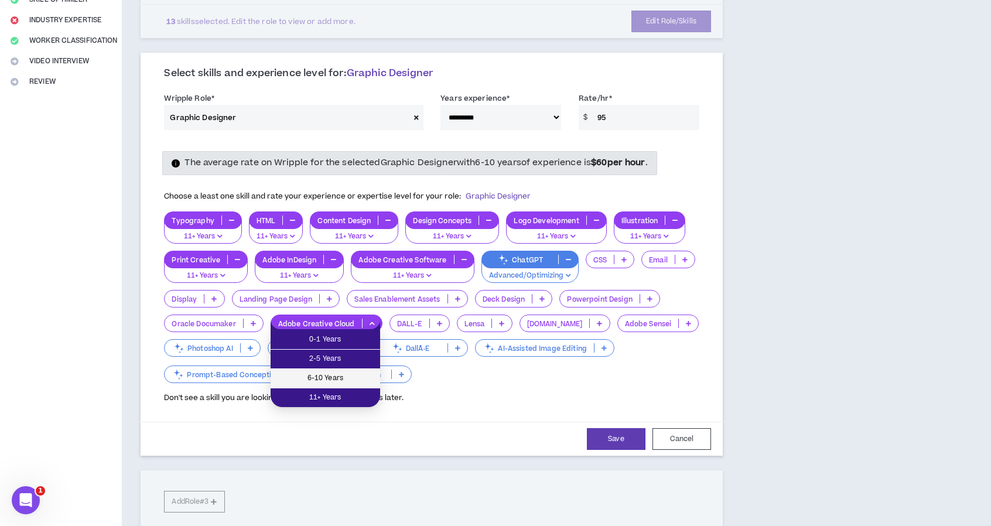
click at [338, 376] on span "6-10 Years" at bounding box center [326, 378] width 96 height 13
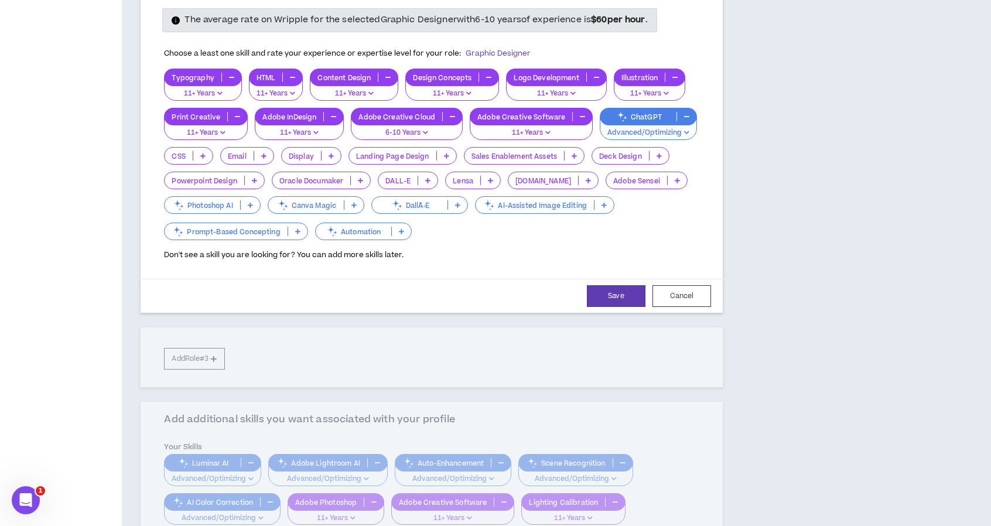
scroll to position [410, 0]
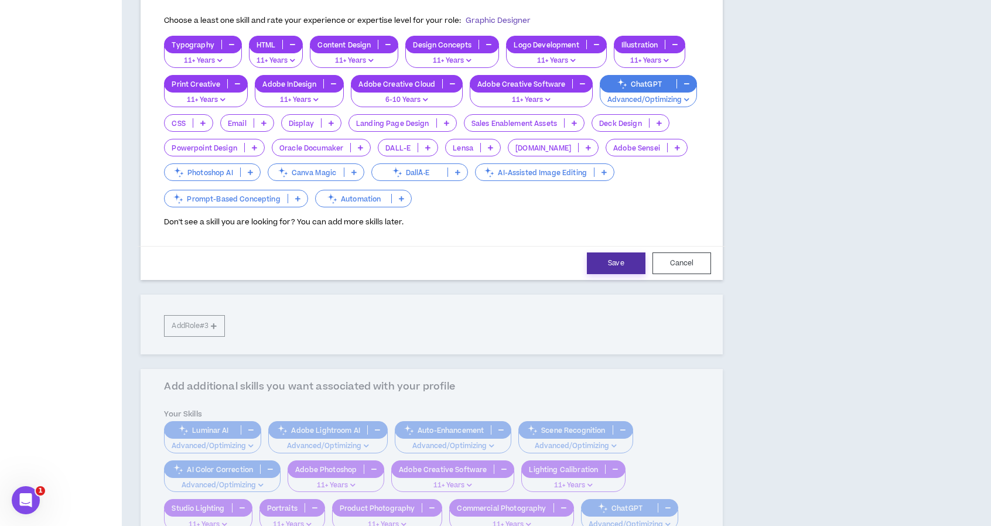
click at [575, 257] on button "Save" at bounding box center [616, 264] width 59 height 22
select select "***"
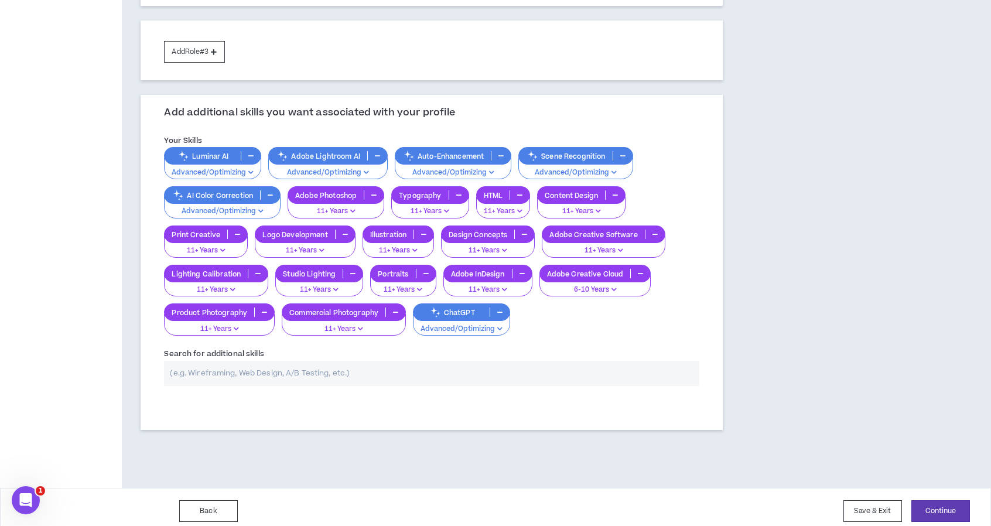
scroll to position [413, 0]
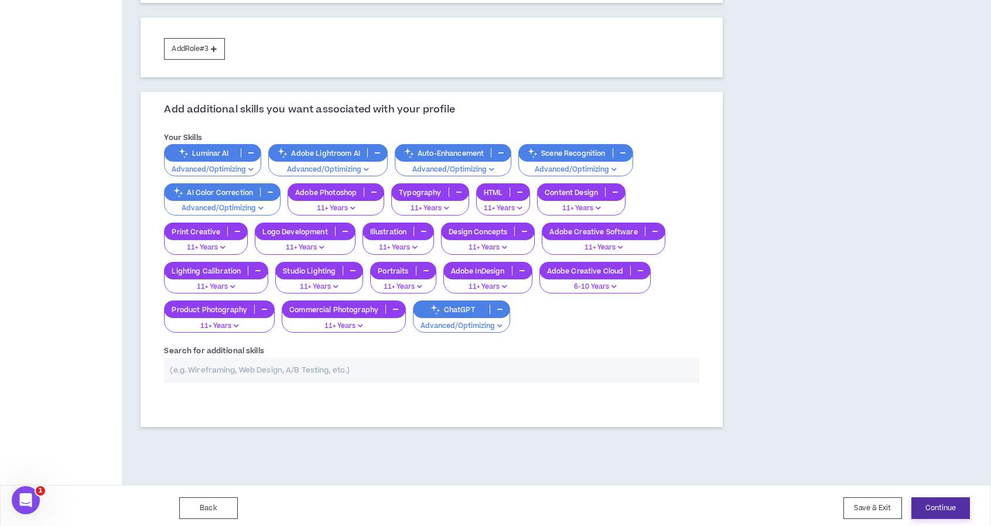
click at [575, 497] on button "Continue" at bounding box center [941, 508] width 59 height 22
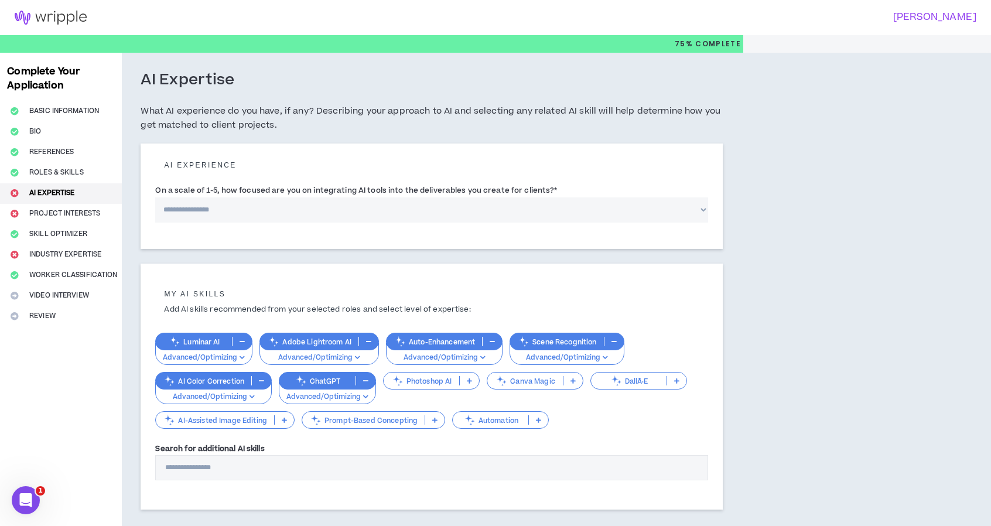
click at [500, 214] on select "**********" at bounding box center [431, 209] width 553 height 25
select select "*"
click at [155, 197] on select "**********" at bounding box center [431, 209] width 553 height 25
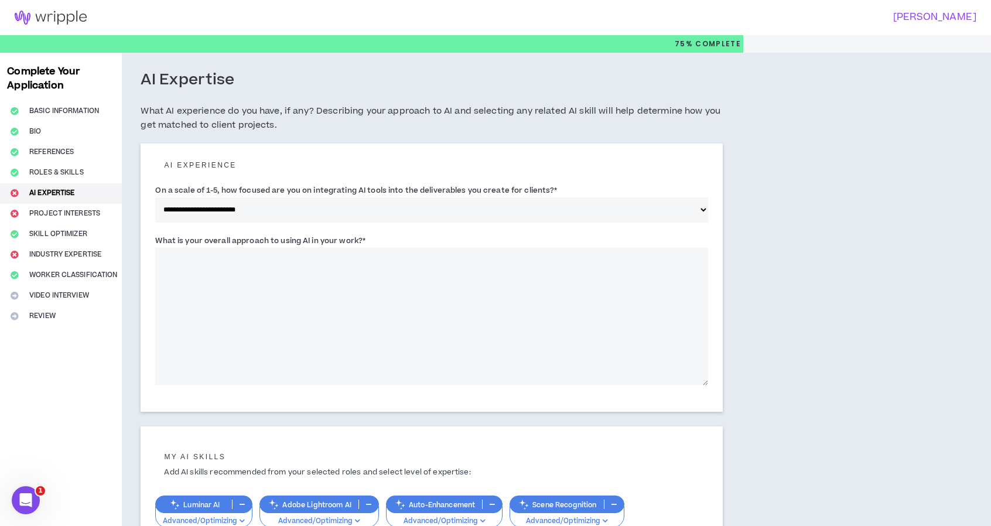
click at [326, 296] on textarea "What is your overall approach to using AI in your work? *" at bounding box center [431, 316] width 553 height 138
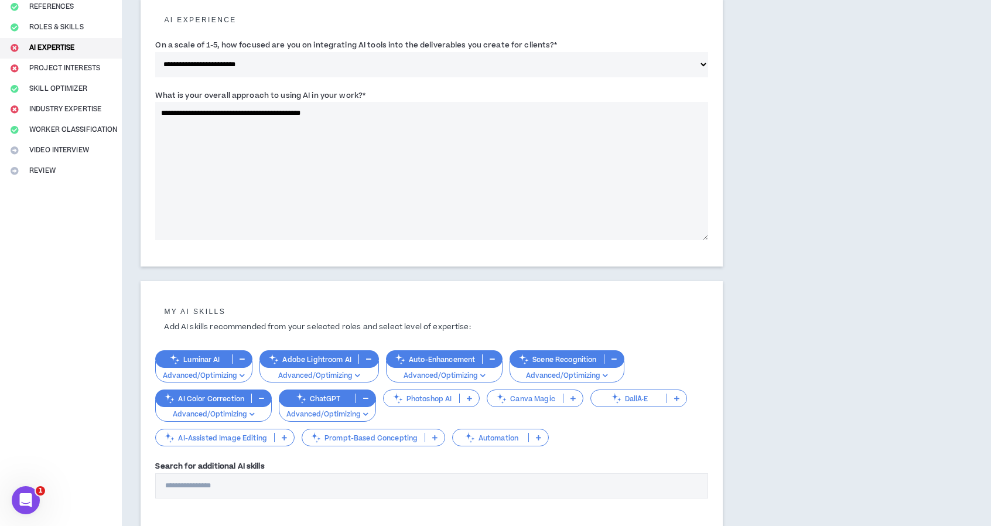
scroll to position [230, 0]
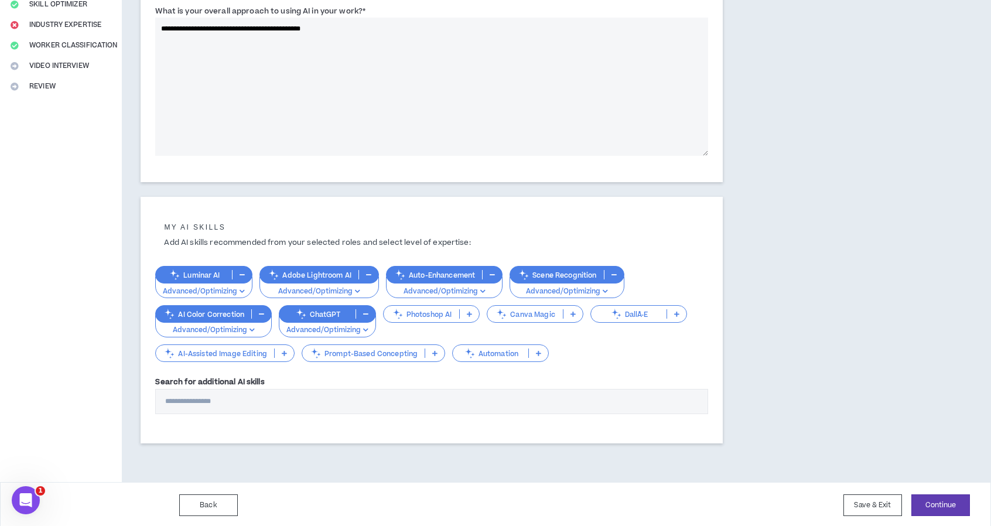
type textarea "**********"
click at [430, 352] on p at bounding box center [434, 353] width 19 height 9
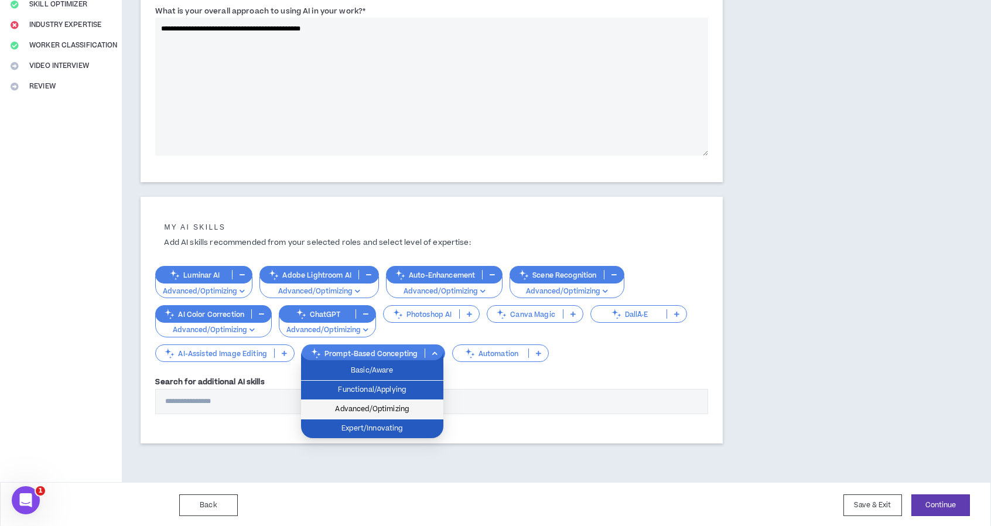
click at [388, 405] on span "Advanced/Optimizing" at bounding box center [372, 409] width 128 height 13
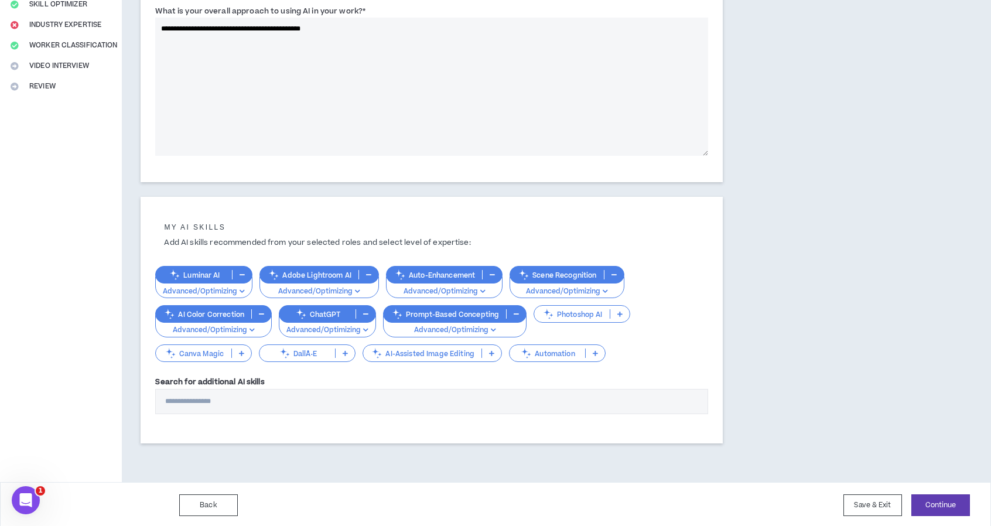
click at [575, 315] on icon at bounding box center [620, 314] width 5 height 6
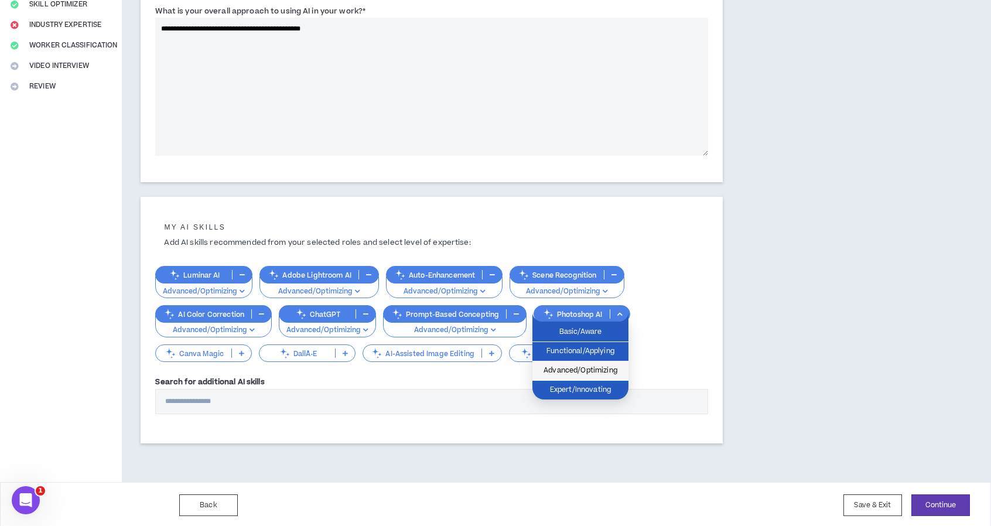
click at [575, 369] on span "Advanced/Optimizing" at bounding box center [581, 370] width 82 height 13
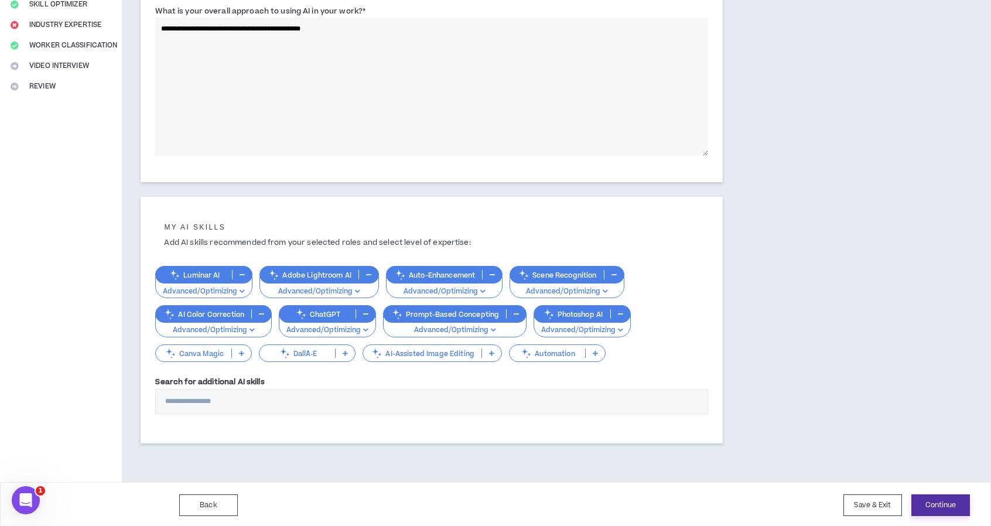
click at [575, 502] on button "Continue" at bounding box center [941, 506] width 59 height 22
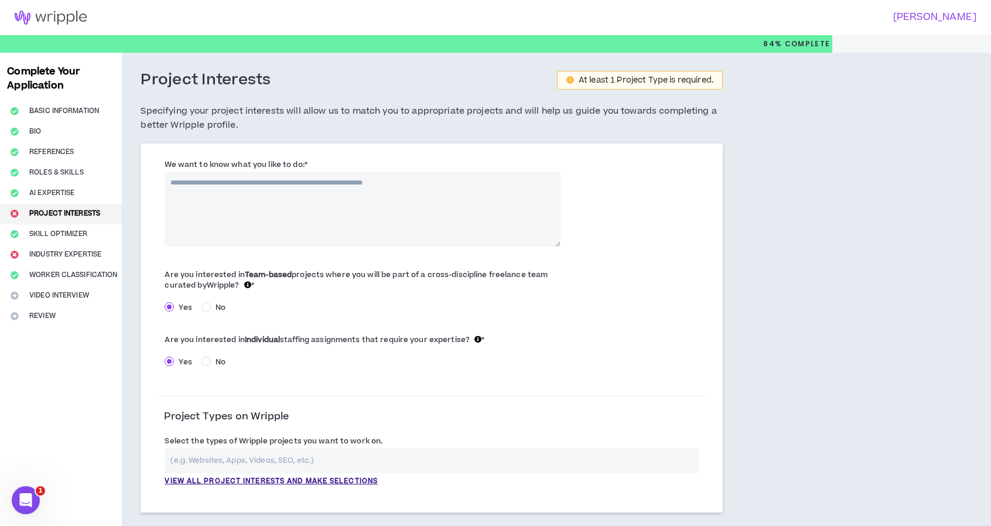
click at [479, 201] on textarea "We want to know what you like to do: *" at bounding box center [363, 209] width 396 height 75
type textarea "*"
drag, startPoint x: 165, startPoint y: 162, endPoint x: 315, endPoint y: 163, distance: 150.0
click at [315, 163] on div "We want to know what you like to do: * The field is required." at bounding box center [363, 202] width 396 height 88
copy label "We want to know what you like to do: *"
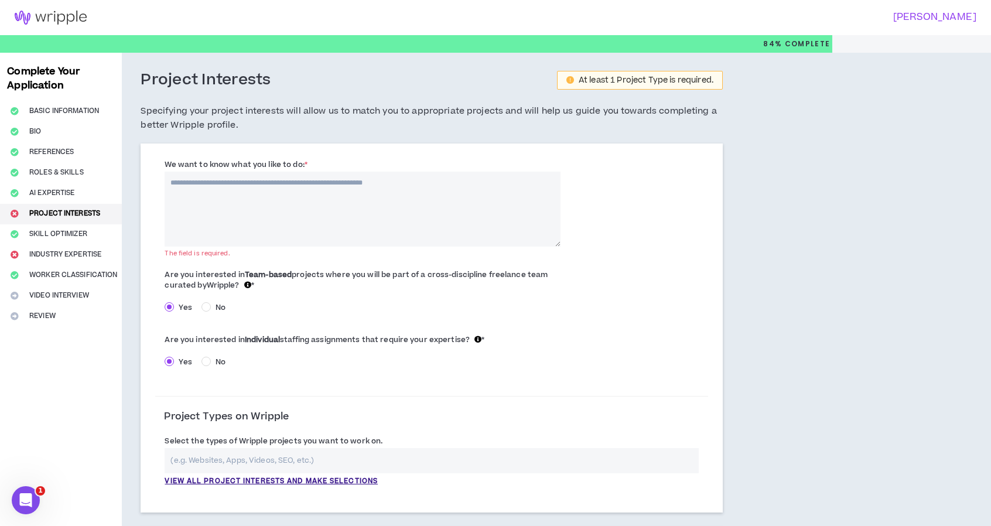
drag, startPoint x: 431, startPoint y: 220, endPoint x: 427, endPoint y: 210, distance: 10.2
click at [430, 220] on textarea "We want to know what you like to do: *" at bounding box center [363, 209] width 396 height 75
paste textarea "**********"
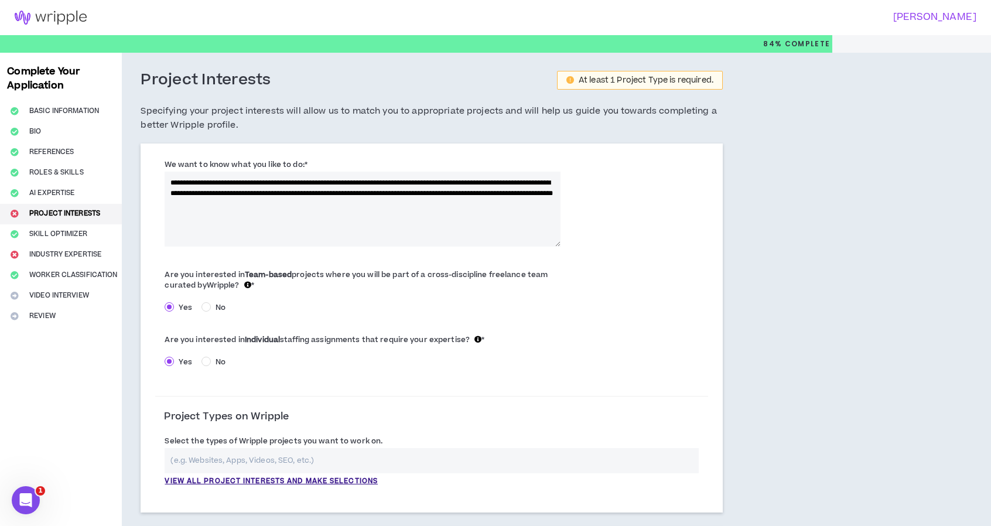
click at [297, 197] on textarea "**********" at bounding box center [363, 209] width 396 height 75
click at [399, 206] on textarea "**********" at bounding box center [363, 209] width 396 height 75
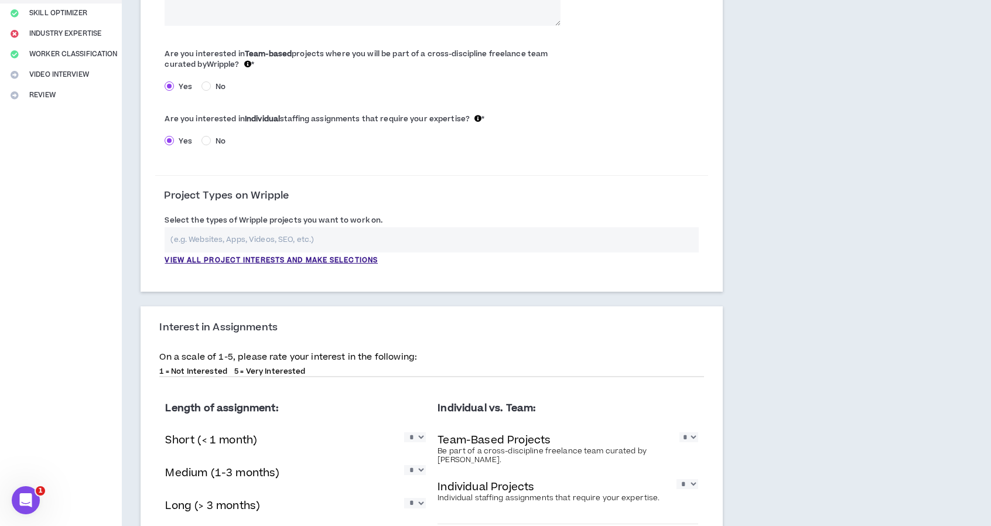
scroll to position [234, 0]
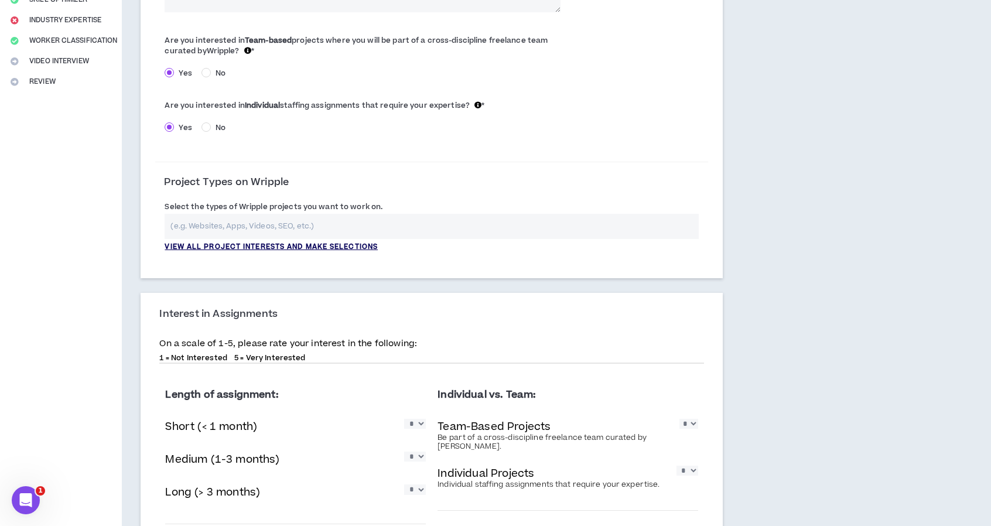
type textarea "**********"
click at [296, 247] on p "View all project interests and make selections" at bounding box center [271, 247] width 213 height 11
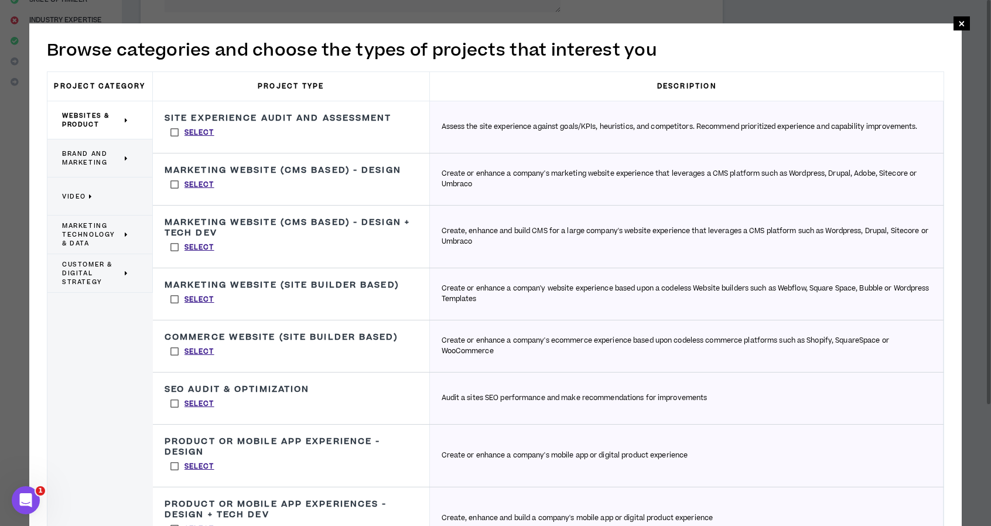
click at [177, 182] on label "Select" at bounding box center [193, 185] width 56 height 18
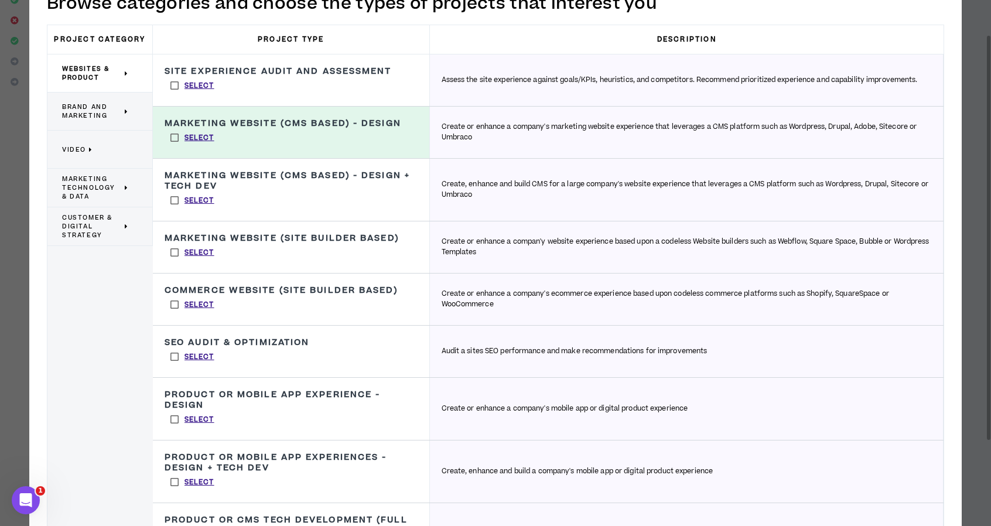
click at [355, 205] on div "Marketing Website (CMS Based) - Design + Tech Dev Create, enhance and build CMS…" at bounding box center [291, 190] width 277 height 62
click at [175, 200] on label "Select" at bounding box center [193, 201] width 56 height 18
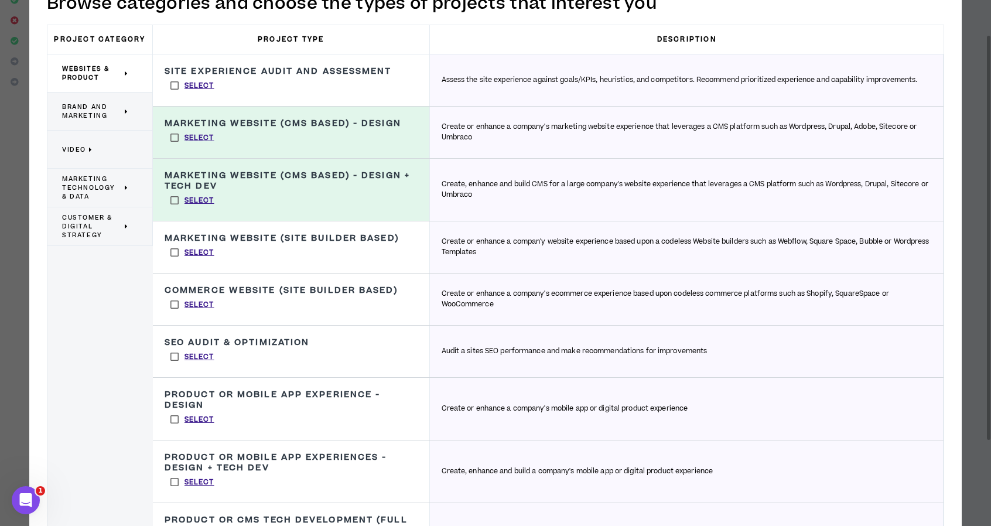
click at [176, 303] on label "Select" at bounding box center [193, 305] width 56 height 18
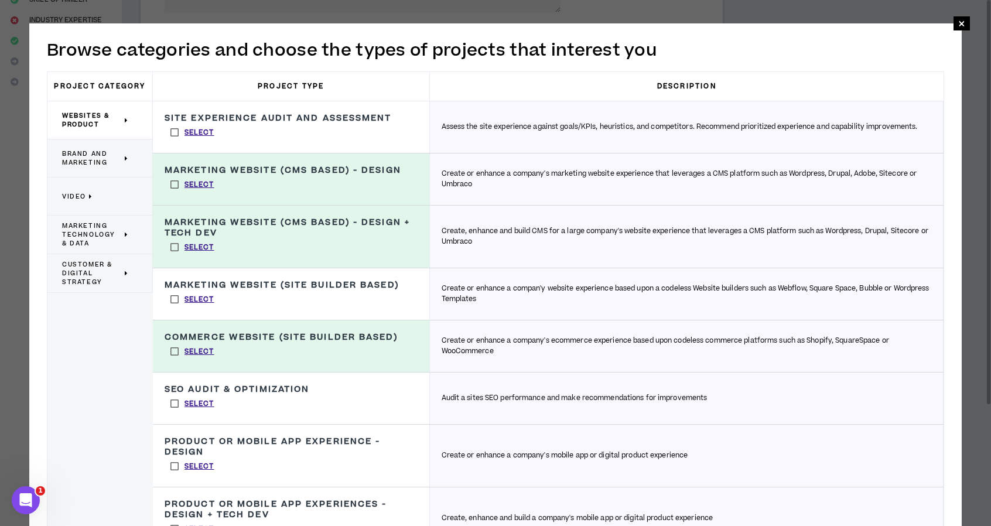
click at [100, 163] on span "Brand and Marketing" at bounding box center [92, 158] width 60 height 18
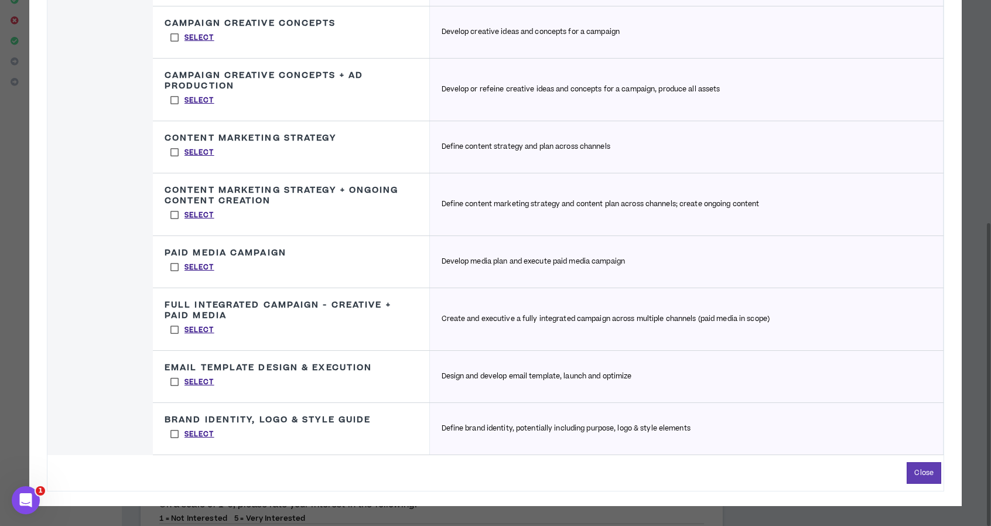
click at [173, 435] on label "Select" at bounding box center [193, 434] width 56 height 18
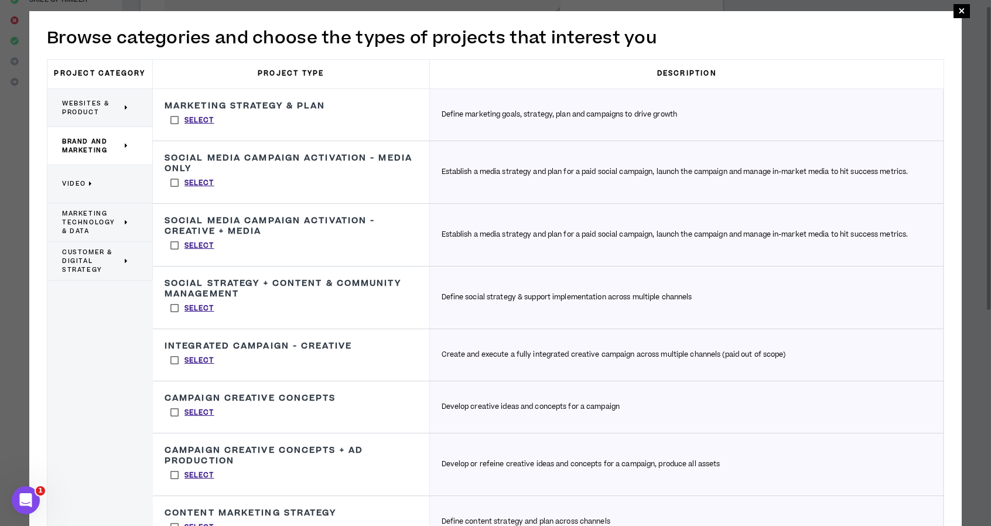
click at [89, 180] on icon at bounding box center [91, 183] width 4 height 9
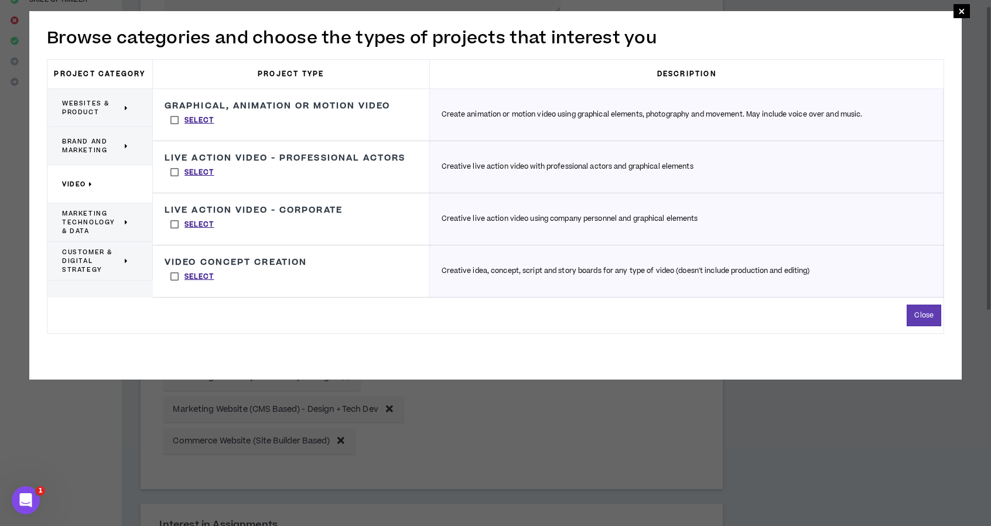
click at [104, 217] on span "Marketing Technology & Data" at bounding box center [92, 222] width 60 height 26
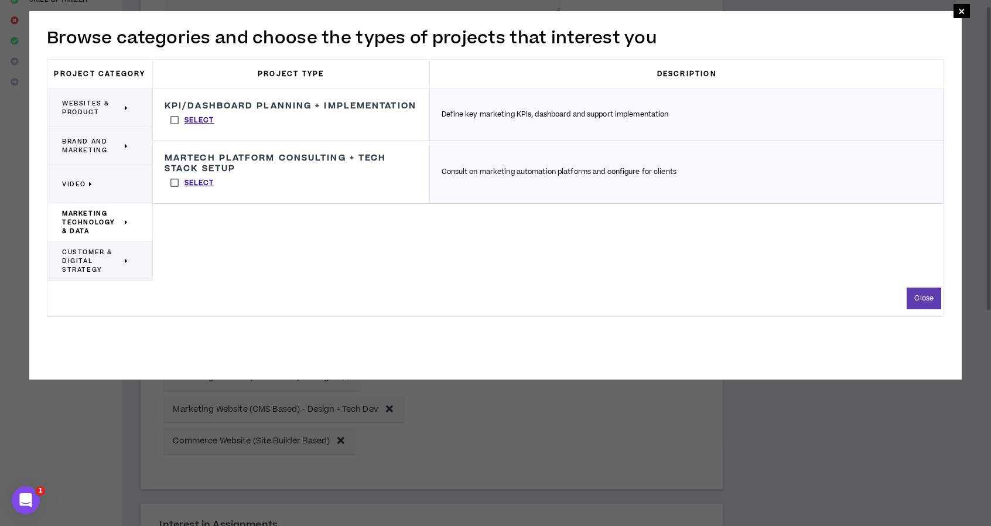
click at [94, 263] on span "Customer & Digital Strategy" at bounding box center [92, 261] width 60 height 26
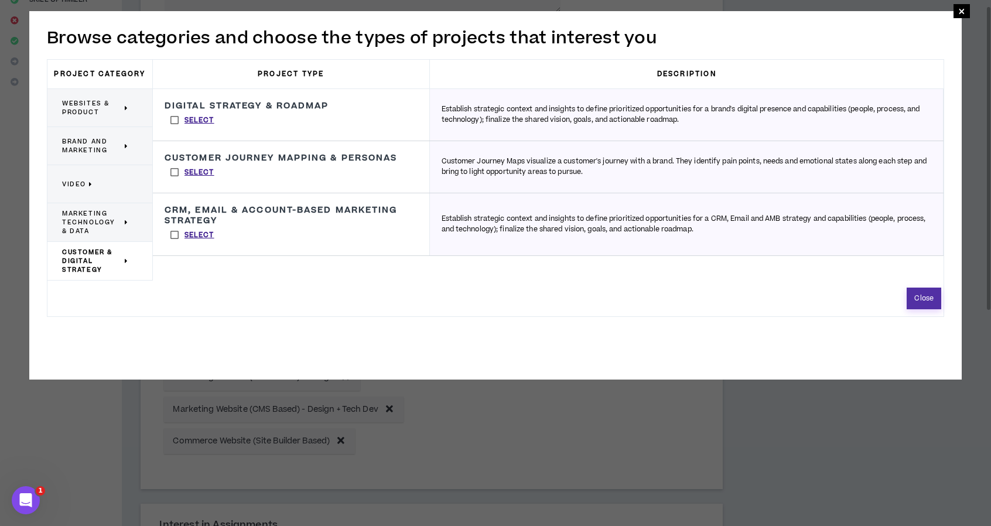
click at [575, 295] on button "Close" at bounding box center [924, 299] width 35 height 22
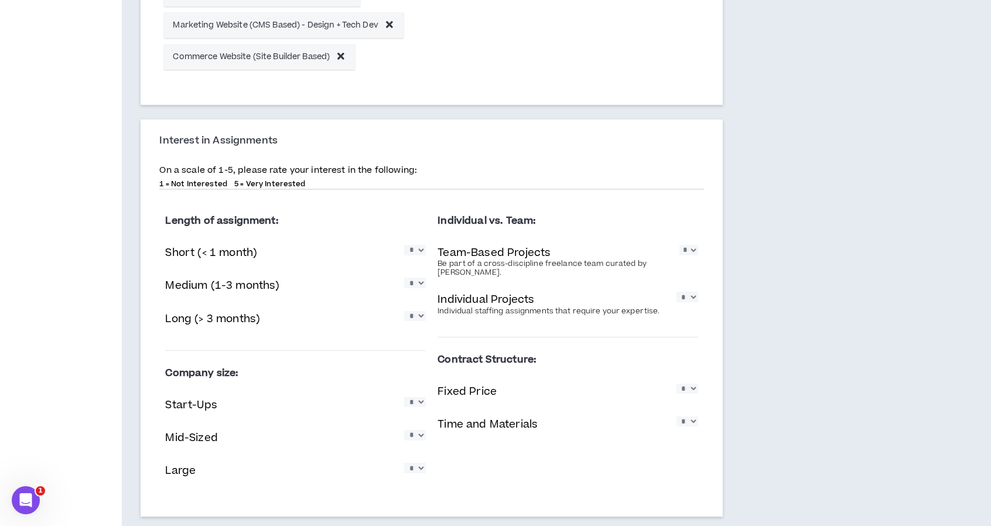
scroll to position [645, 0]
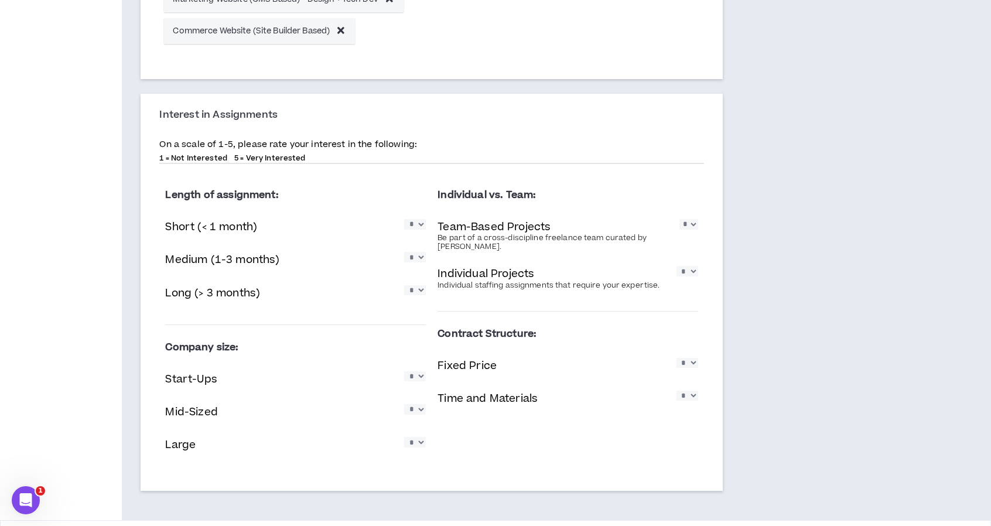
click at [421, 225] on select "* * * * *" at bounding box center [415, 224] width 22 height 10
select select "*"
click at [404, 219] on select "* * * * *" at bounding box center [415, 224] width 22 height 10
click at [575, 229] on select "* * * * *" at bounding box center [689, 224] width 19 height 10
select select "*"
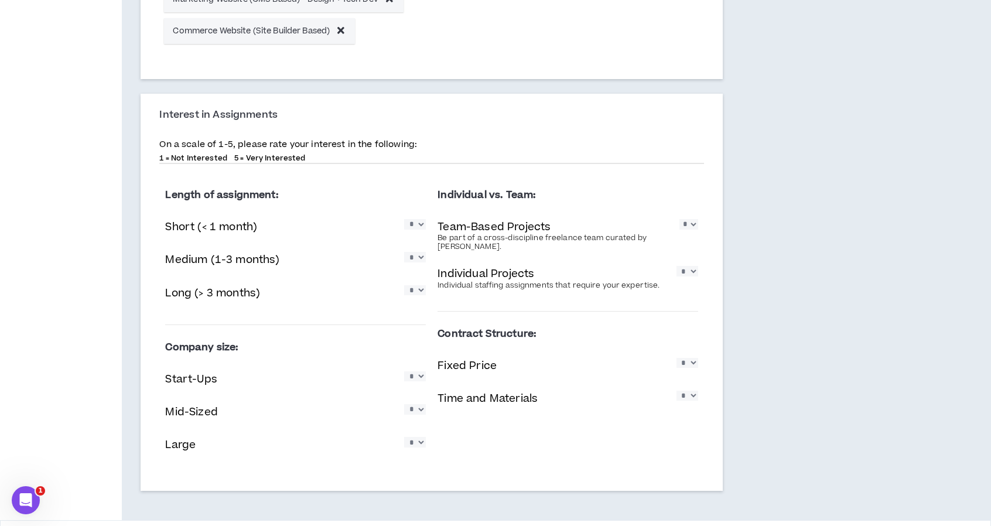
click at [575, 219] on select "* * * * *" at bounding box center [689, 224] width 19 height 10
click at [424, 259] on select "* * * * *" at bounding box center [415, 257] width 22 height 10
select select "*"
click at [404, 252] on select "* * * * *" at bounding box center [415, 257] width 22 height 10
click at [422, 292] on select "* * * * *" at bounding box center [415, 290] width 22 height 10
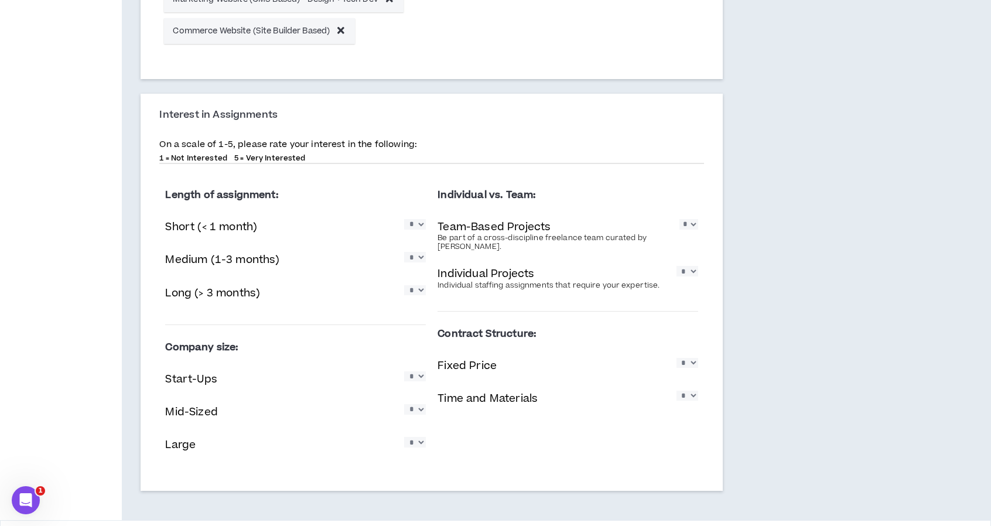
select select "*"
click at [404, 285] on select "* * * * *" at bounding box center [415, 290] width 22 height 10
click at [575, 270] on select "* * * * *" at bounding box center [688, 271] width 22 height 10
select select "*"
click at [575, 266] on select "* * * * *" at bounding box center [688, 271] width 22 height 10
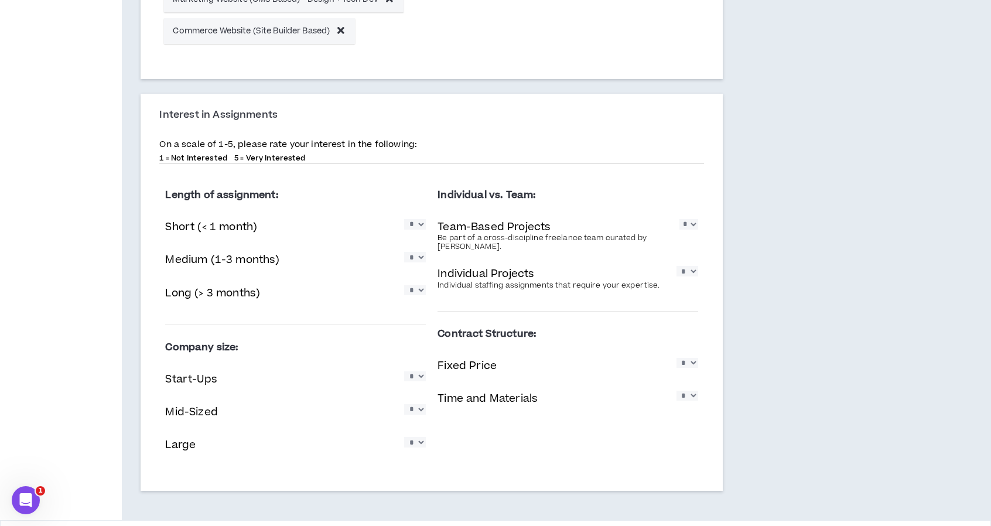
scroll to position [683, 0]
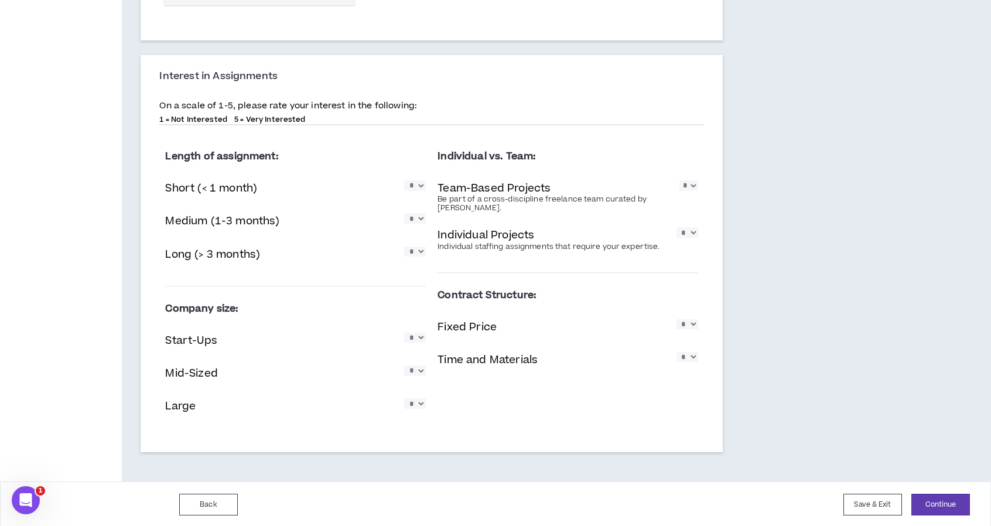
click at [415, 338] on select "* * * * *" at bounding box center [415, 338] width 22 height 10
select select "*"
click at [404, 333] on select "* * * * *" at bounding box center [415, 338] width 22 height 10
click at [575, 326] on select "* * * * *" at bounding box center [688, 324] width 22 height 10
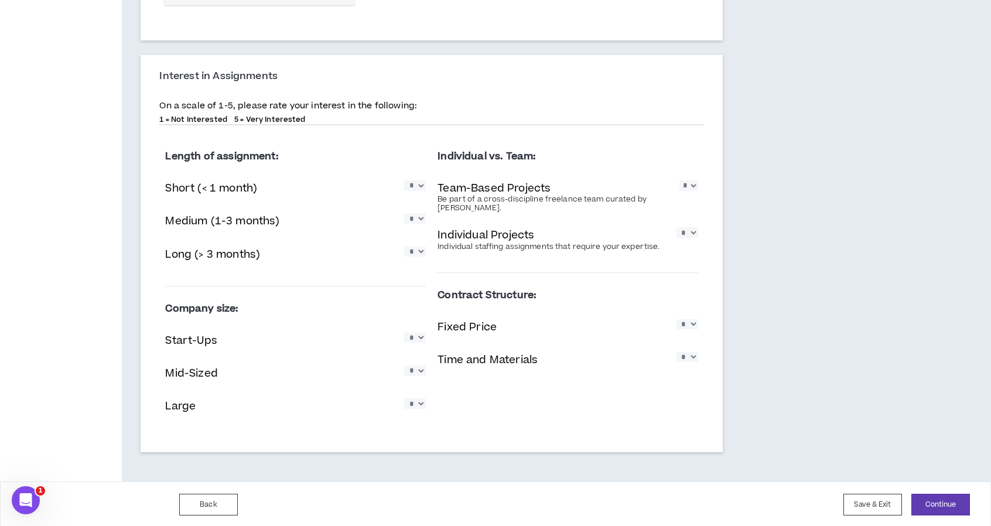
select select "*"
click at [575, 319] on select "* * * * *" at bounding box center [688, 324] width 22 height 10
click at [575, 354] on select "* * * * *" at bounding box center [688, 357] width 22 height 10
select select "*"
click at [575, 352] on select "* * * * *" at bounding box center [688, 357] width 22 height 10
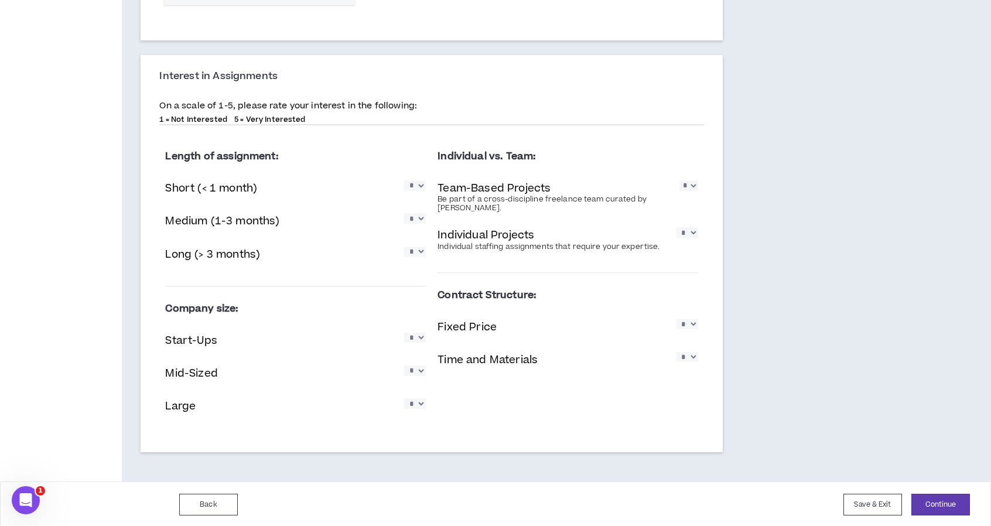
click at [422, 373] on select "* * * * *" at bounding box center [415, 371] width 22 height 10
select select "*"
click at [404, 366] on select "* * * * *" at bounding box center [415, 371] width 22 height 10
click at [422, 406] on select "* * * * *" at bounding box center [415, 403] width 22 height 10
select select "*"
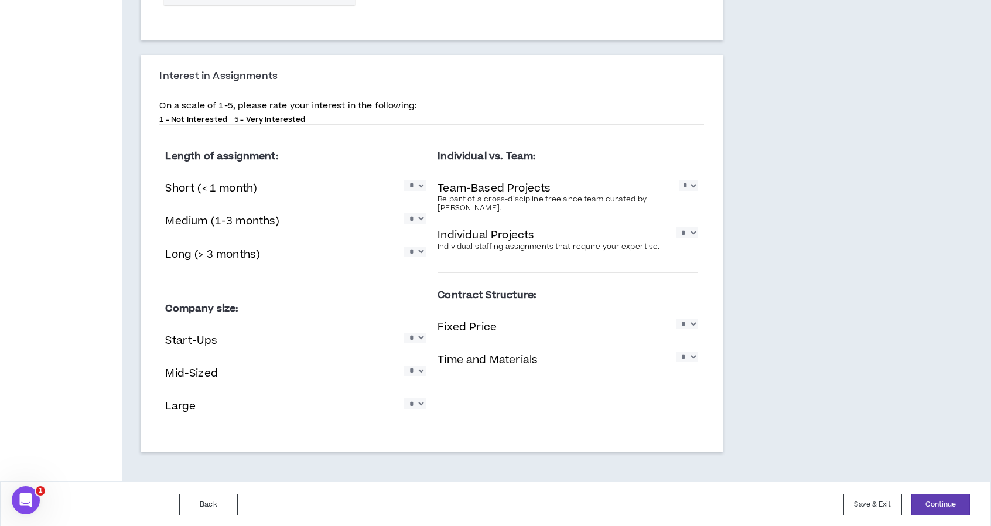
click at [404, 398] on select "* * * * *" at bounding box center [415, 403] width 22 height 10
click at [575, 509] on button "Continue" at bounding box center [941, 505] width 59 height 22
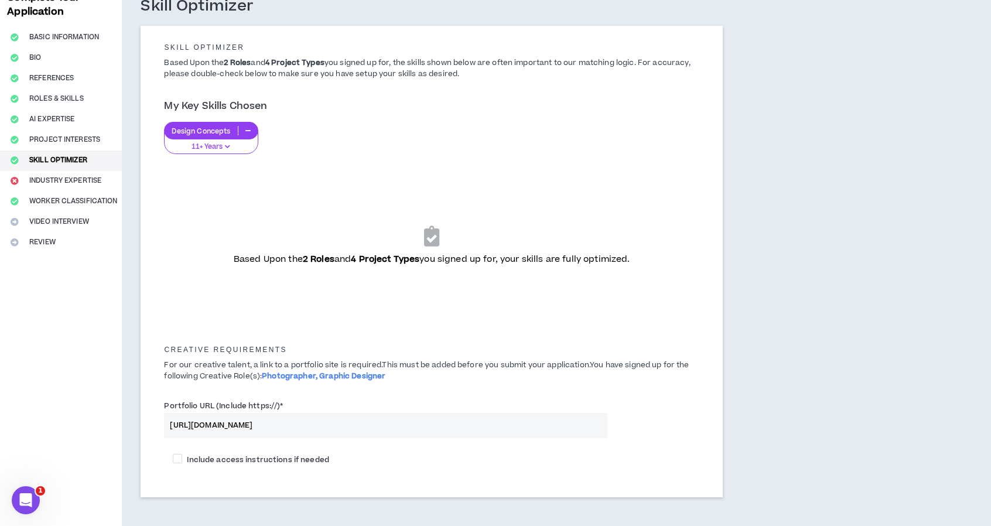
scroll to position [134, 0]
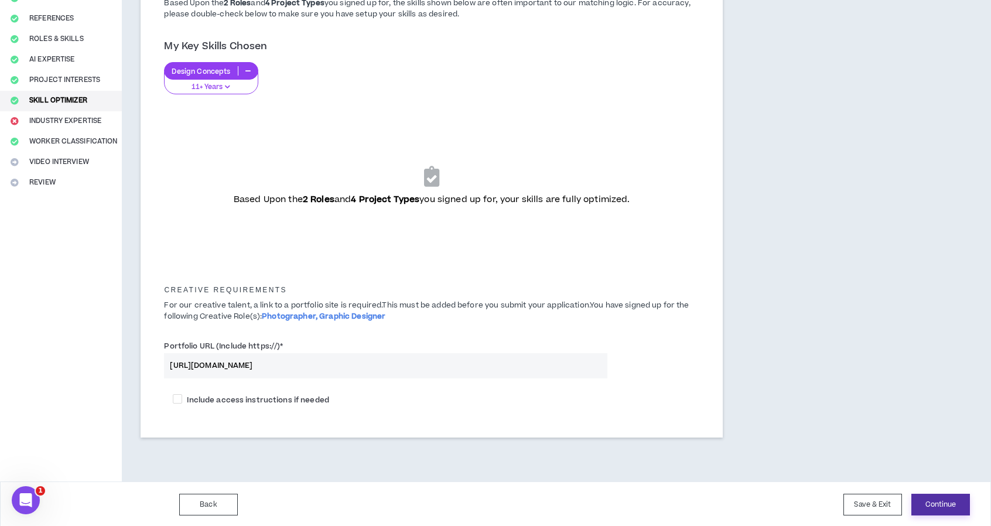
click at [575, 505] on button "Continue" at bounding box center [941, 505] width 59 height 22
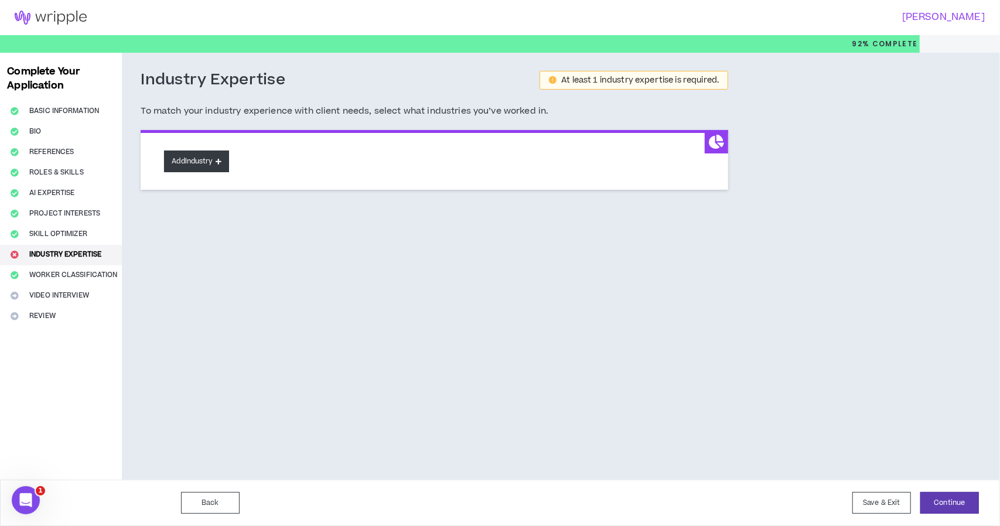
click at [214, 160] on button "Add Industry" at bounding box center [196, 162] width 64 height 22
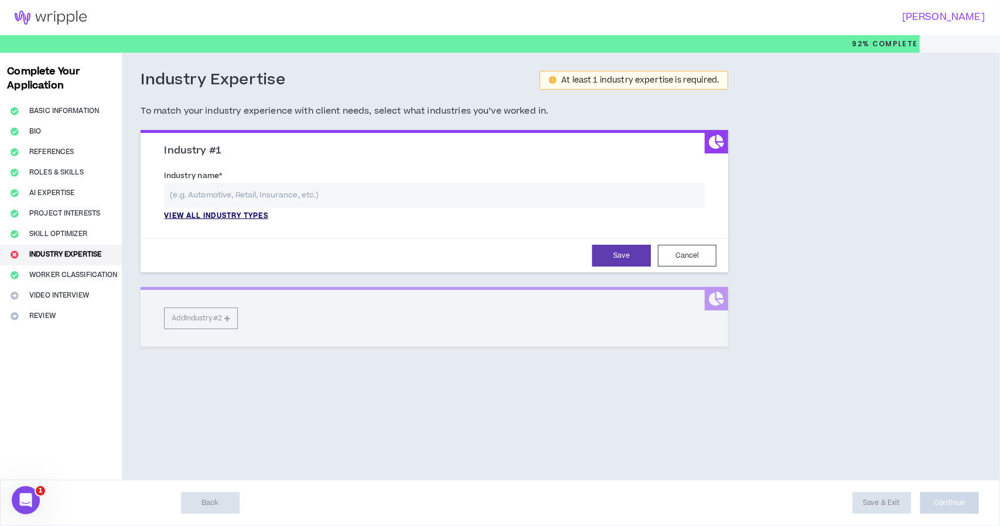
click at [219, 214] on p "View all industry types" at bounding box center [216, 216] width 104 height 11
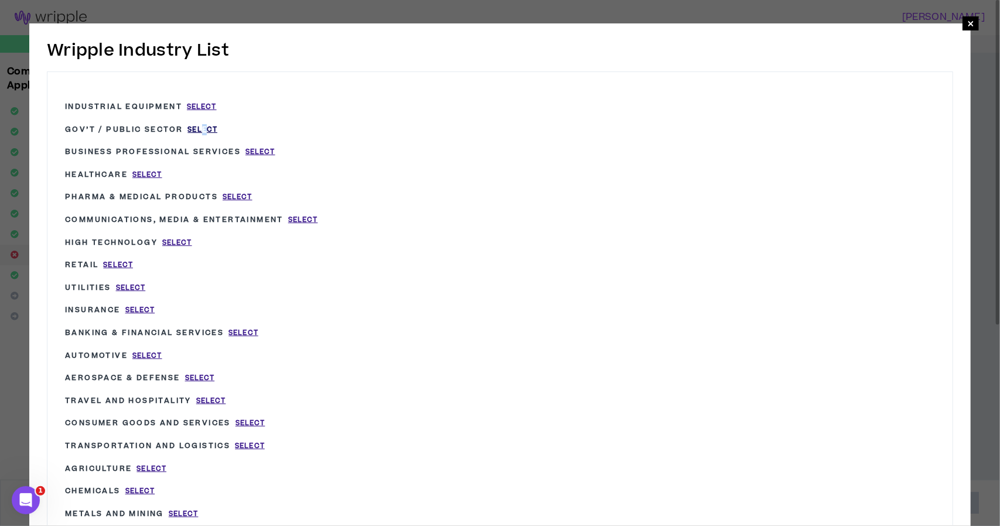
click at [203, 128] on span "Select" at bounding box center [203, 130] width 30 height 10
type input "Gov’t / Public Sector"
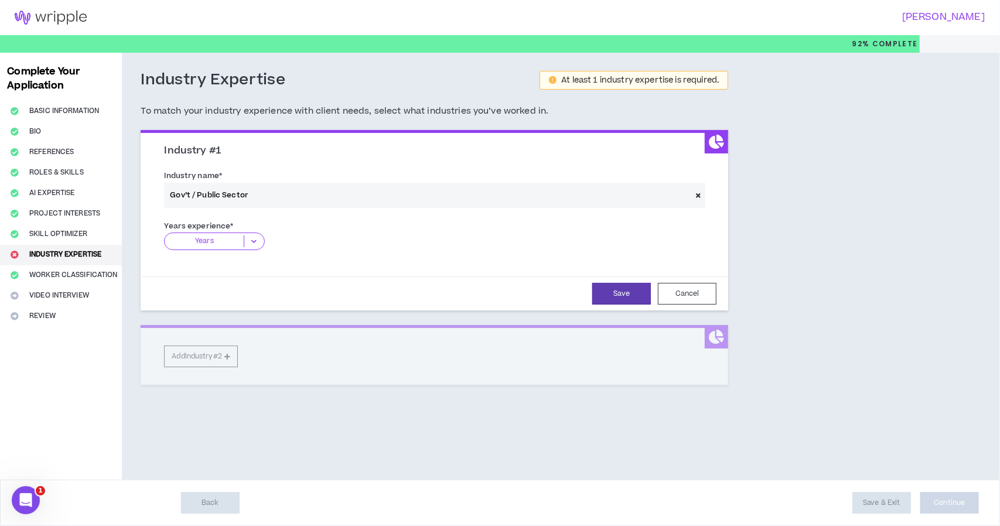
click at [253, 241] on icon at bounding box center [253, 242] width 19 height 12
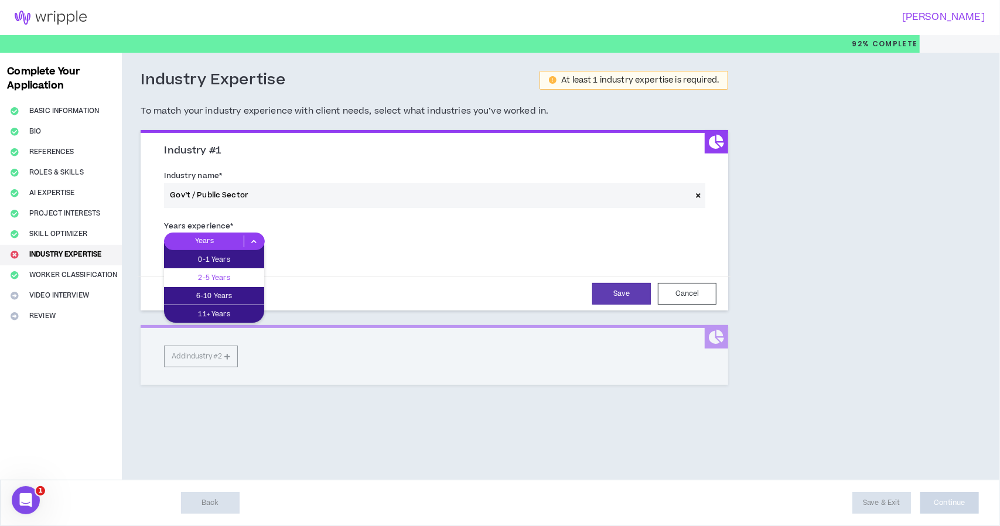
click at [228, 281] on p "2-5 Years" at bounding box center [214, 277] width 100 height 13
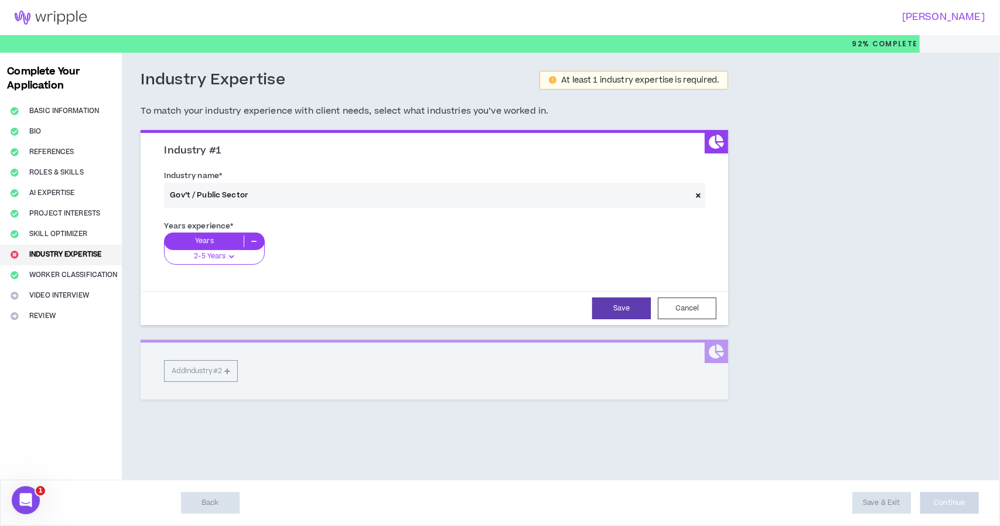
click at [210, 379] on div "Industry #1 Industry name * Gov’t / Public Sector Years experience * Years 2-5 …" at bounding box center [435, 265] width 588 height 270
click at [212, 371] on div "Industry #1 Industry name * Gov’t / Public Sector Years experience * Years 2-5 …" at bounding box center [435, 265] width 588 height 270
click at [403, 369] on div "Industry #1 Industry name * Gov’t / Public Sector Years experience * Years 2-5 …" at bounding box center [435, 265] width 588 height 270
click at [575, 306] on button "Save" at bounding box center [621, 309] width 59 height 22
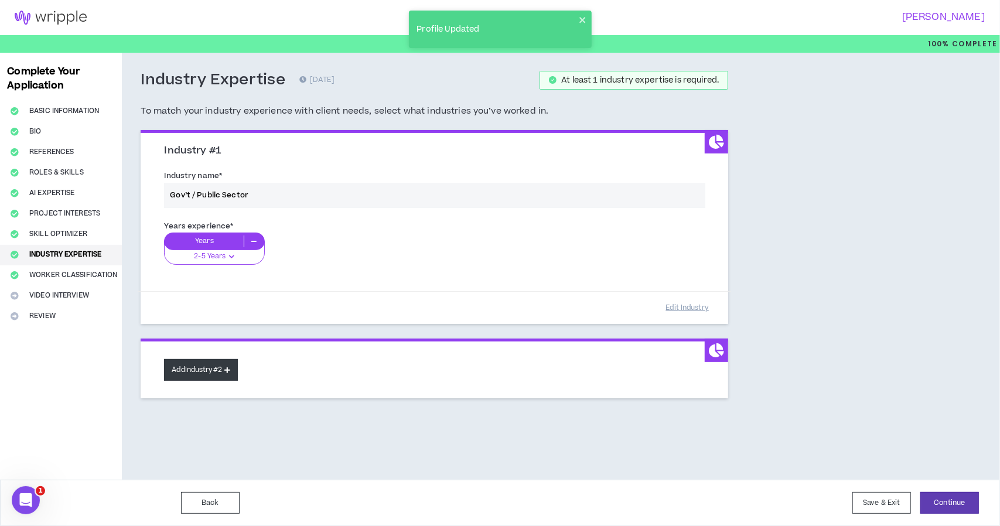
click at [210, 370] on button "Add Industry #2" at bounding box center [201, 370] width 74 height 22
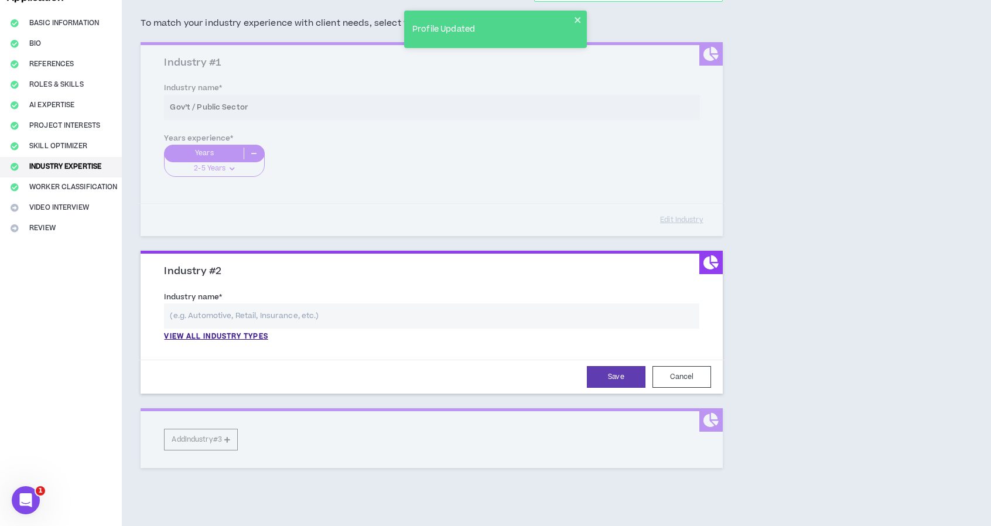
scroll to position [131, 0]
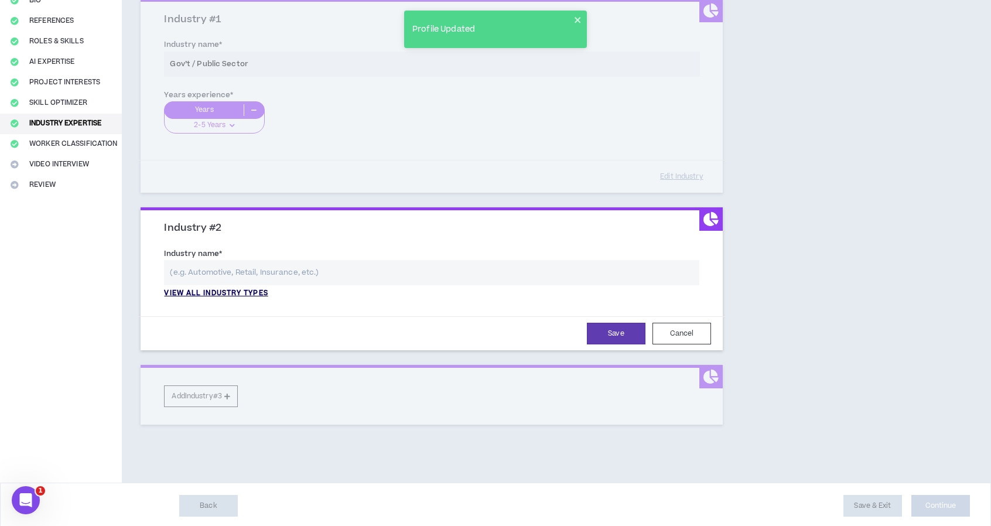
click at [251, 292] on p "View all industry types" at bounding box center [216, 293] width 104 height 11
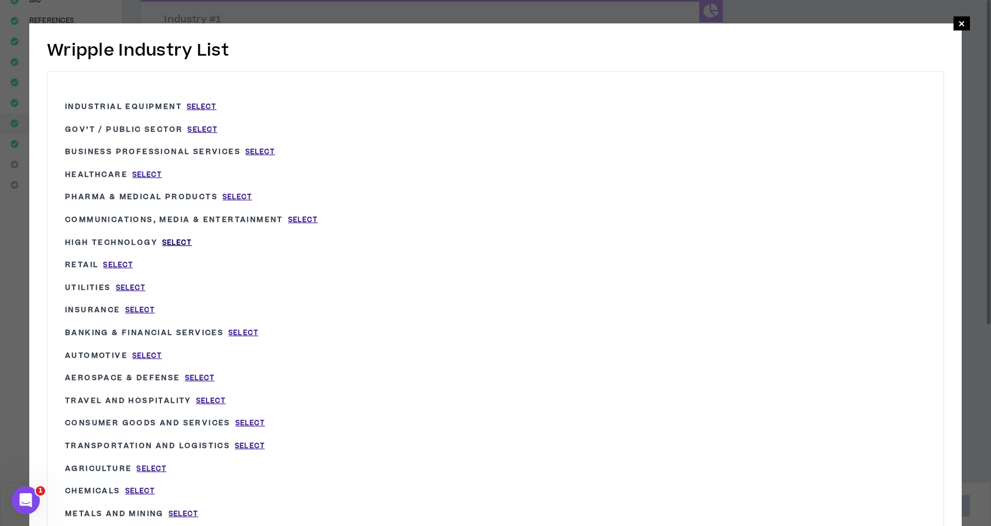
click at [165, 243] on span "Select" at bounding box center [177, 243] width 30 height 10
type input "High Technology"
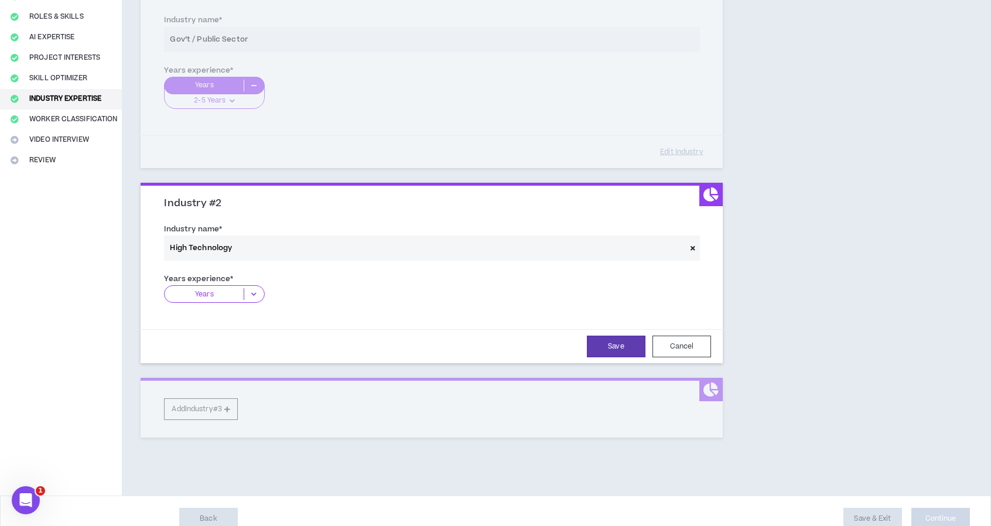
scroll to position [169, 0]
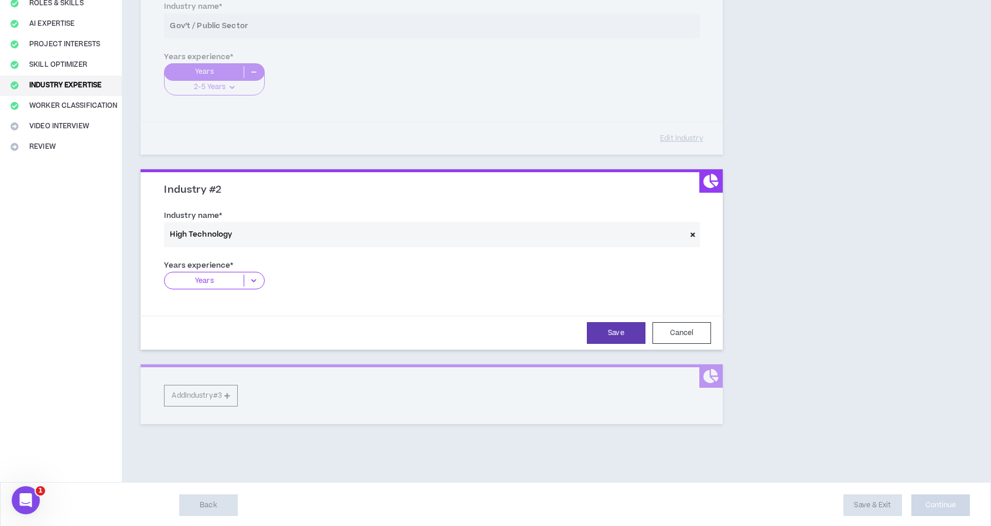
click at [255, 278] on icon at bounding box center [253, 281] width 19 height 12
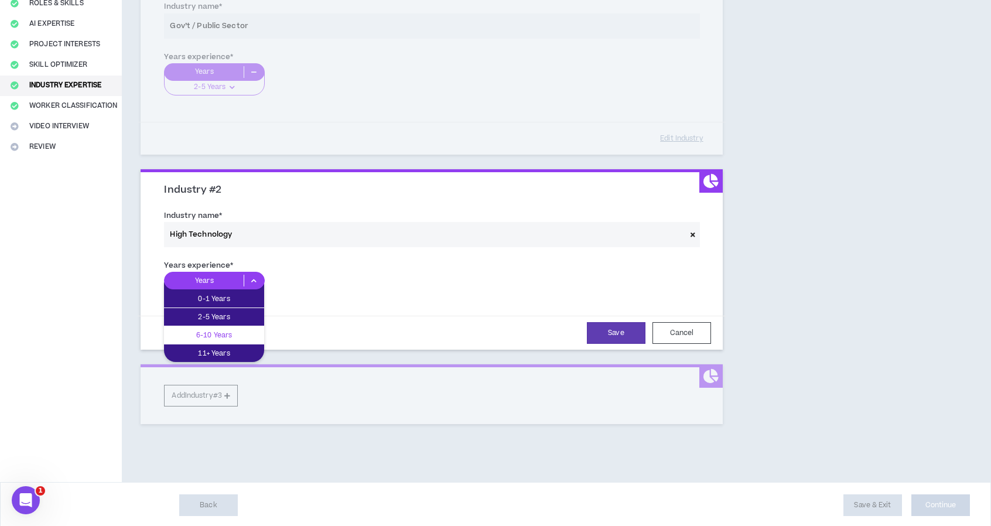
click at [233, 331] on p "6-10 Years" at bounding box center [214, 335] width 100 height 13
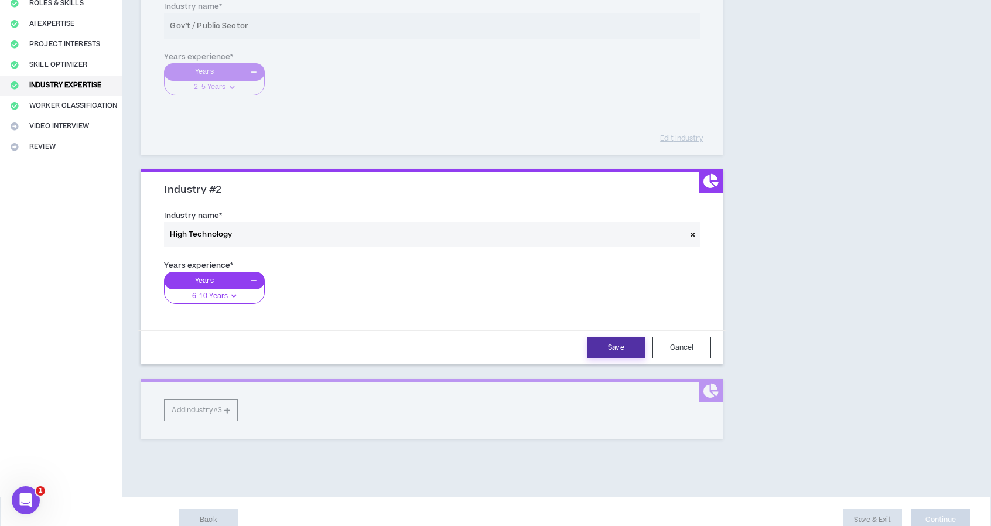
click at [575, 352] on button "Save" at bounding box center [616, 348] width 59 height 22
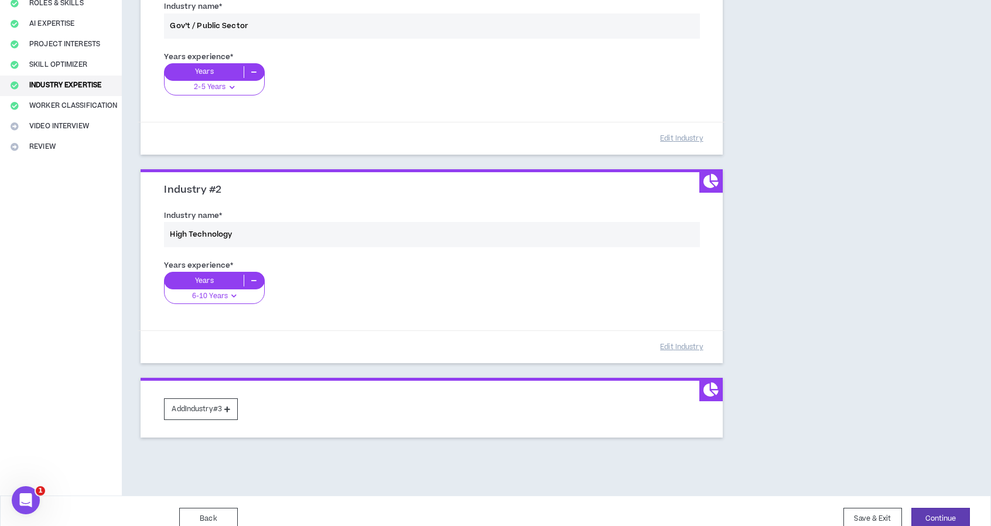
scroll to position [183, 0]
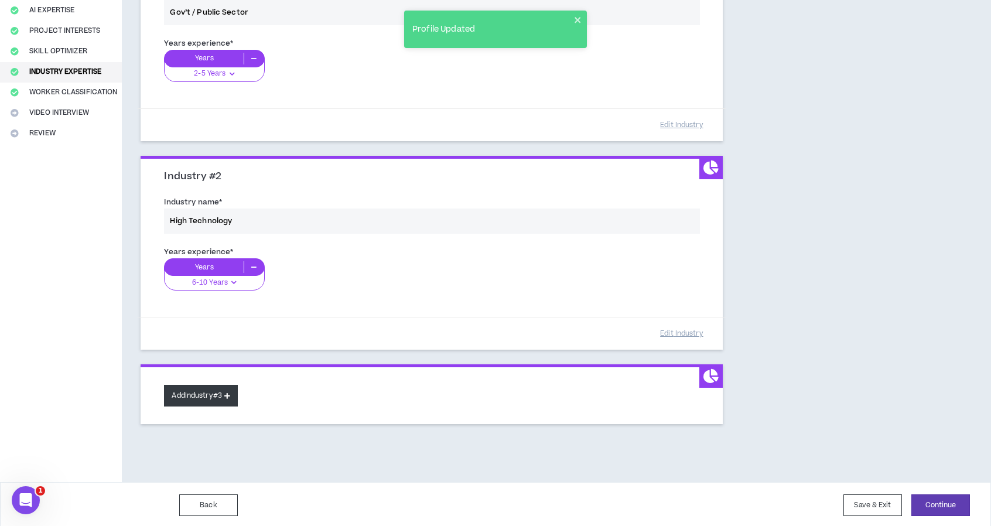
click at [229, 387] on button "Add Industry #3" at bounding box center [201, 396] width 74 height 22
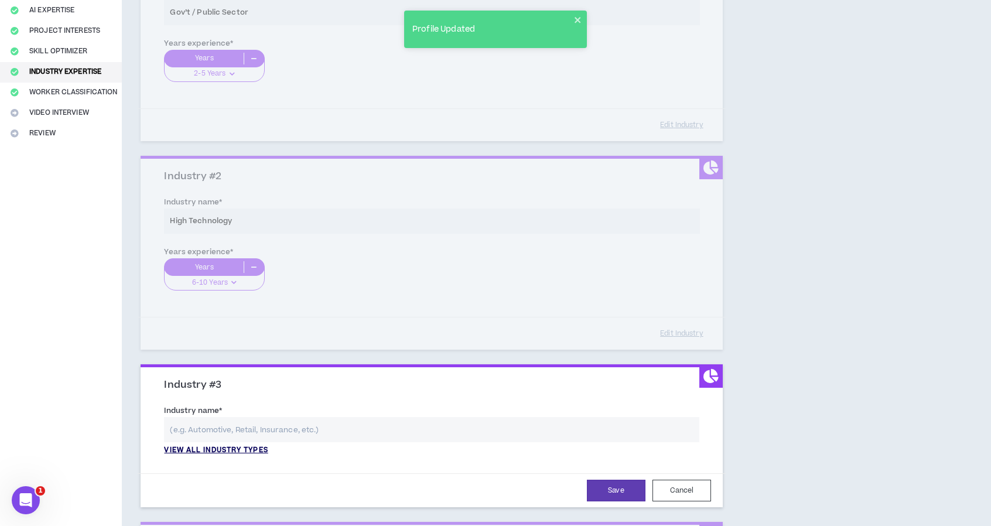
click at [243, 446] on p "View all industry types" at bounding box center [216, 450] width 104 height 11
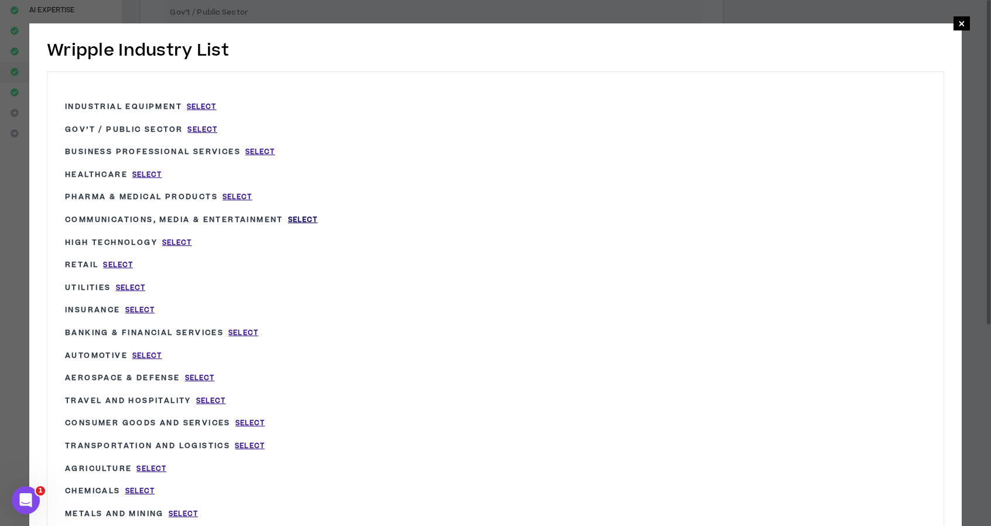
click at [306, 220] on span "Select" at bounding box center [303, 220] width 30 height 10
type input "Communications, Media & Entertainment"
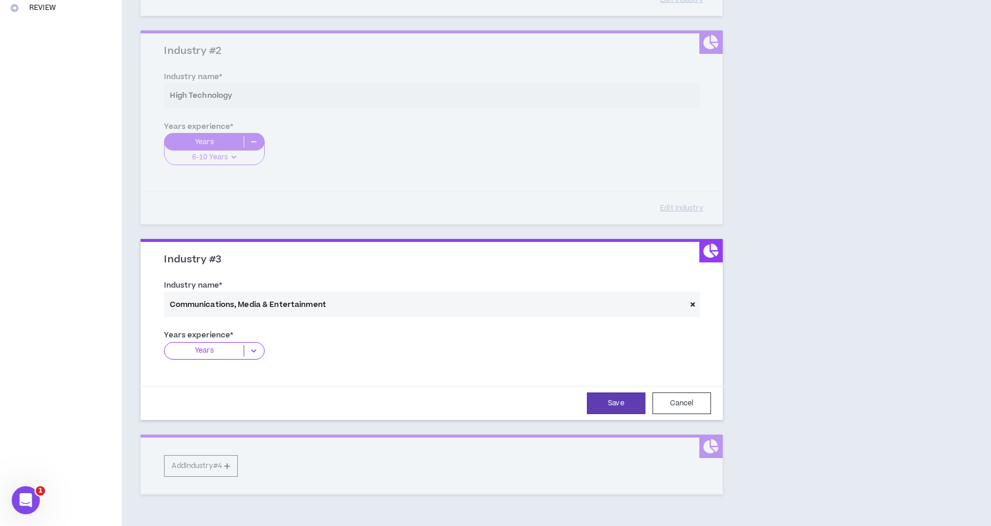
scroll to position [377, 0]
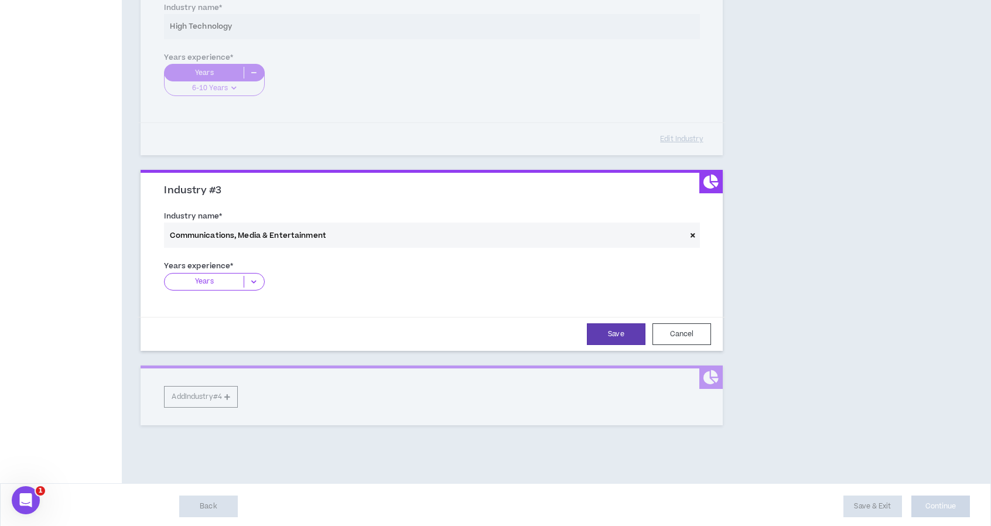
click at [248, 280] on icon at bounding box center [253, 282] width 19 height 12
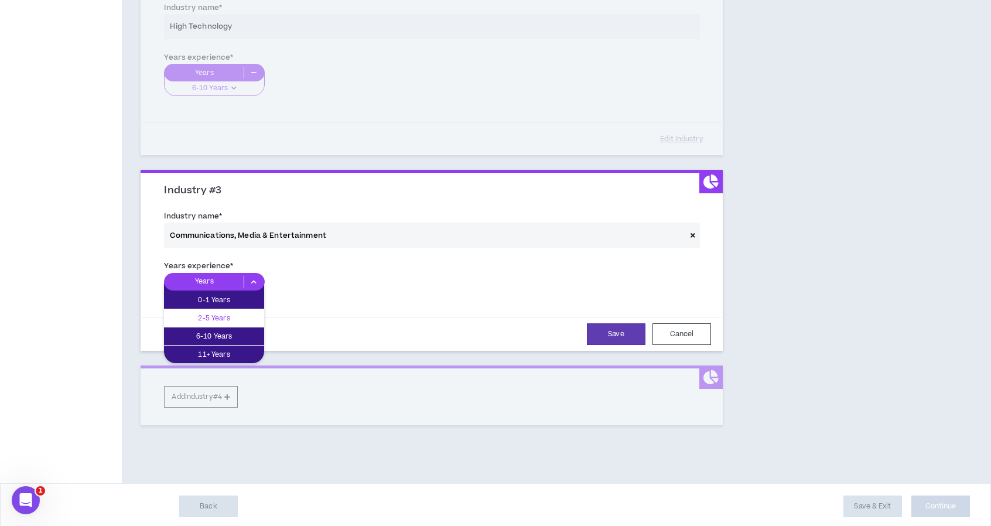
click at [229, 315] on p "2-5 Years" at bounding box center [214, 318] width 100 height 13
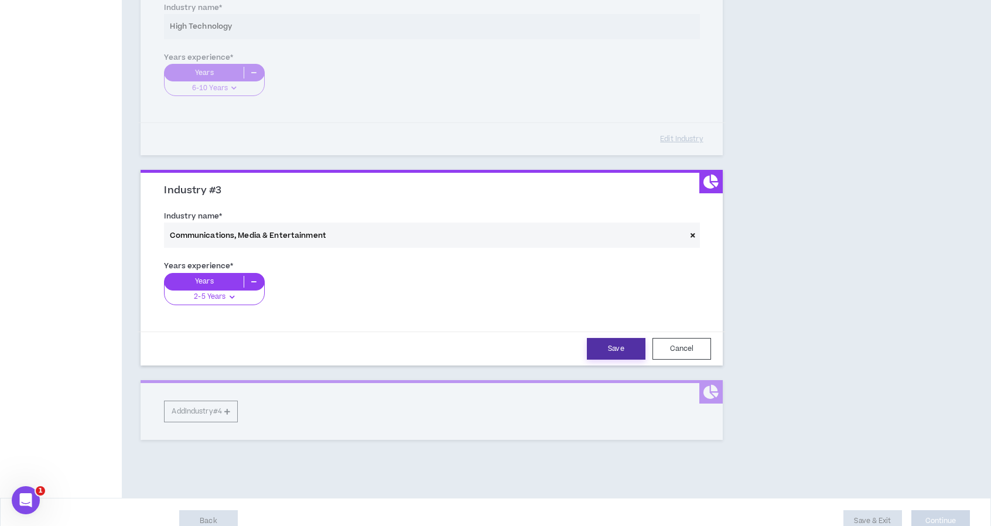
click at [575, 350] on button "Save" at bounding box center [616, 349] width 59 height 22
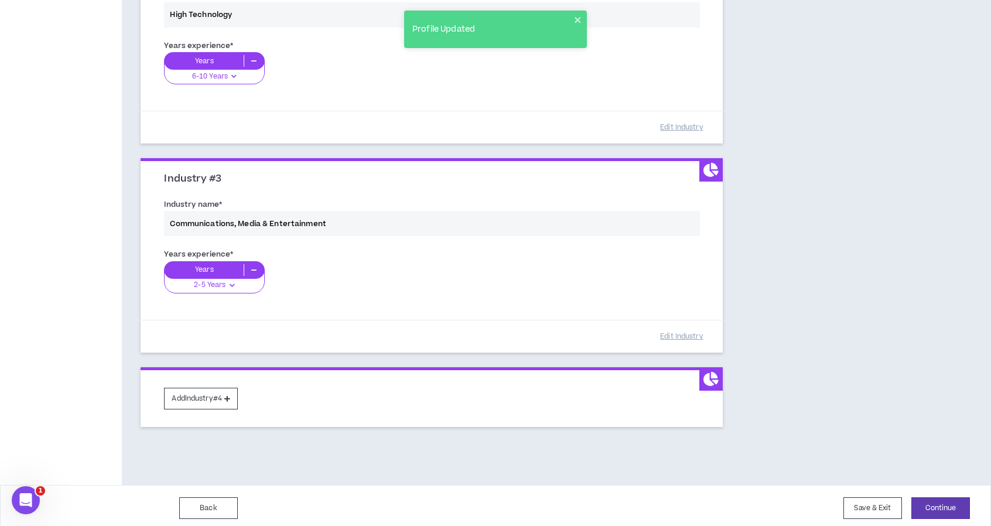
scroll to position [391, 0]
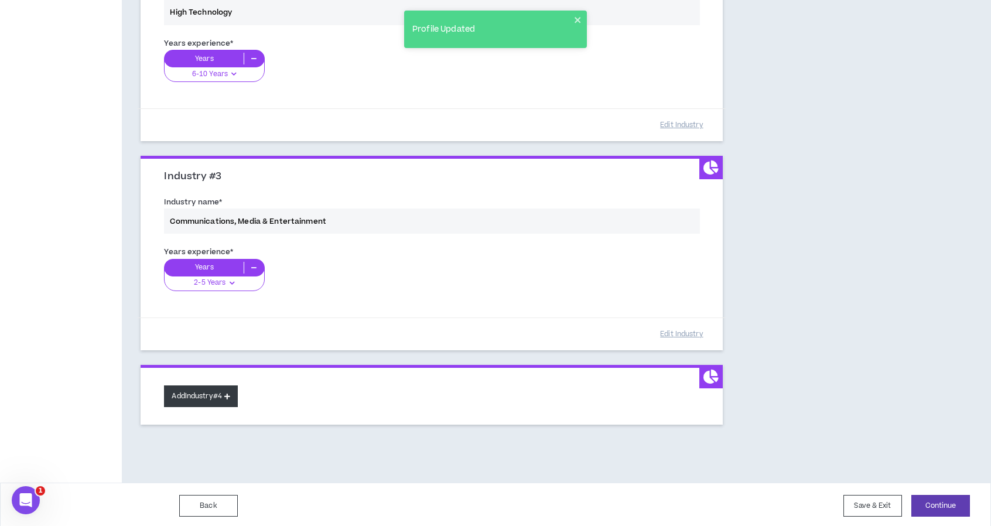
click at [206, 393] on button "Add Industry #4" at bounding box center [201, 397] width 74 height 22
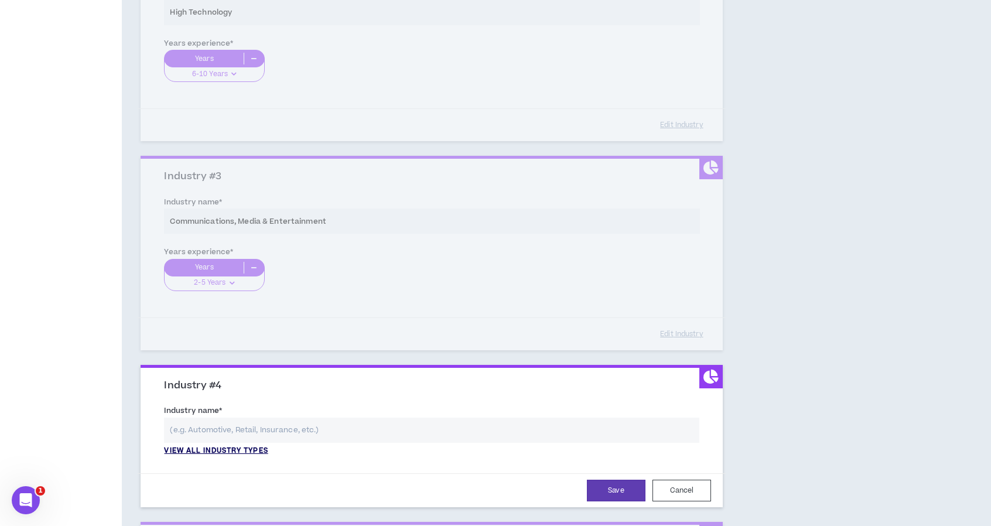
click at [218, 453] on p "View all industry types" at bounding box center [216, 451] width 104 height 11
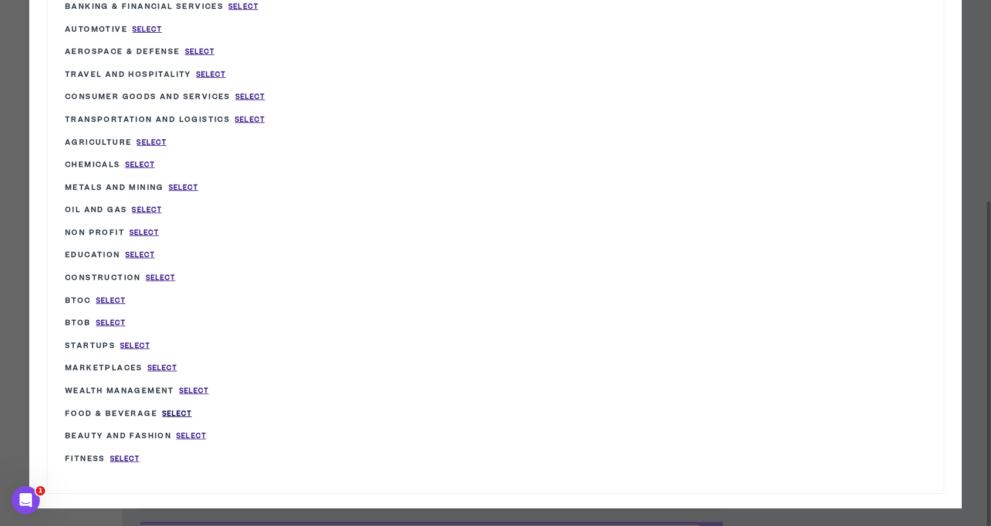
click at [174, 409] on span "Select" at bounding box center [177, 414] width 30 height 10
type input "Food & Beverage"
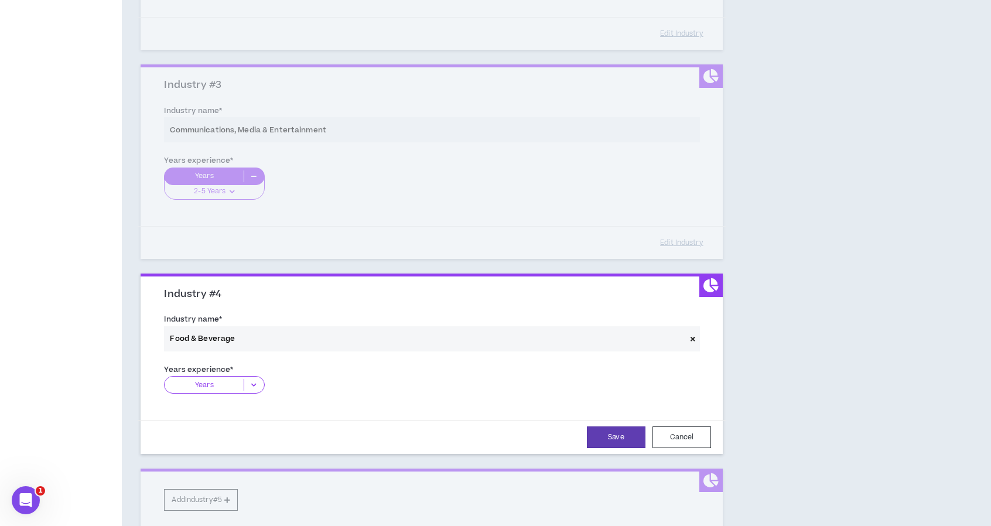
scroll to position [586, 0]
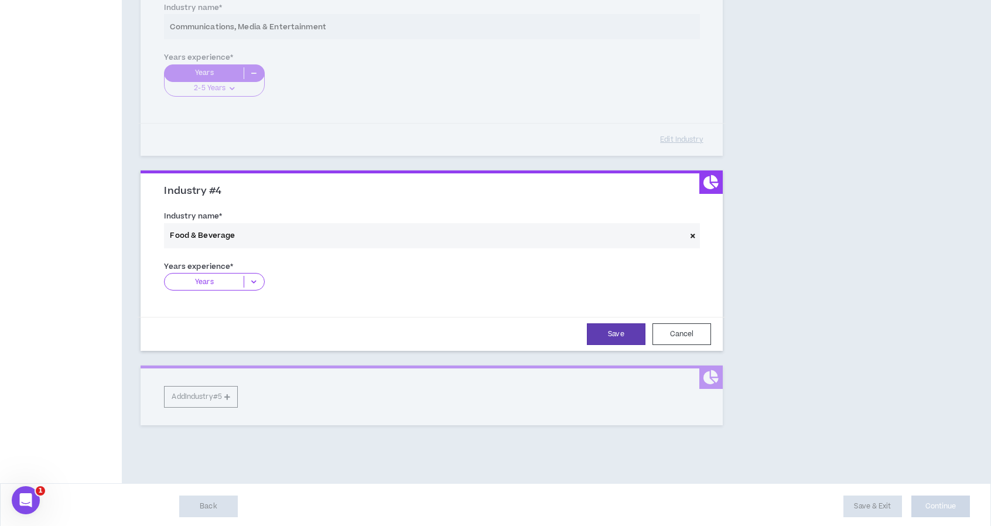
click at [255, 280] on icon at bounding box center [253, 282] width 19 height 12
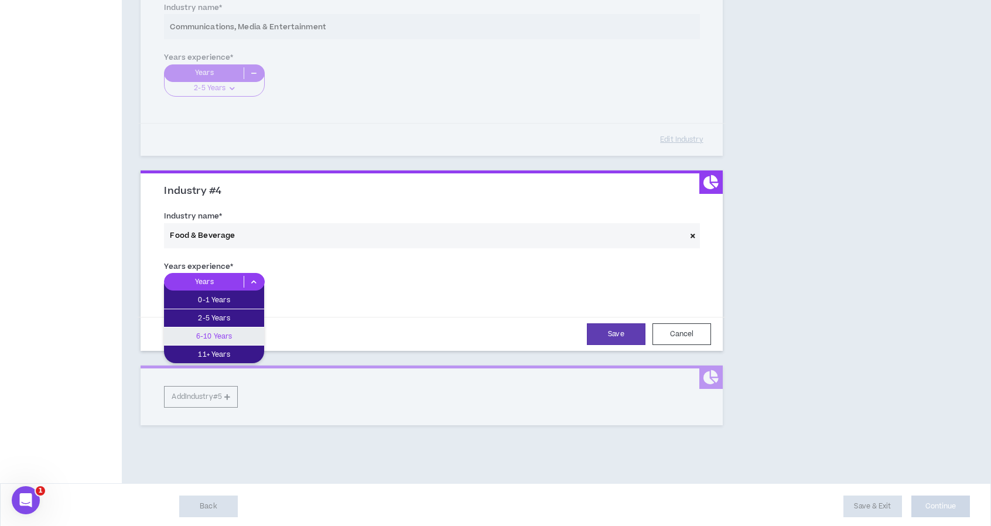
click at [220, 338] on p "6-10 Years" at bounding box center [214, 336] width 100 height 13
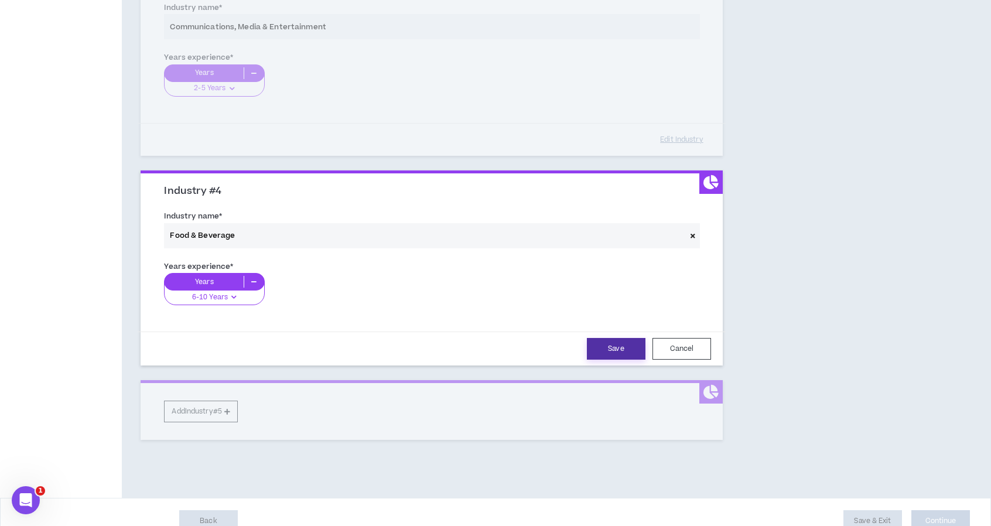
click at [575, 346] on button "Save" at bounding box center [616, 349] width 59 height 22
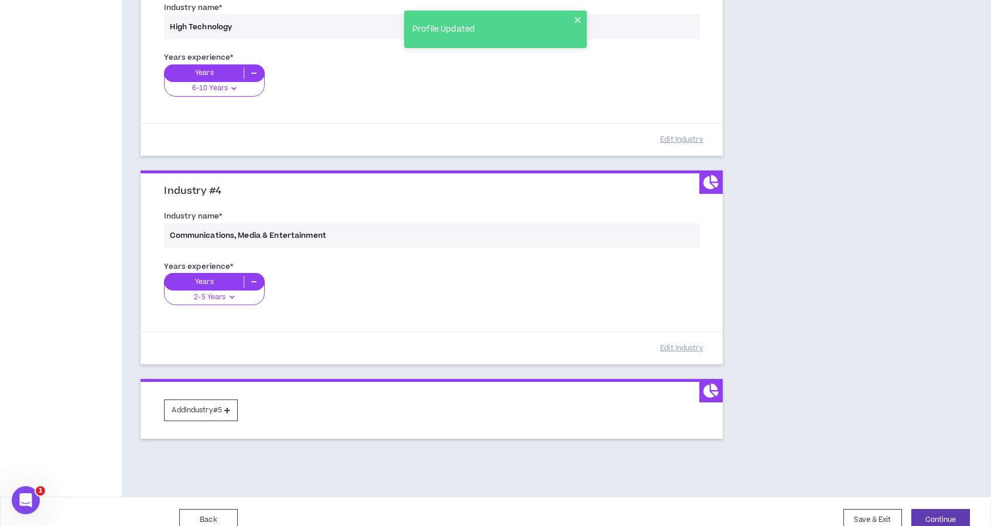
scroll to position [600, 0]
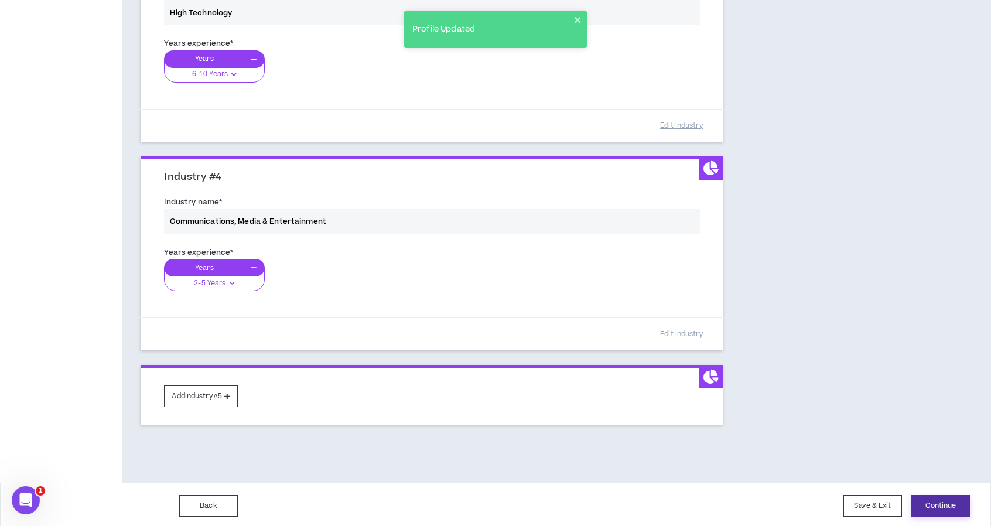
click at [575, 500] on button "Continue" at bounding box center [941, 506] width 59 height 22
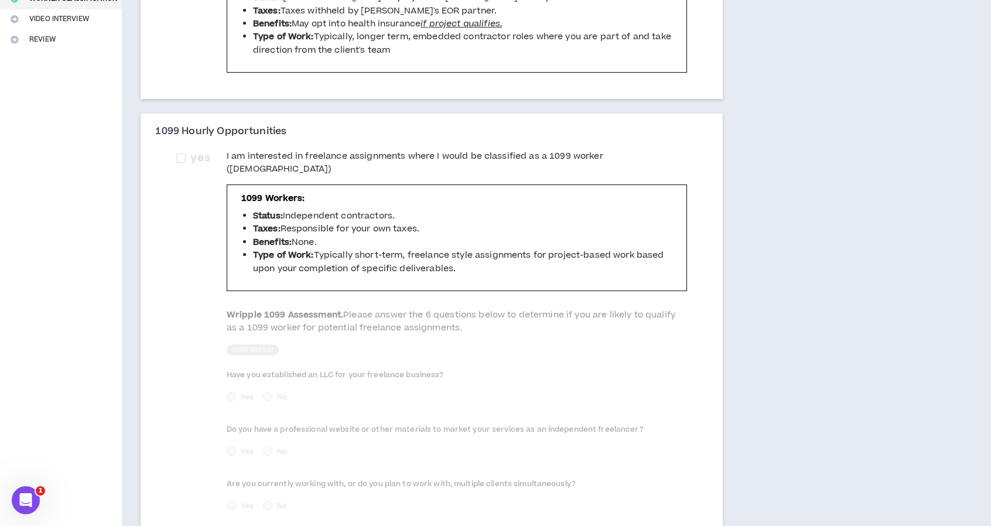
scroll to position [59, 0]
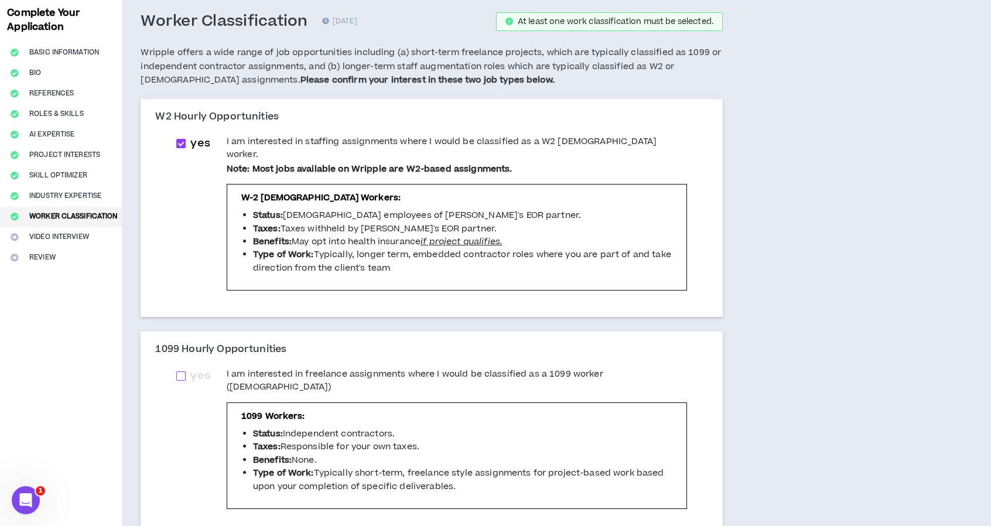
click at [179, 371] on span at bounding box center [180, 375] width 9 height 9
checkbox input "****"
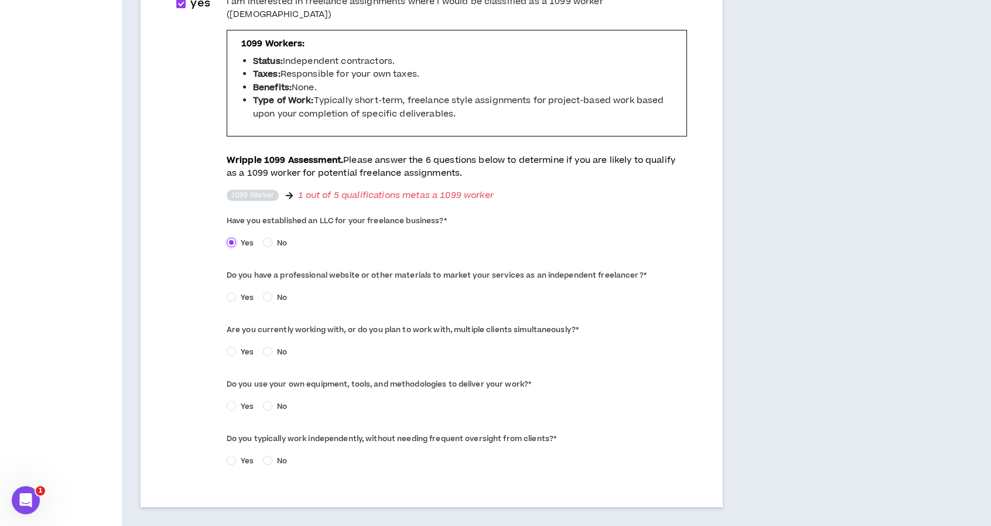
scroll to position [469, 0]
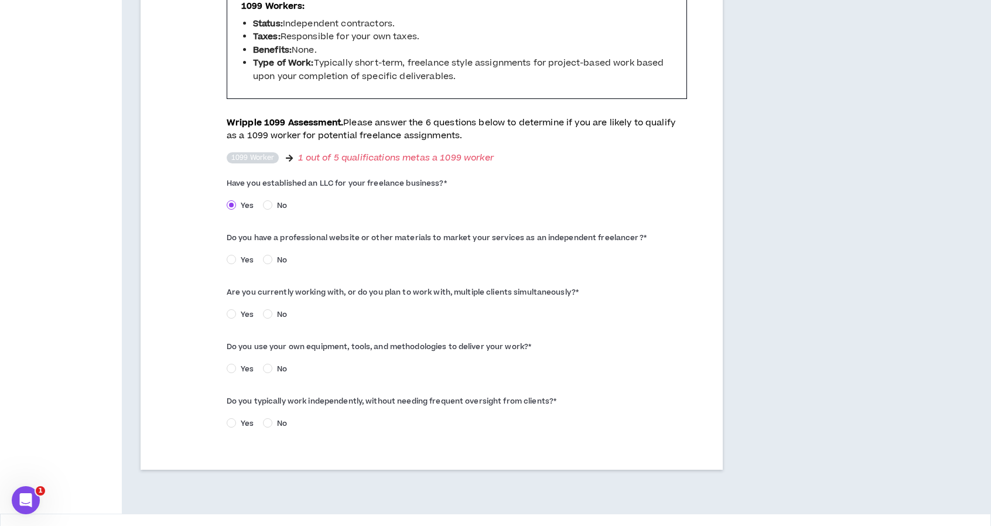
click at [245, 255] on span "Yes" at bounding box center [247, 260] width 22 height 11
click at [237, 364] on span "Yes" at bounding box center [247, 369] width 22 height 11
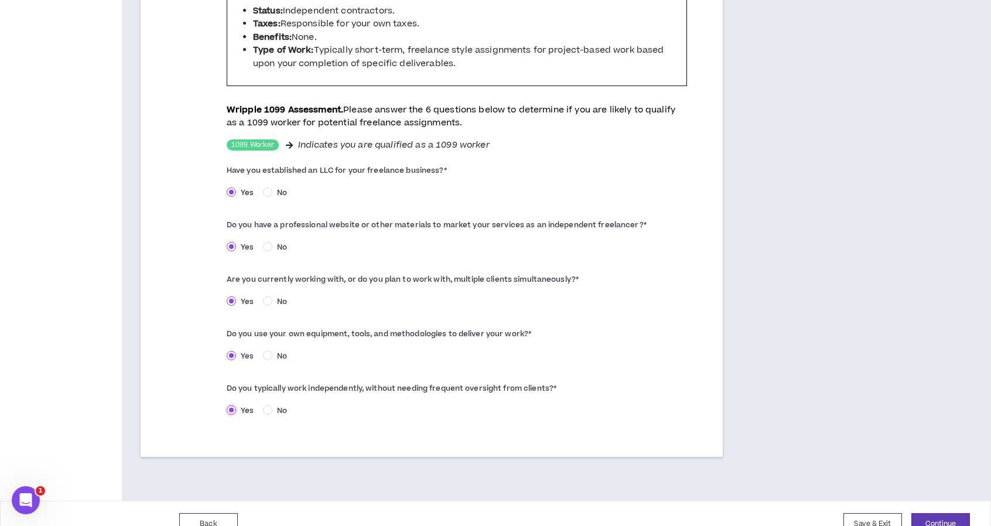
scroll to position [489, 0]
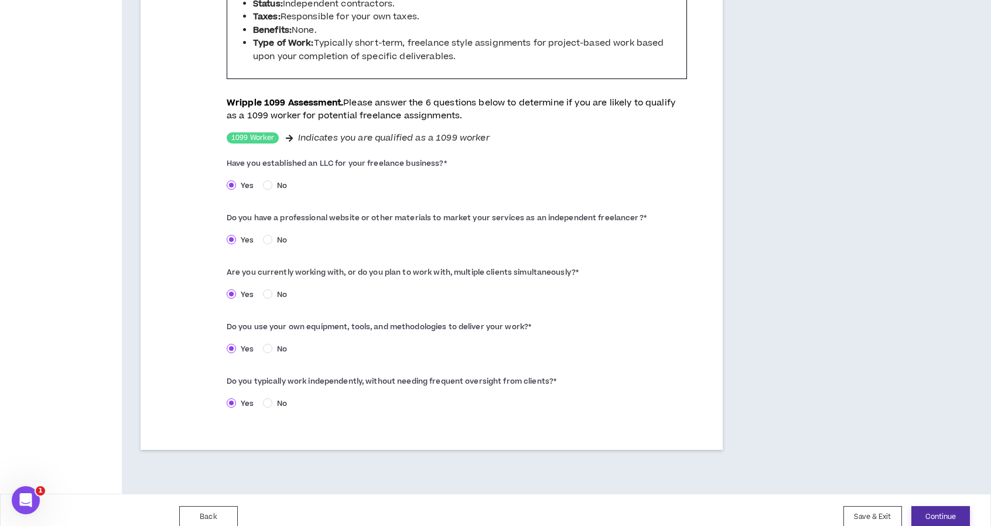
click at [575, 506] on button "Continue" at bounding box center [941, 517] width 59 height 22
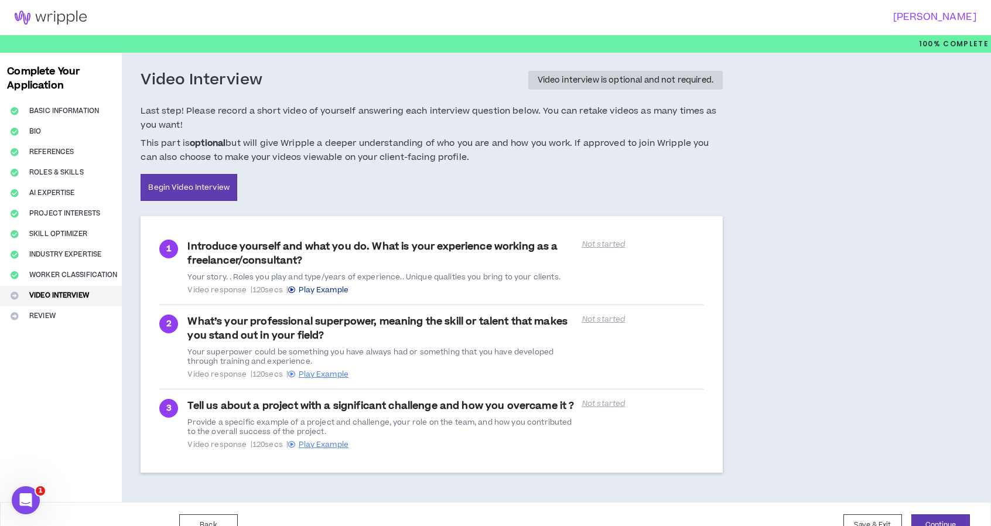
click at [314, 287] on span "Play Example" at bounding box center [324, 290] width 50 height 11
click at [575, 318] on div "Video Interview Video interview is optional and not required. Last step! Please…" at bounding box center [494, 277] width 744 height 449
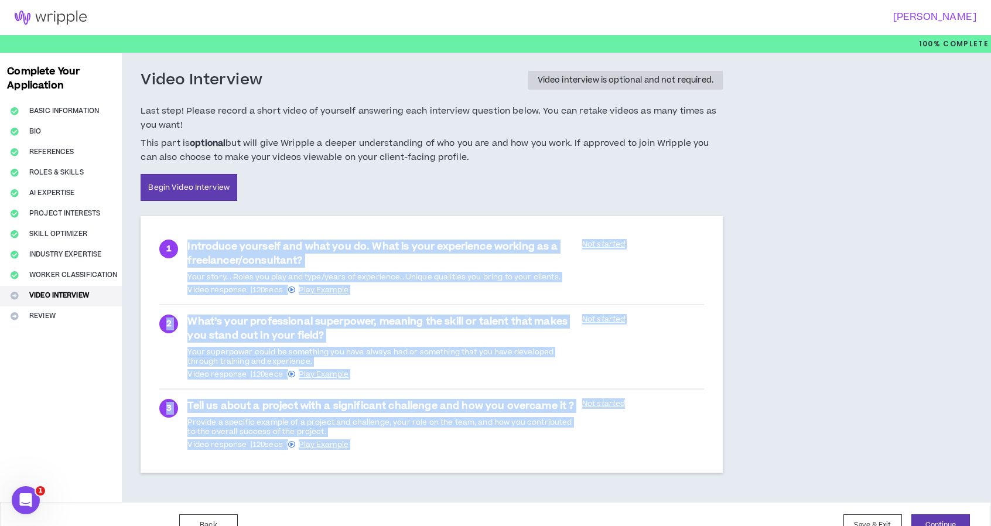
drag, startPoint x: 184, startPoint y: 240, endPoint x: 436, endPoint y: 367, distance: 282.2
click at [575, 414] on ul "1 Introduce yourself and what you do. What is your experience working as a free…" at bounding box center [431, 344] width 545 height 229
copy ul "Introduce yourself and what you do. What is your experience working as a freela…"
click at [575, 306] on div "Video Interview Video interview is optional and not required. Last step! Please…" at bounding box center [494, 277] width 744 height 449
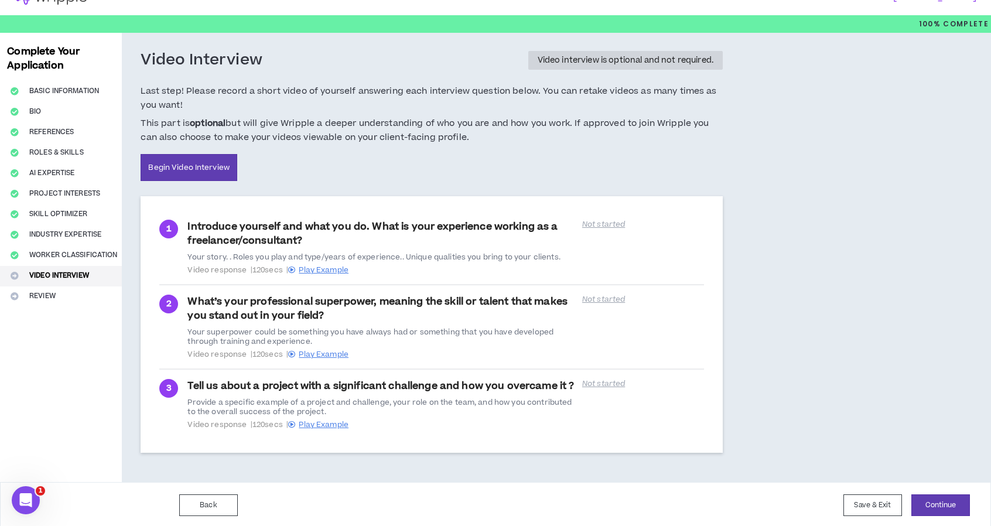
click at [575, 382] on div "Video Interview Video interview is optional and not required. Last step! Please…" at bounding box center [494, 257] width 744 height 449
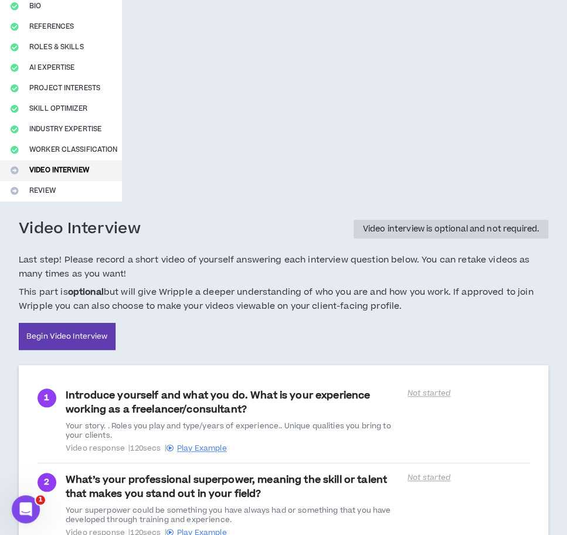
scroll to position [176, 0]
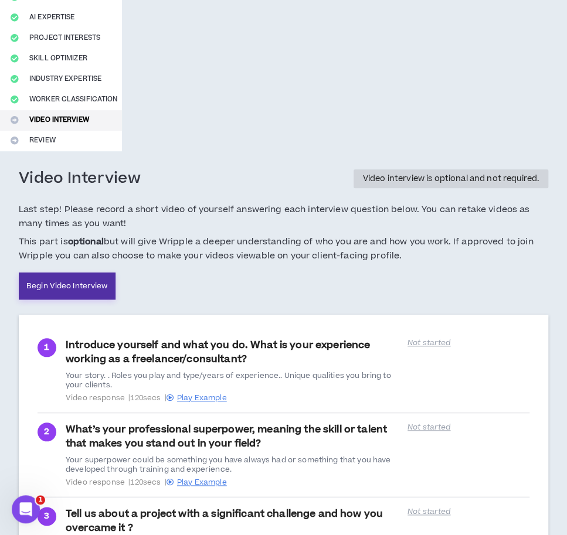
click at [88, 284] on link "Begin Video Interview" at bounding box center [67, 285] width 97 height 27
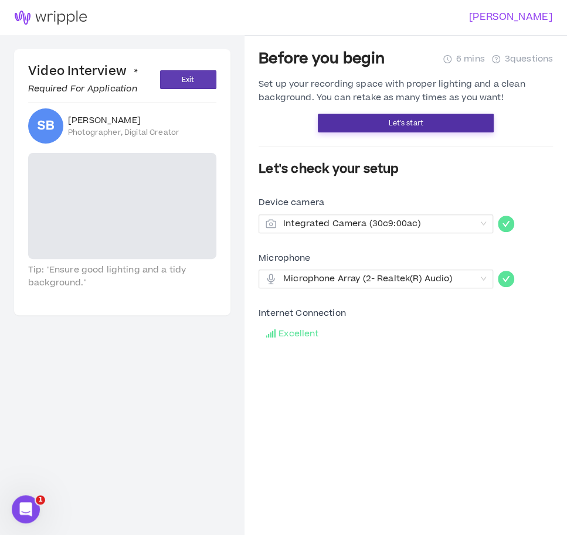
click at [406, 120] on span "Let's start" at bounding box center [405, 123] width 35 height 11
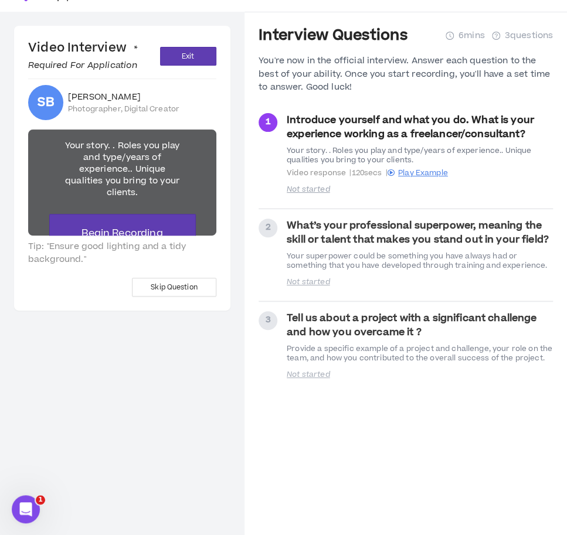
scroll to position [35, 0]
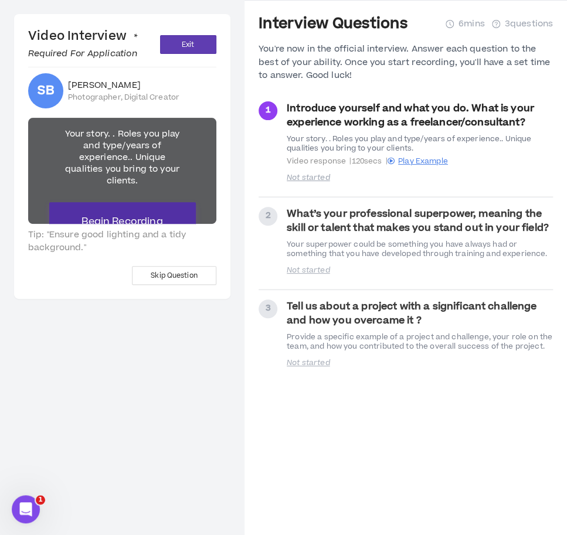
click at [100, 213] on button "Begin Recording" at bounding box center [122, 221] width 146 height 39
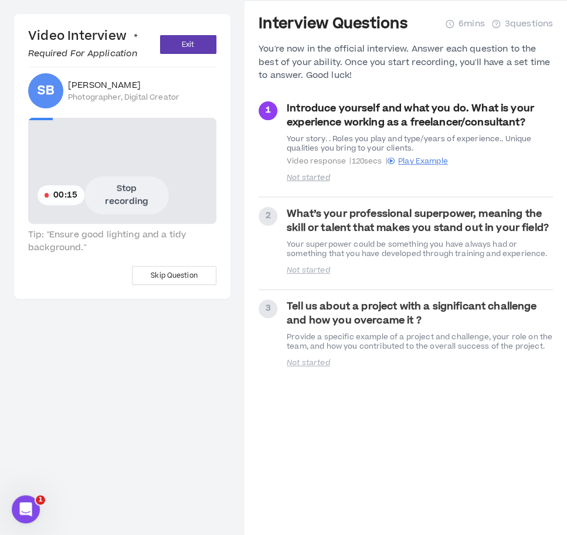
click at [66, 298] on div "Video Interview * Required For Application Exit SB [PERSON_NAME] Gasevic Photog…" at bounding box center [122, 156] width 216 height 285
click at [107, 199] on button "Stop recording" at bounding box center [126, 195] width 84 height 38
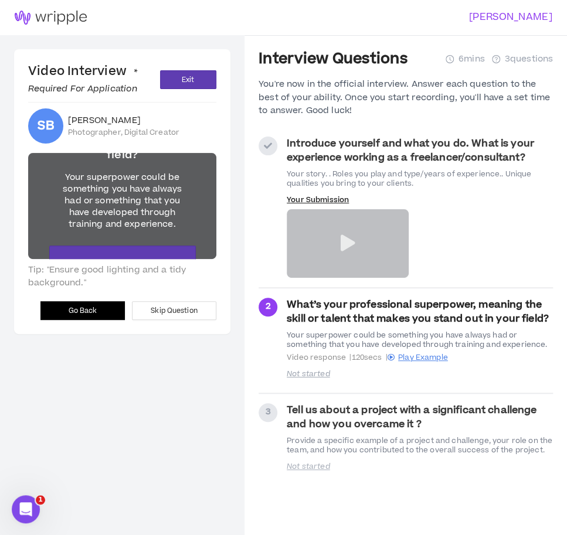
click at [76, 313] on span "Go Back" at bounding box center [83, 310] width 29 height 11
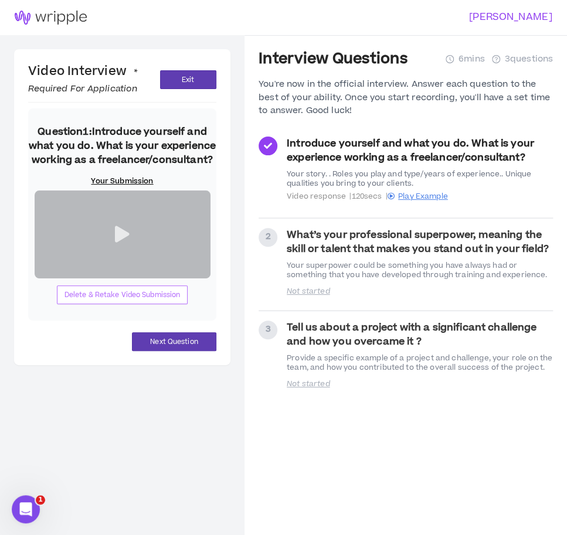
click at [125, 301] on span "Delete & Retake Video Submission" at bounding box center [122, 294] width 116 height 11
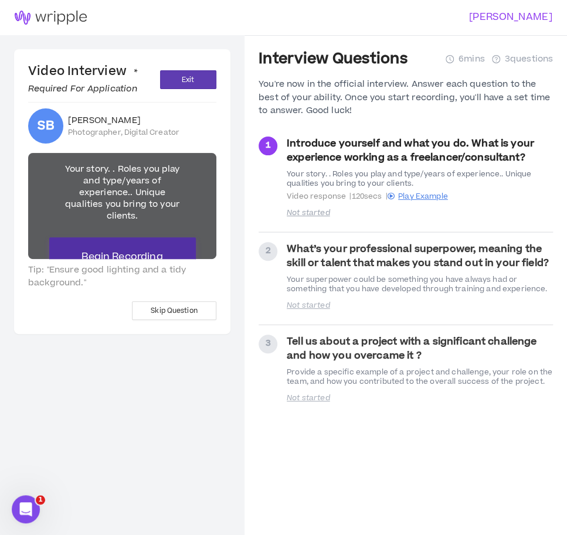
click at [89, 249] on button "Begin Recording" at bounding box center [122, 256] width 146 height 39
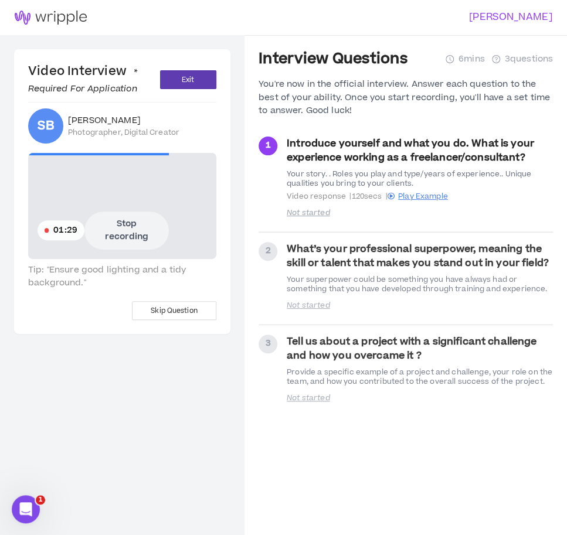
click at [131, 217] on button "Stop recording" at bounding box center [126, 231] width 84 height 38
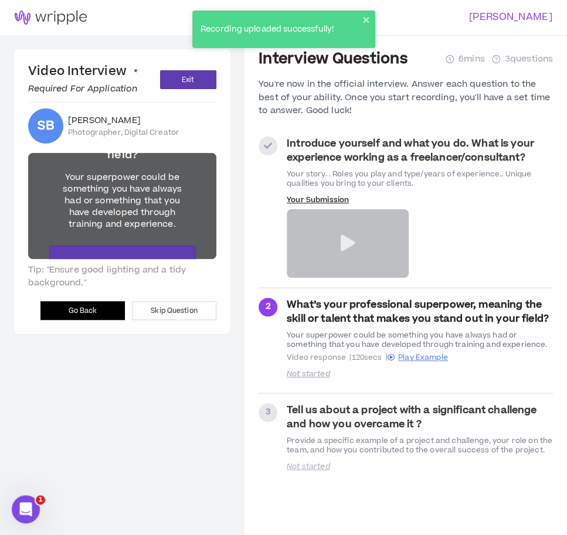
click at [106, 309] on button "Go Back" at bounding box center [82, 310] width 84 height 19
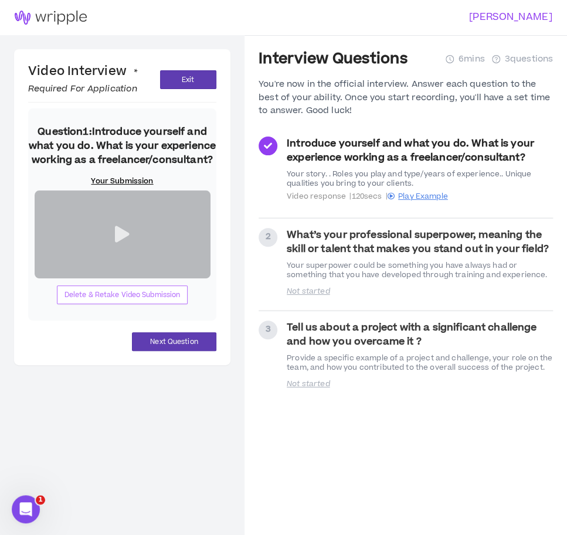
click at [138, 301] on span "Delete & Retake Video Submission" at bounding box center [122, 294] width 116 height 11
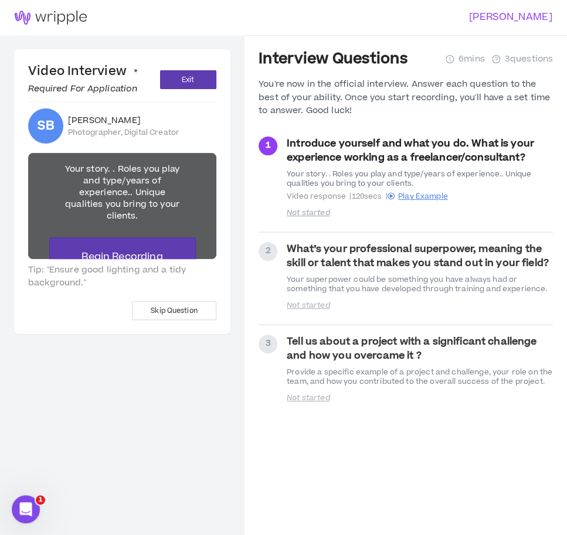
click at [168, 213] on div "Your story. . Roles you play and type/years of experience.. Unique qualities yo…" at bounding box center [122, 192] width 122 height 59
click at [150, 245] on button "Begin Recording" at bounding box center [122, 256] width 146 height 39
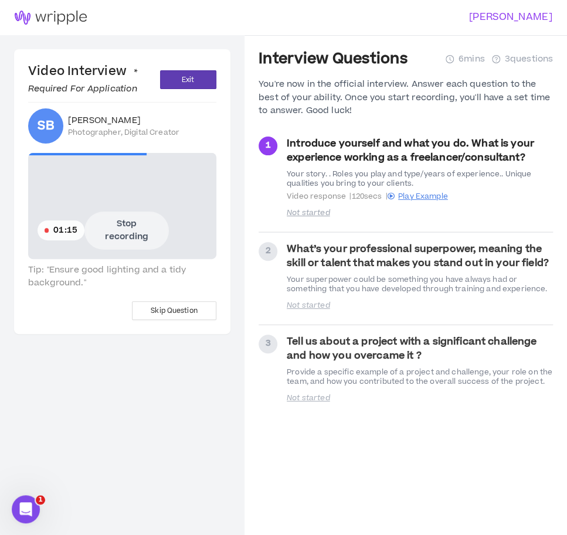
click at [155, 229] on button "Stop recording" at bounding box center [126, 231] width 84 height 38
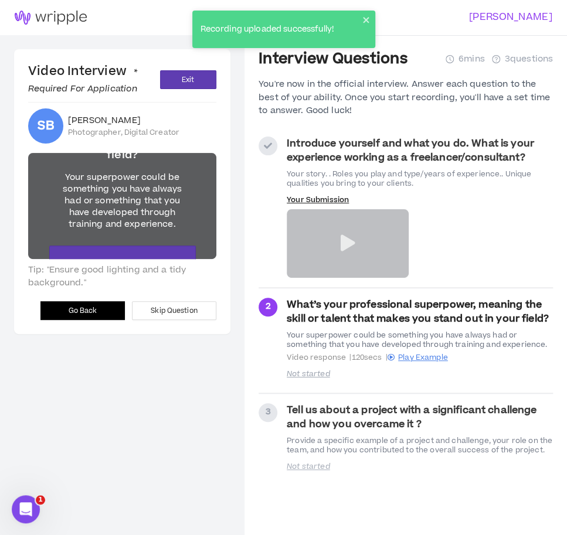
click at [346, 237] on icon at bounding box center [347, 243] width 15 height 16
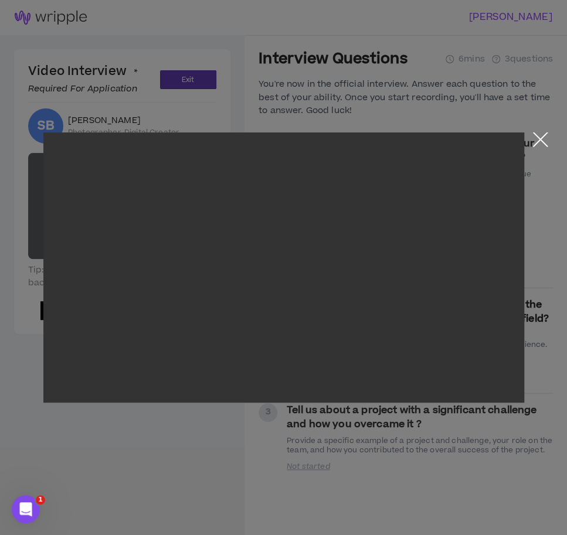
click at [543, 137] on button "Close the modal by clicking here" at bounding box center [540, 142] width 21 height 21
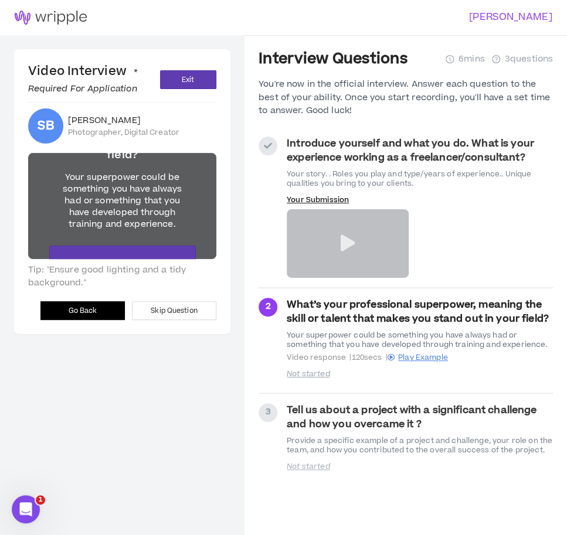
click at [95, 302] on button "Go Back" at bounding box center [82, 310] width 84 height 19
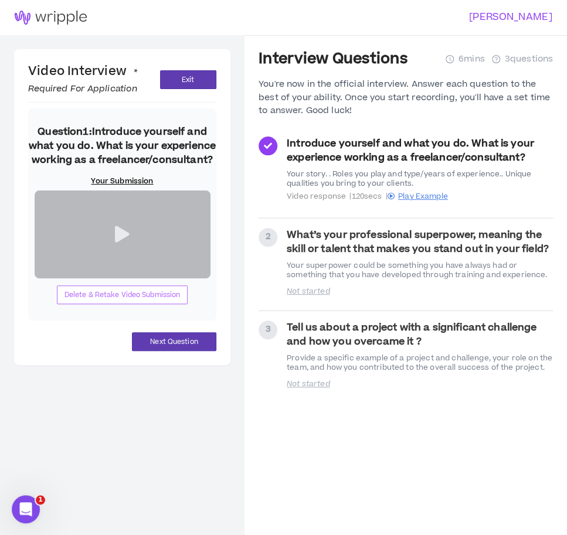
click at [124, 301] on span "Delete & Retake Video Submission" at bounding box center [122, 294] width 116 height 11
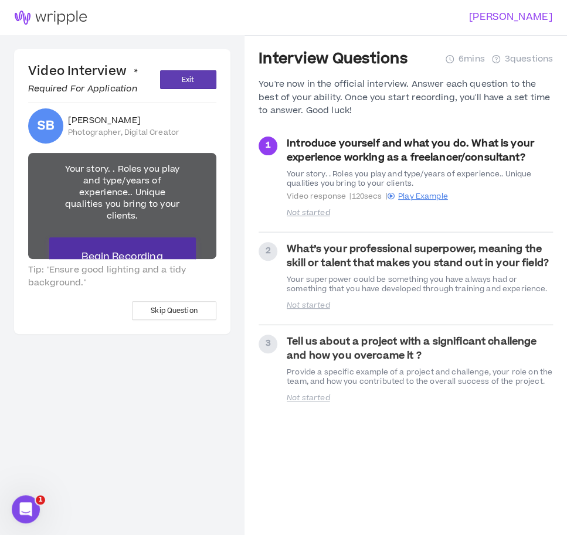
click at [130, 253] on span "Begin Recording" at bounding box center [121, 257] width 81 height 14
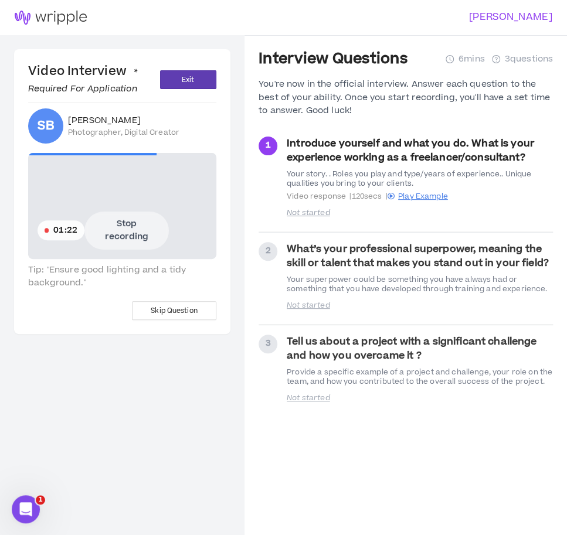
click at [130, 237] on button "Stop recording" at bounding box center [126, 231] width 84 height 38
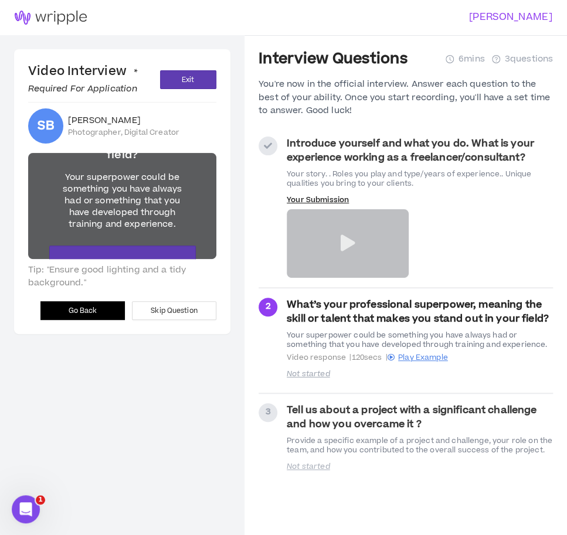
click at [198, 405] on main "Video Interview * Required For Application Exit SB [PERSON_NAME] Gasevic Photog…" at bounding box center [122, 302] width 244 height 535
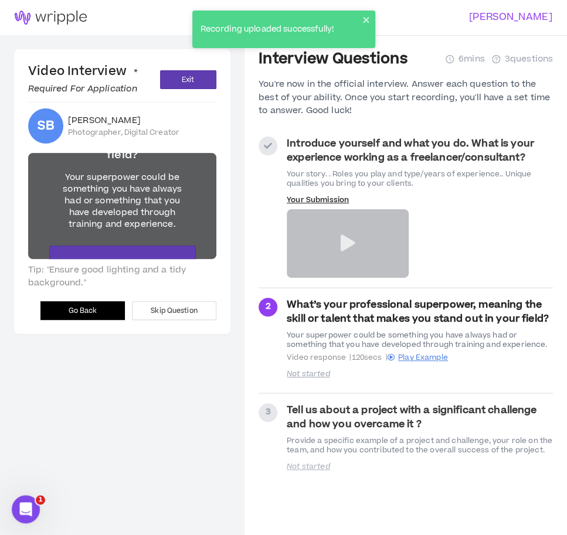
click at [353, 247] on icon at bounding box center [347, 243] width 15 height 16
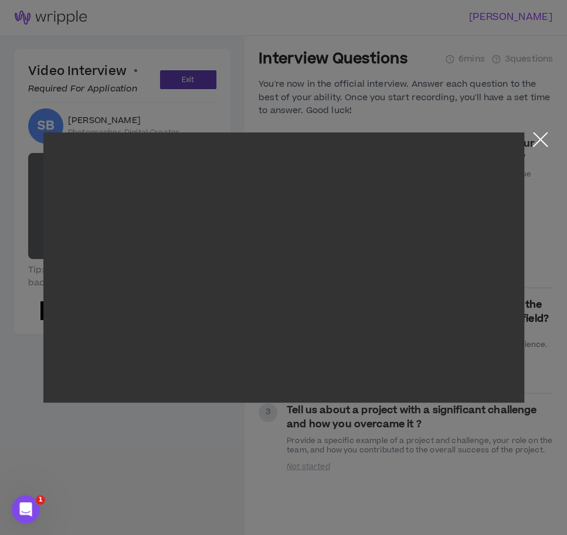
click at [537, 141] on button "Close the modal by clicking here" at bounding box center [540, 142] width 21 height 21
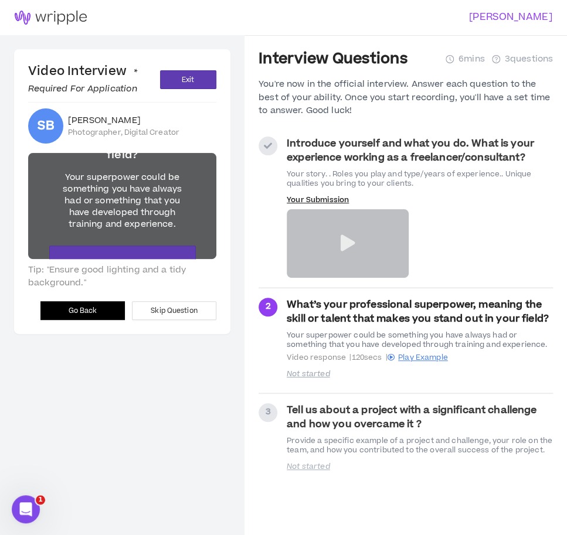
click at [77, 313] on span "Go Back" at bounding box center [83, 310] width 29 height 11
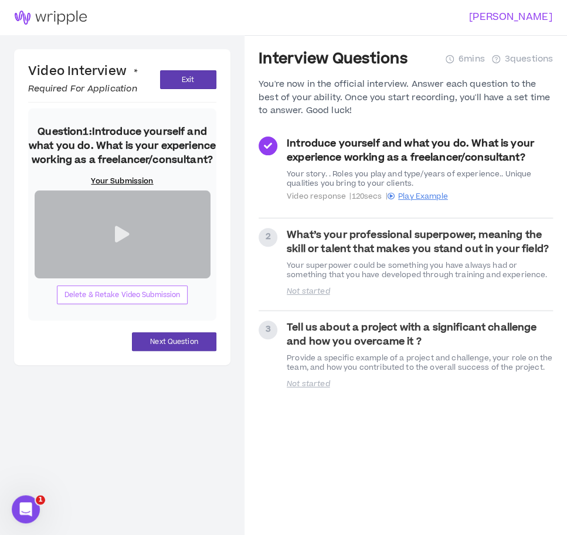
click at [128, 301] on span "Delete & Retake Video Submission" at bounding box center [122, 294] width 116 height 11
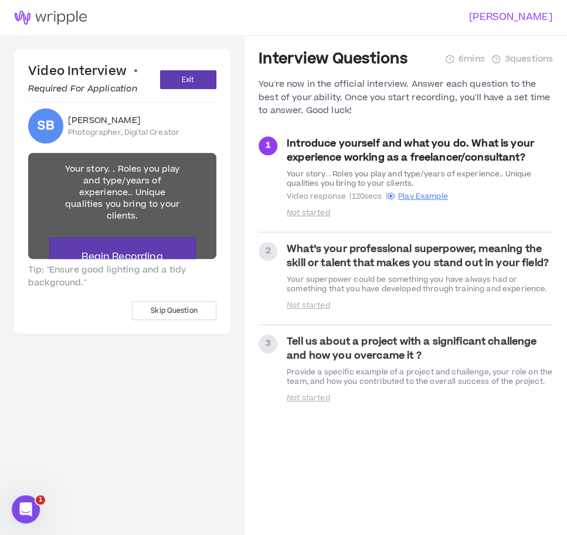
click at [154, 218] on div "Your story. . Roles you play and type/years of experience.. Unique qualities yo…" at bounding box center [122, 192] width 122 height 59
click at [148, 244] on button "Begin Recording" at bounding box center [122, 256] width 146 height 39
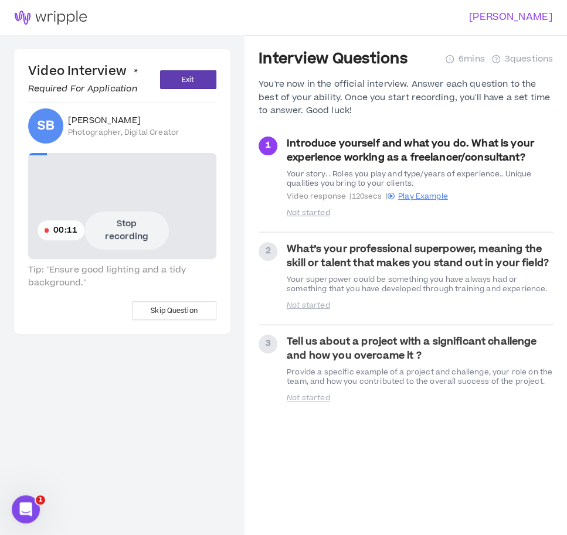
click at [105, 240] on button "Stop recording" at bounding box center [126, 231] width 84 height 38
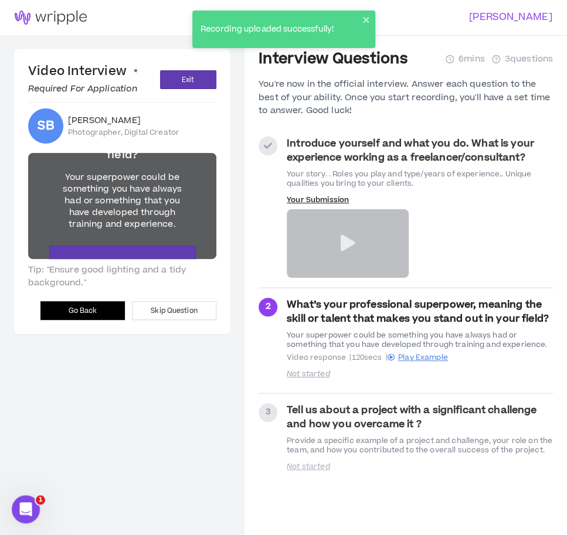
click at [107, 306] on button "Go Back" at bounding box center [82, 310] width 84 height 19
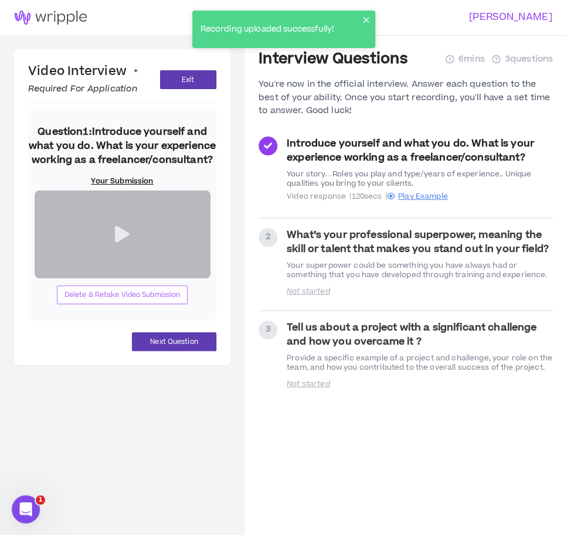
click at [108, 301] on span "Delete & Retake Video Submission" at bounding box center [122, 294] width 116 height 11
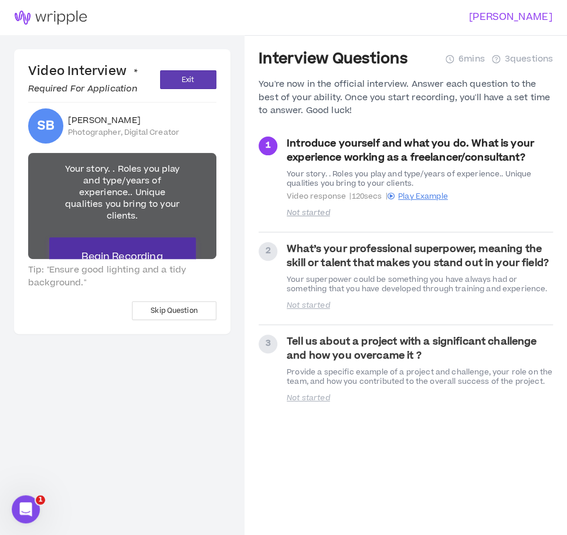
click at [144, 253] on span "Begin Recording" at bounding box center [121, 257] width 81 height 14
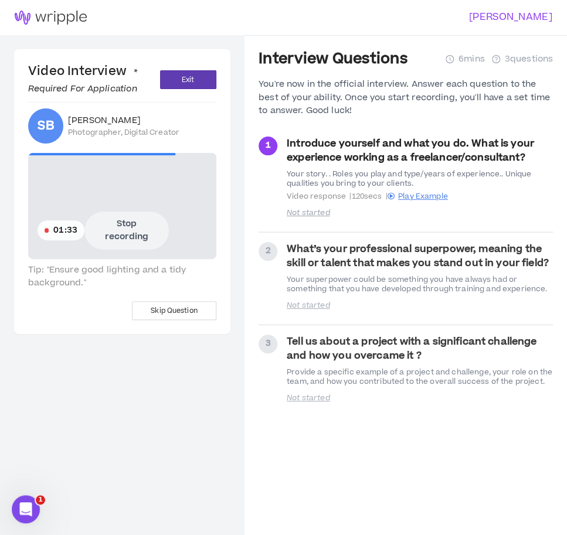
click at [148, 236] on button "Stop recording" at bounding box center [126, 231] width 84 height 38
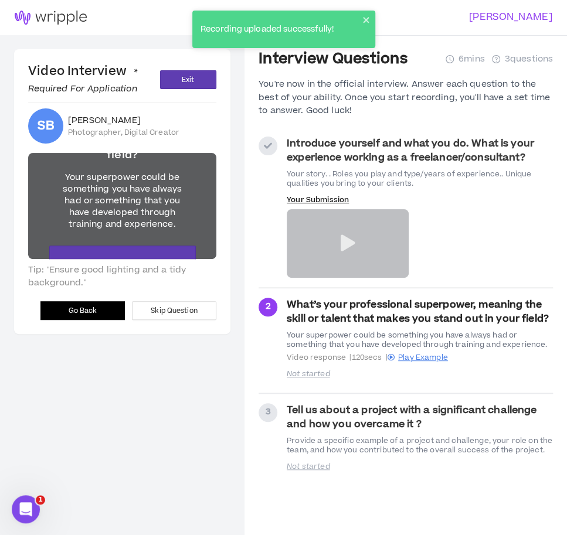
click at [212, 381] on main "Video Interview * Required For Application Exit SB [PERSON_NAME] Gasevic Photog…" at bounding box center [122, 302] width 244 height 535
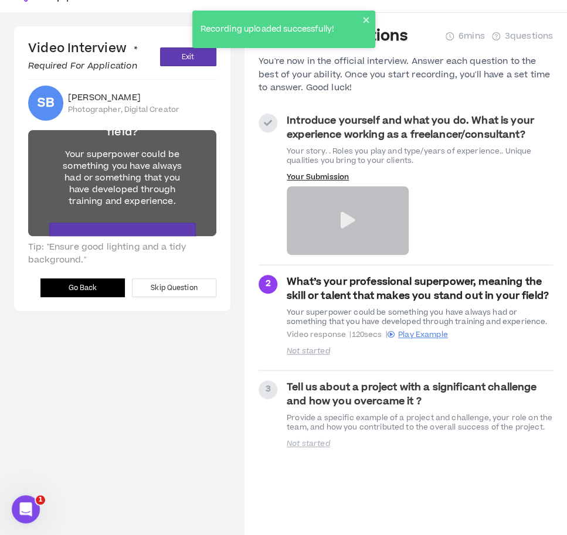
scroll to position [35, 0]
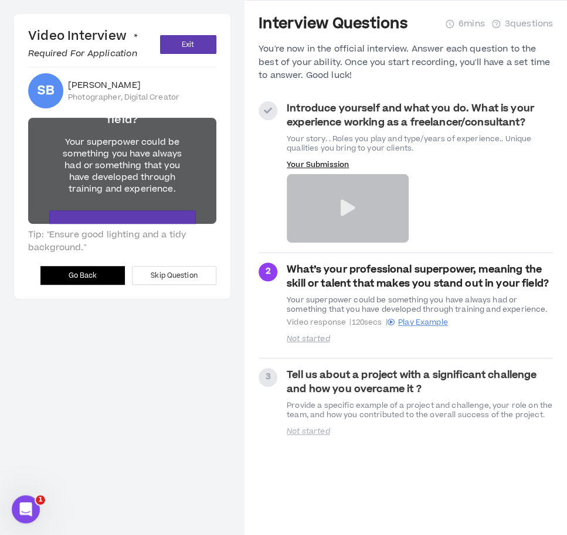
click at [397, 289] on strong "What’s your professional superpower, meaning the skill or talent that makes you…" at bounding box center [418, 277] width 262 height 28
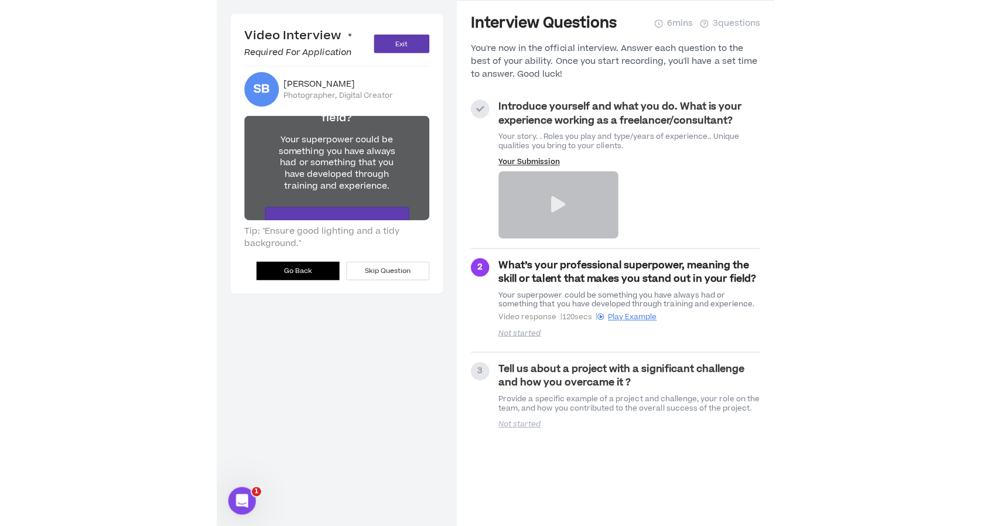
scroll to position [0, 0]
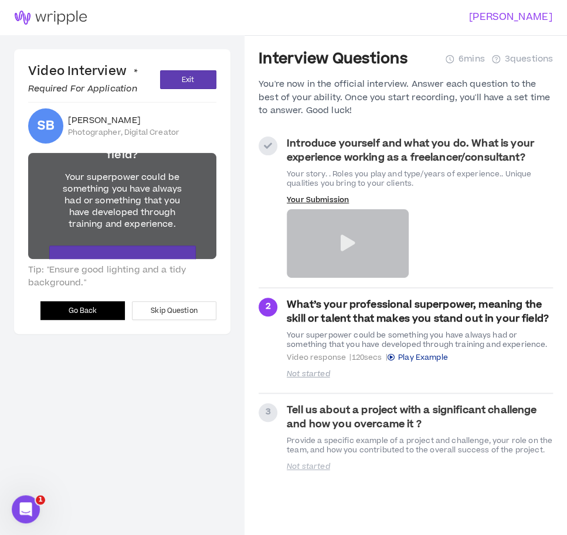
click at [418, 358] on span "Play Example" at bounding box center [423, 357] width 50 height 11
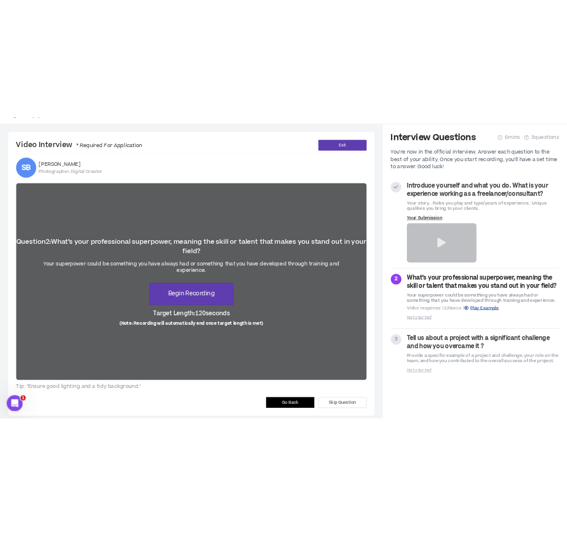
scroll to position [35, 0]
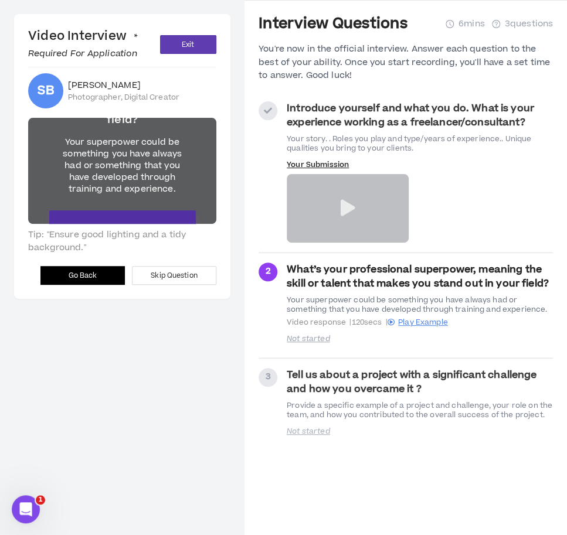
click at [144, 216] on button "Begin Recording" at bounding box center [122, 229] width 146 height 39
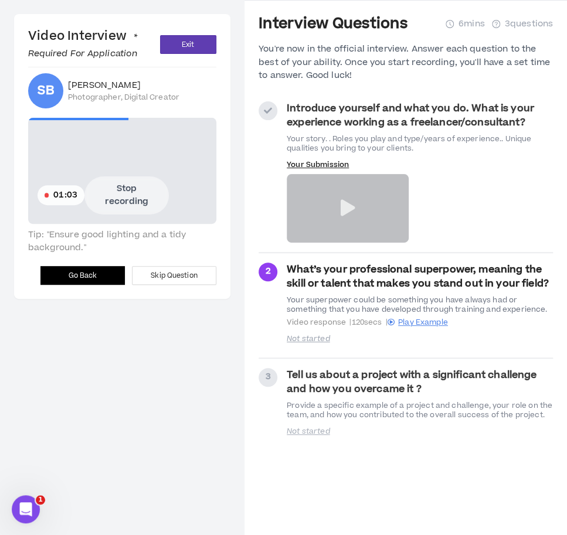
click at [141, 198] on button "Stop recording" at bounding box center [126, 195] width 84 height 38
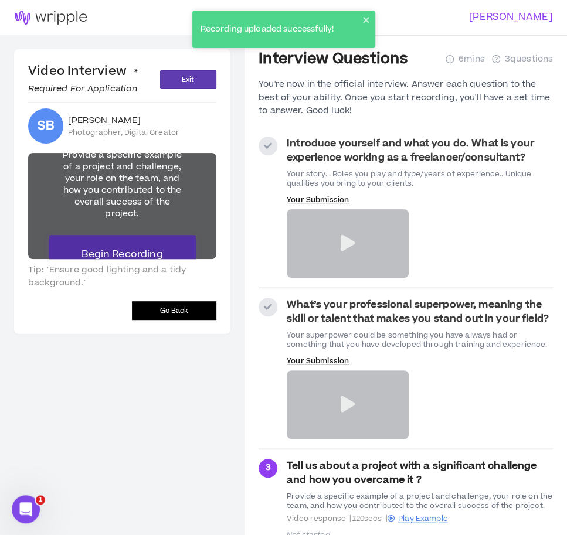
click at [142, 253] on button "Begin Recording" at bounding box center [122, 254] width 146 height 39
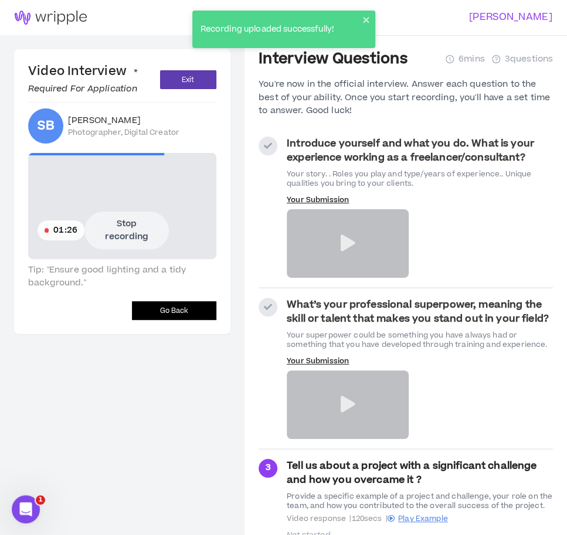
click at [132, 245] on button "Stop recording" at bounding box center [126, 231] width 84 height 38
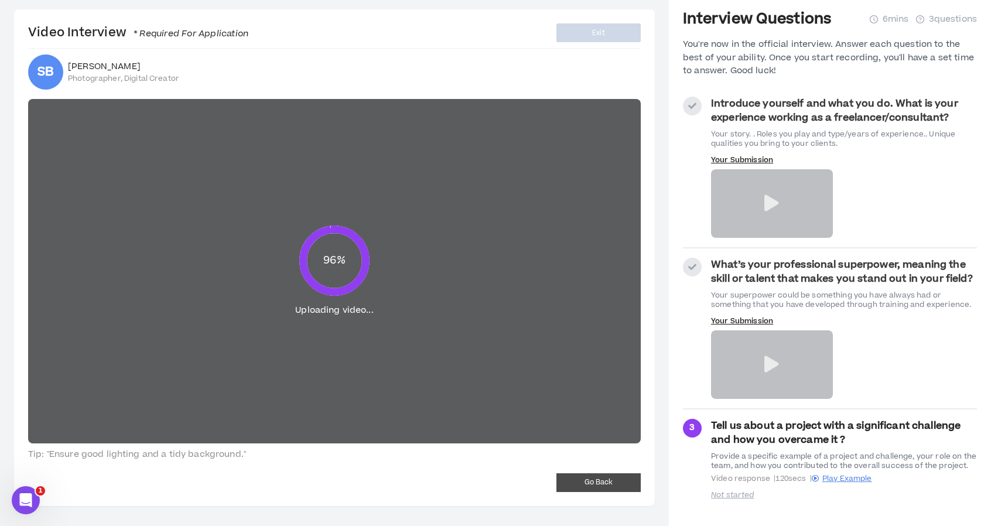
scroll to position [35, 0]
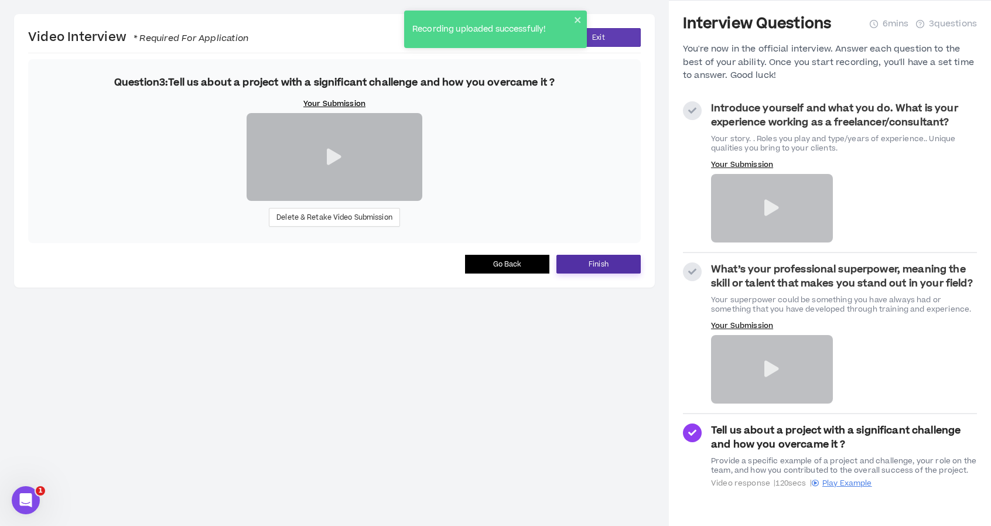
click at [575, 270] on span "Finish" at bounding box center [599, 264] width 20 height 11
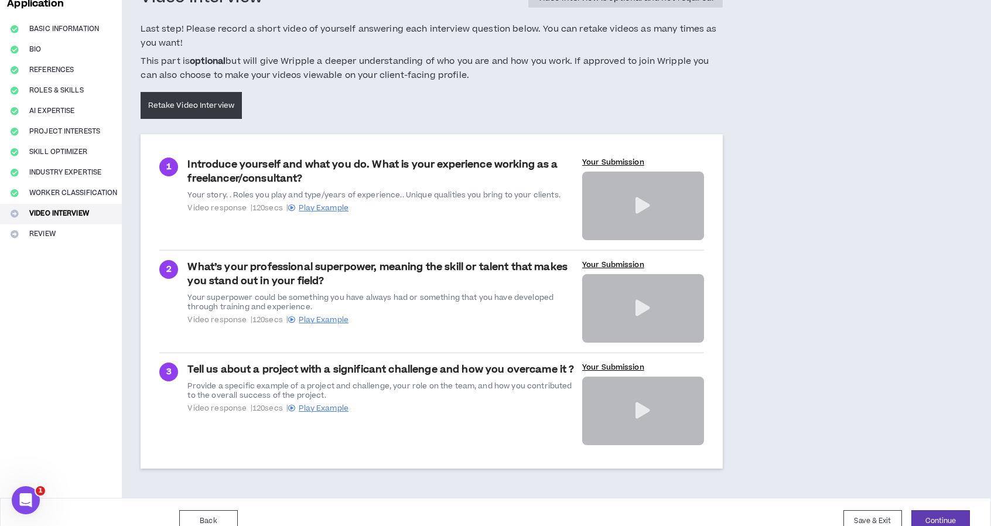
scroll to position [98, 0]
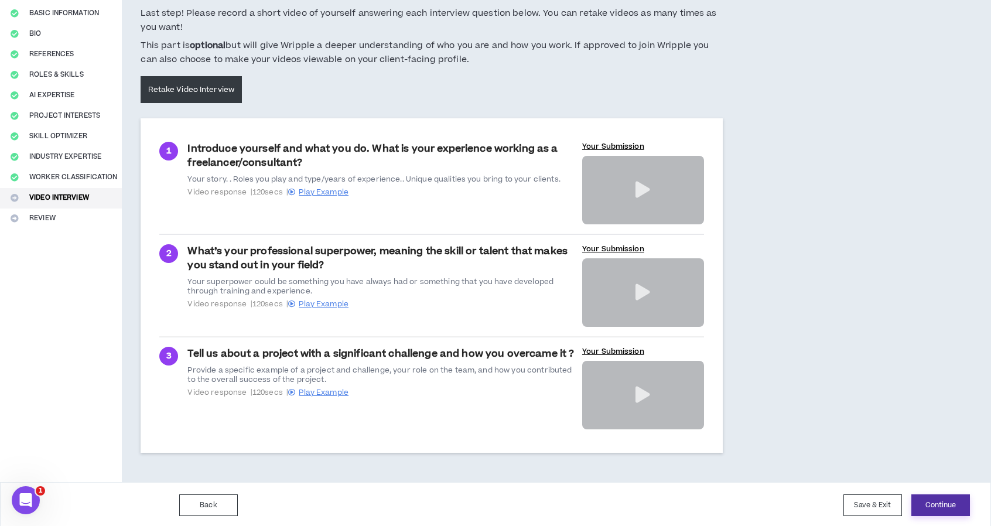
click at [575, 506] on button "Continue" at bounding box center [941, 506] width 59 height 22
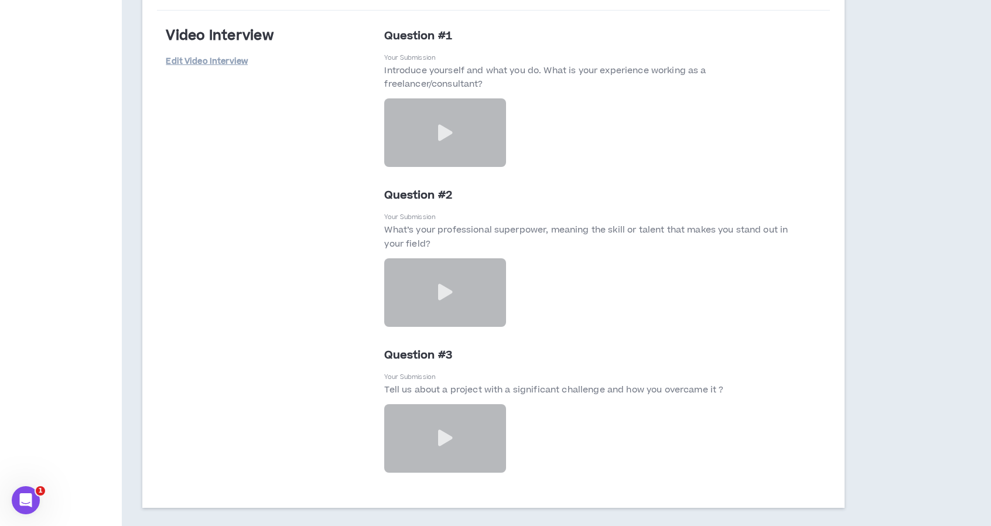
scroll to position [2858, 0]
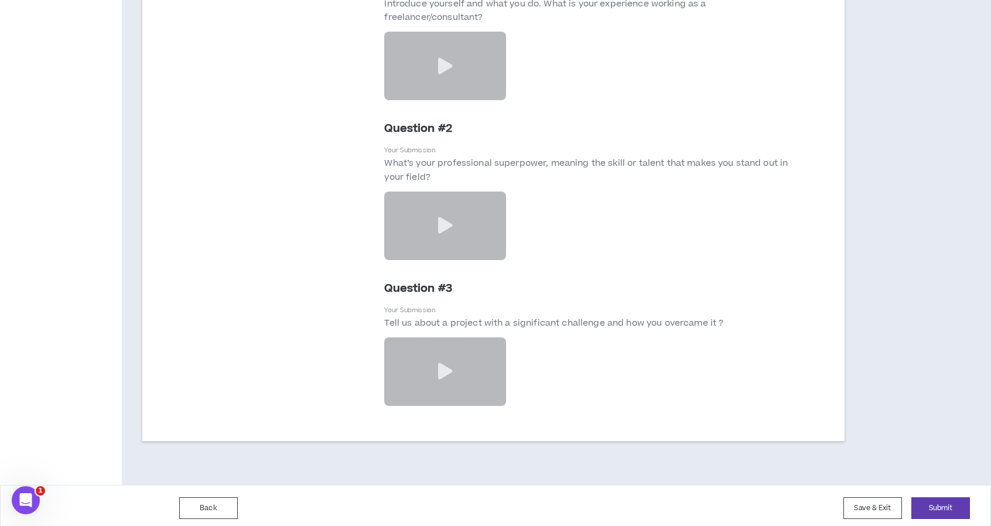
click at [575, 500] on div "Back Save & Exit Submit" at bounding box center [574, 508] width 791 height 22
click at [575, 503] on button "Submit" at bounding box center [941, 508] width 59 height 22
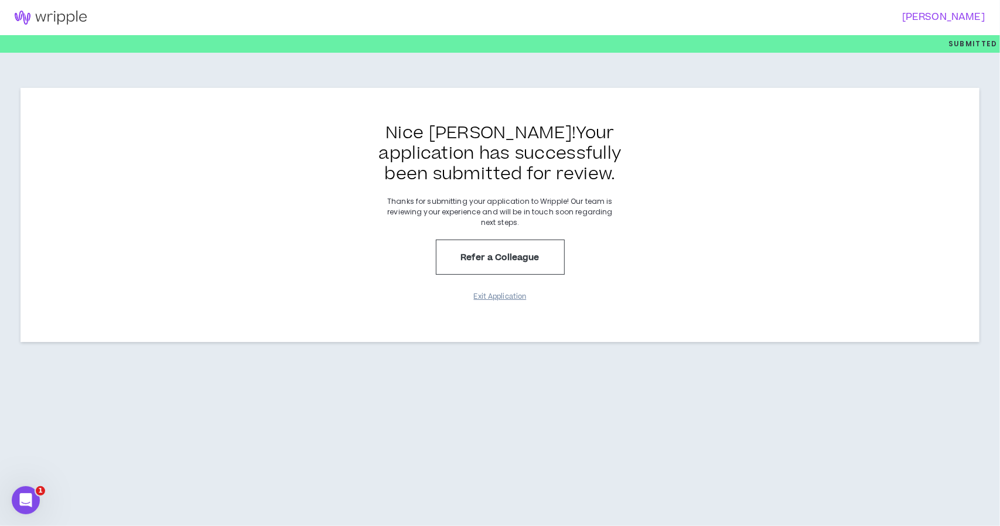
drag, startPoint x: 502, startPoint y: 297, endPoint x: 528, endPoint y: 303, distance: 27.0
click at [502, 297] on button "Exit Application" at bounding box center [500, 297] width 59 height 21
